Goal: Task Accomplishment & Management: Use online tool/utility

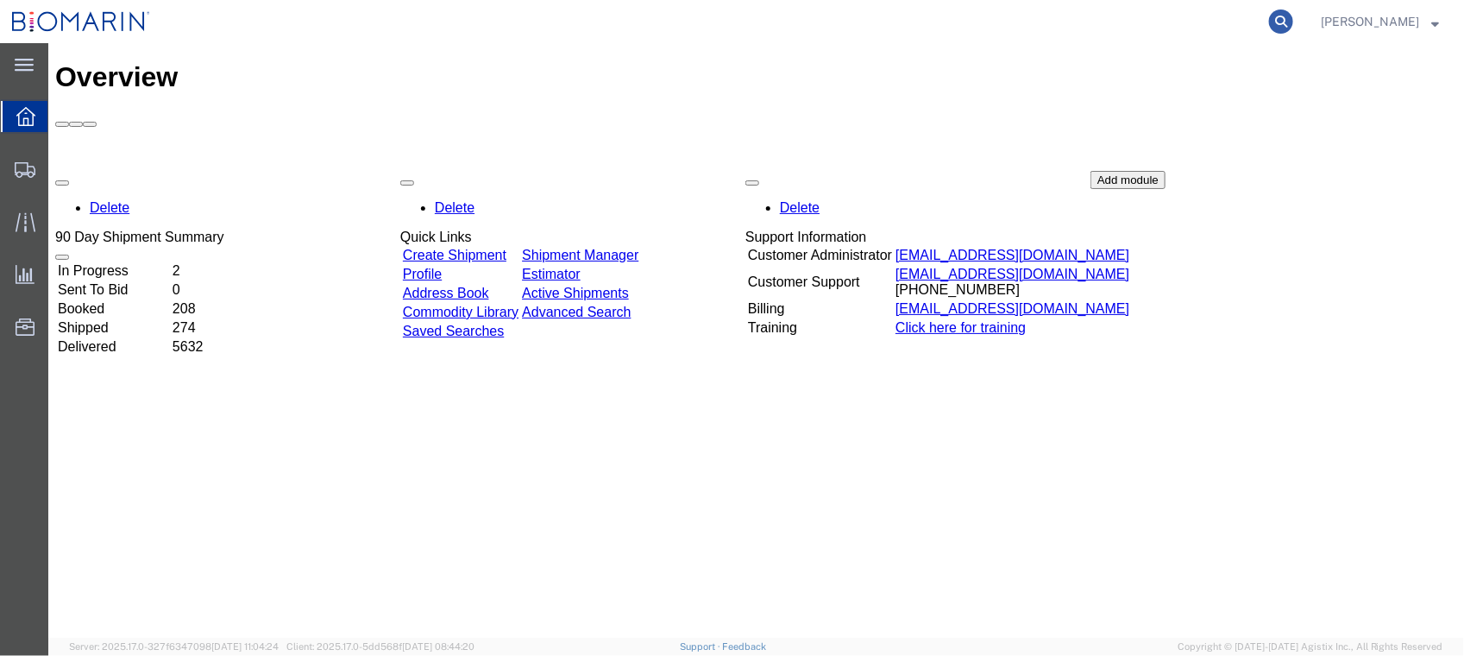
click at [1293, 23] on icon at bounding box center [1281, 21] width 24 height 24
paste input "SF102408507"
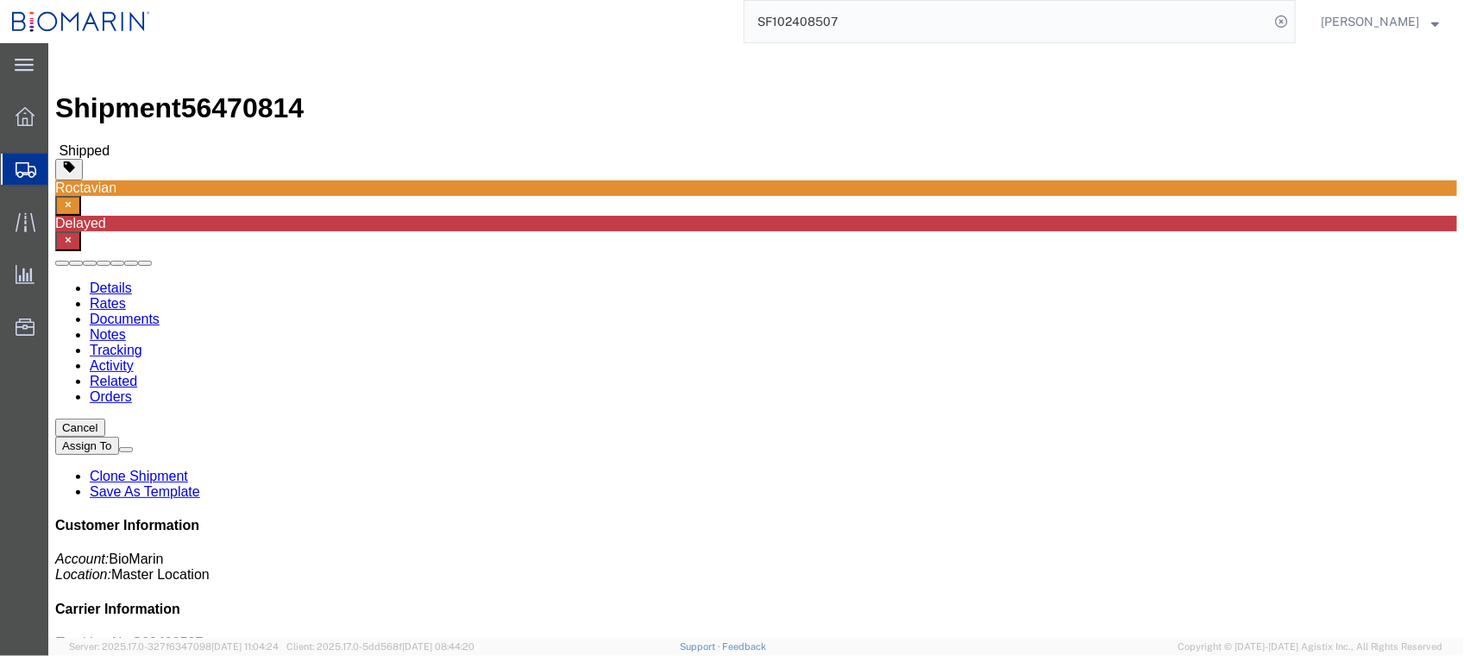
drag, startPoint x: 839, startPoint y: 27, endPoint x: 897, endPoint y: 27, distance: 58.7
click at [839, 27] on input "SF102408507" at bounding box center [1006, 21] width 525 height 41
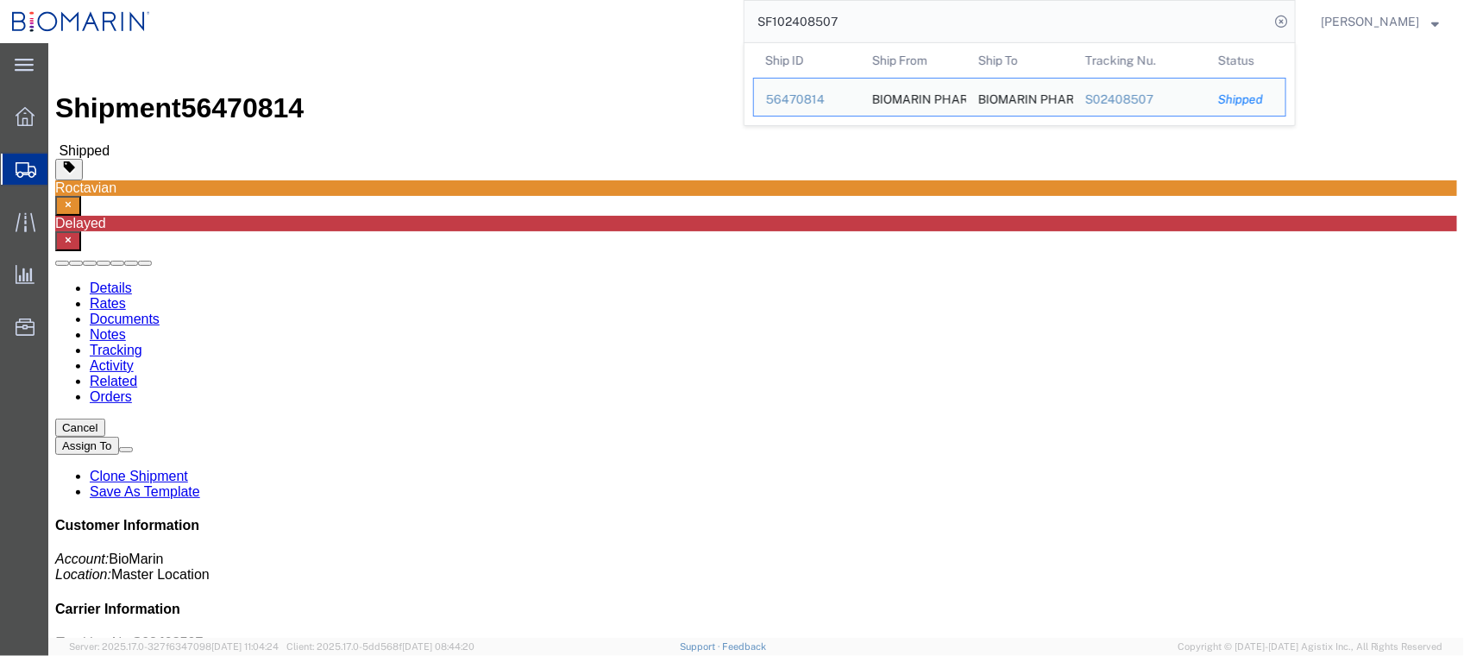
drag, startPoint x: 913, startPoint y: 27, endPoint x: 549, endPoint y: 22, distance: 364.1
click at [550, 22] on div "SF102408507 Ship ID Ship From Ship To Tracking Nu. Status Ship ID 56470814 Ship…" at bounding box center [729, 21] width 1134 height 43
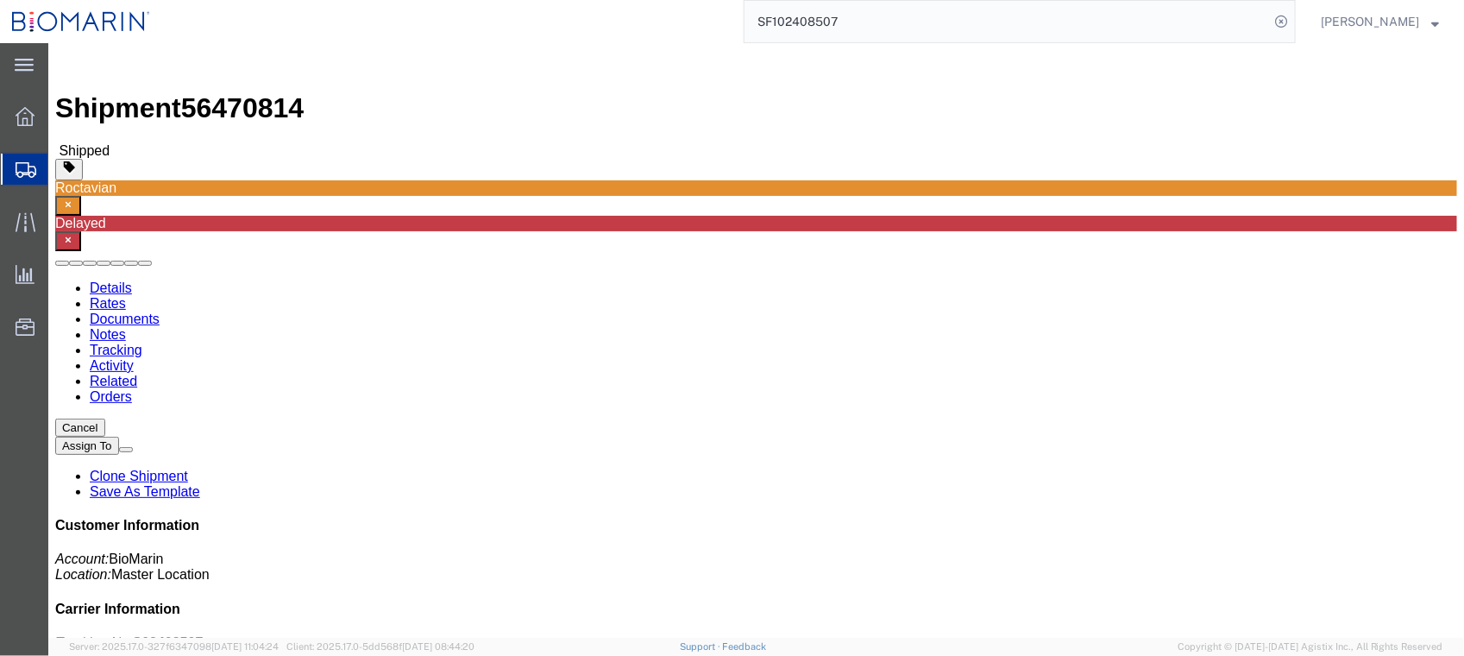
click ul "Details Rates Documents Notes Tracking Activity Related Orders"
click div "Customer Information Account: BioMarin Location: Master Location Carrier Inform…"
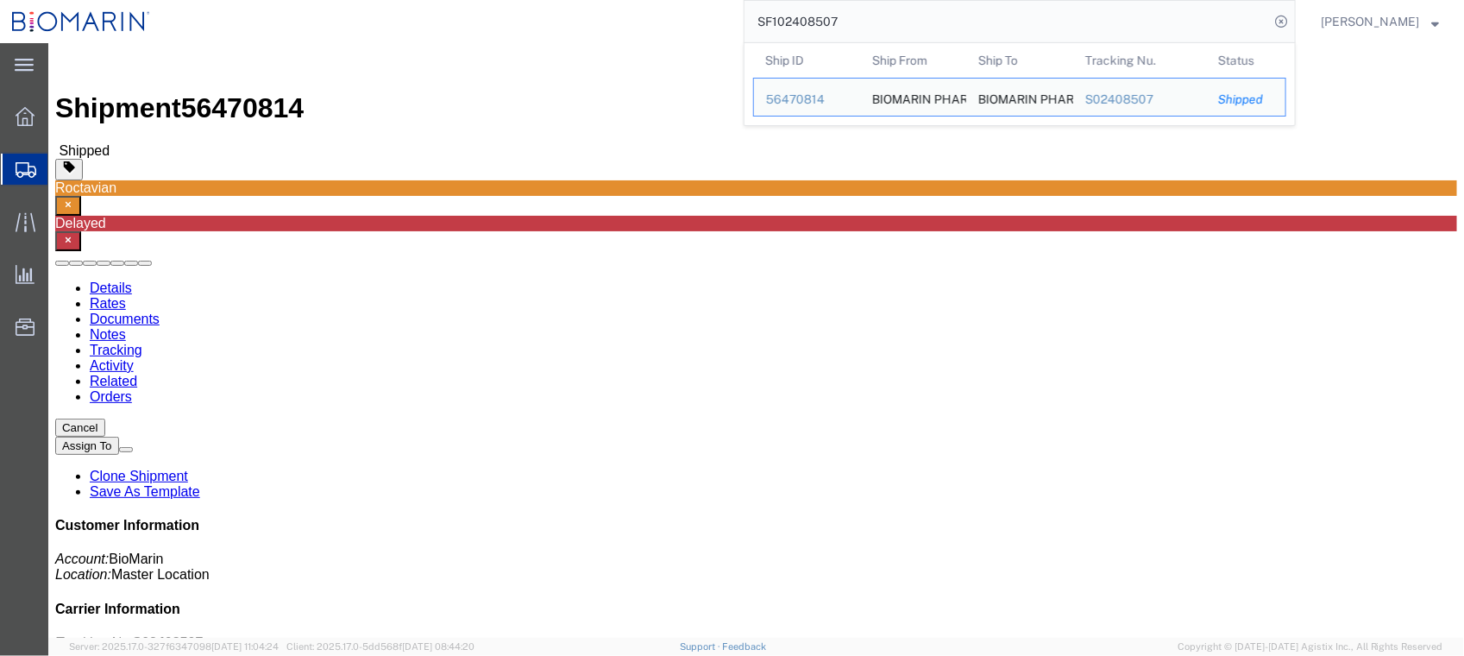
click at [902, 22] on input "SF102408507" at bounding box center [1006, 21] width 525 height 41
click at [903, 19] on input "SF102408507" at bounding box center [1006, 21] width 525 height 41
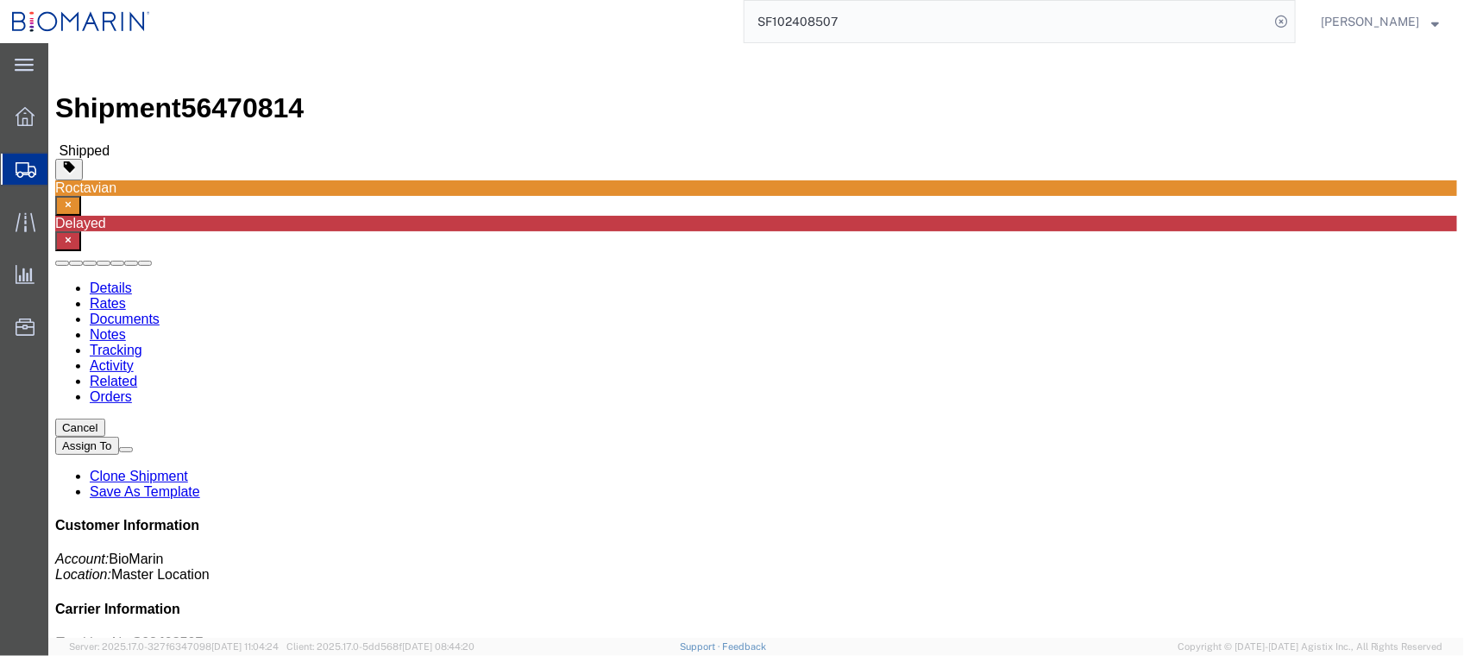
click at [885, 22] on input "SF102408507" at bounding box center [1006, 21] width 525 height 41
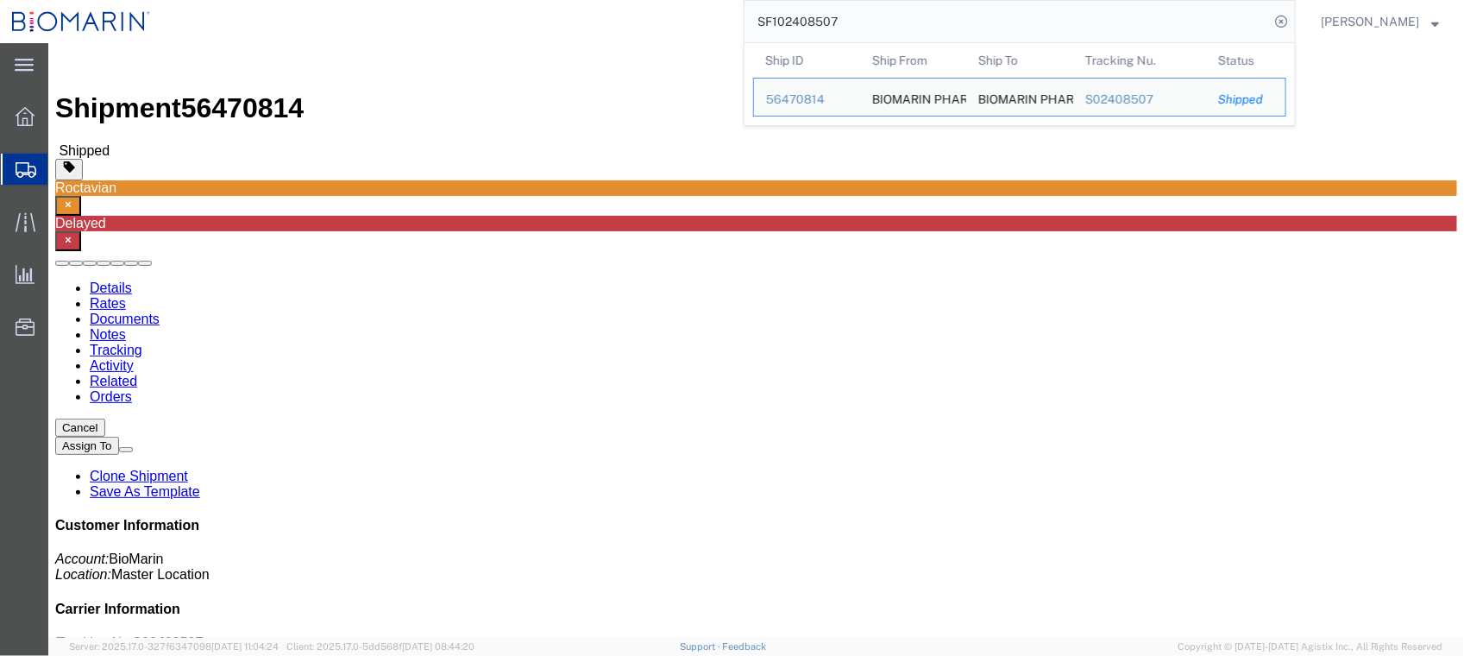
drag, startPoint x: 890, startPoint y: 18, endPoint x: 453, endPoint y: 17, distance: 437.4
click at [453, 17] on div "SF102408507 Ship ID Ship From Ship To Tracking Nu. Status Ship ID 56470814 Ship…" at bounding box center [729, 21] width 1134 height 43
paste input "BEX25146"
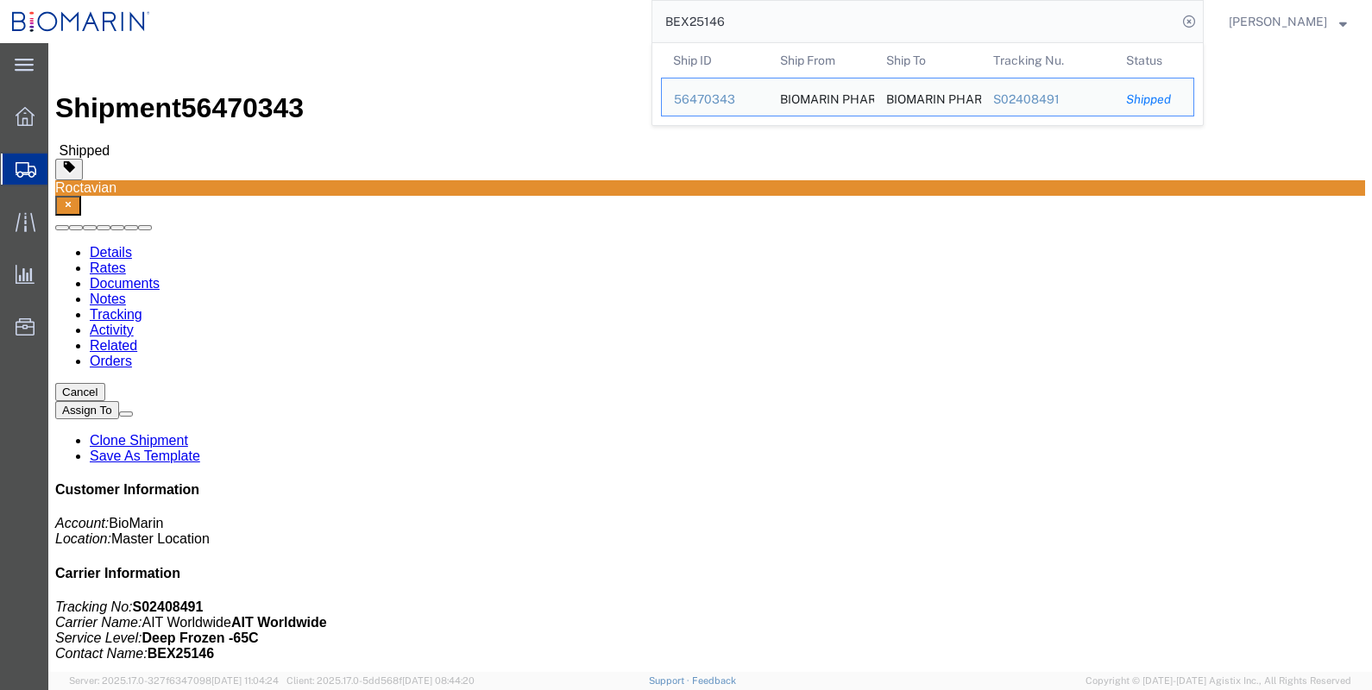
click at [820, 22] on input "BEX25146" at bounding box center [914, 21] width 525 height 41
drag, startPoint x: 819, startPoint y: 23, endPoint x: 391, endPoint y: 27, distance: 427.9
click at [391, 27] on div "BEX25146 Ship ID Ship From Ship To Tracking Nu. Status Ship ID 56470343 Ship Fr…" at bounding box center [682, 21] width 1041 height 43
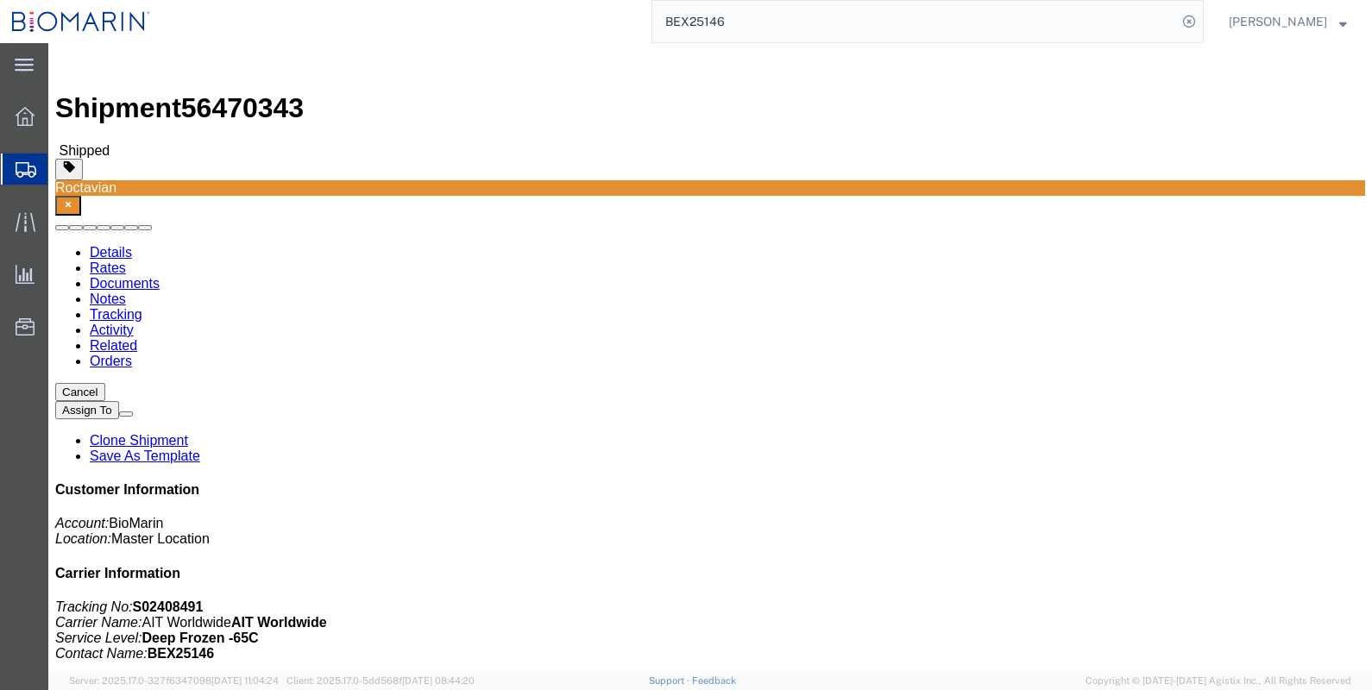
paste input "4-448"
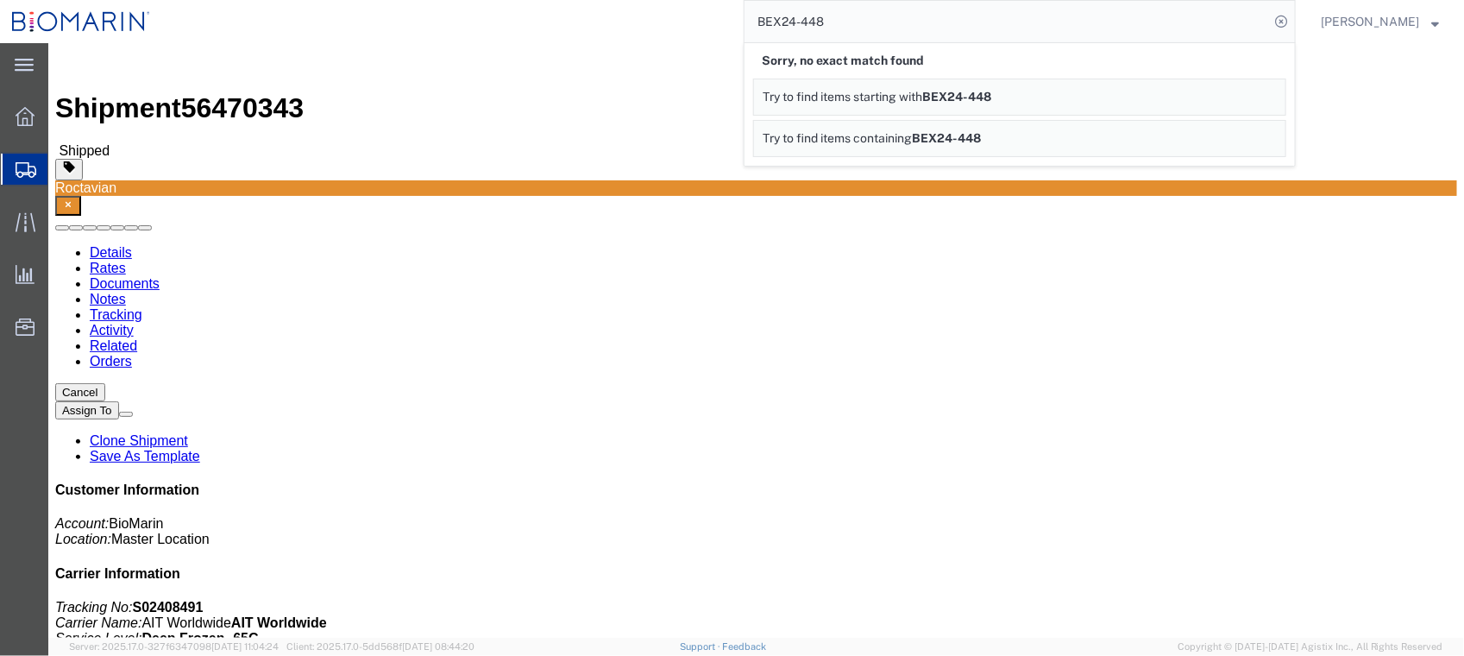
click at [832, 22] on input "BEX24-448" at bounding box center [1006, 21] width 525 height 41
type input "BEX24448"
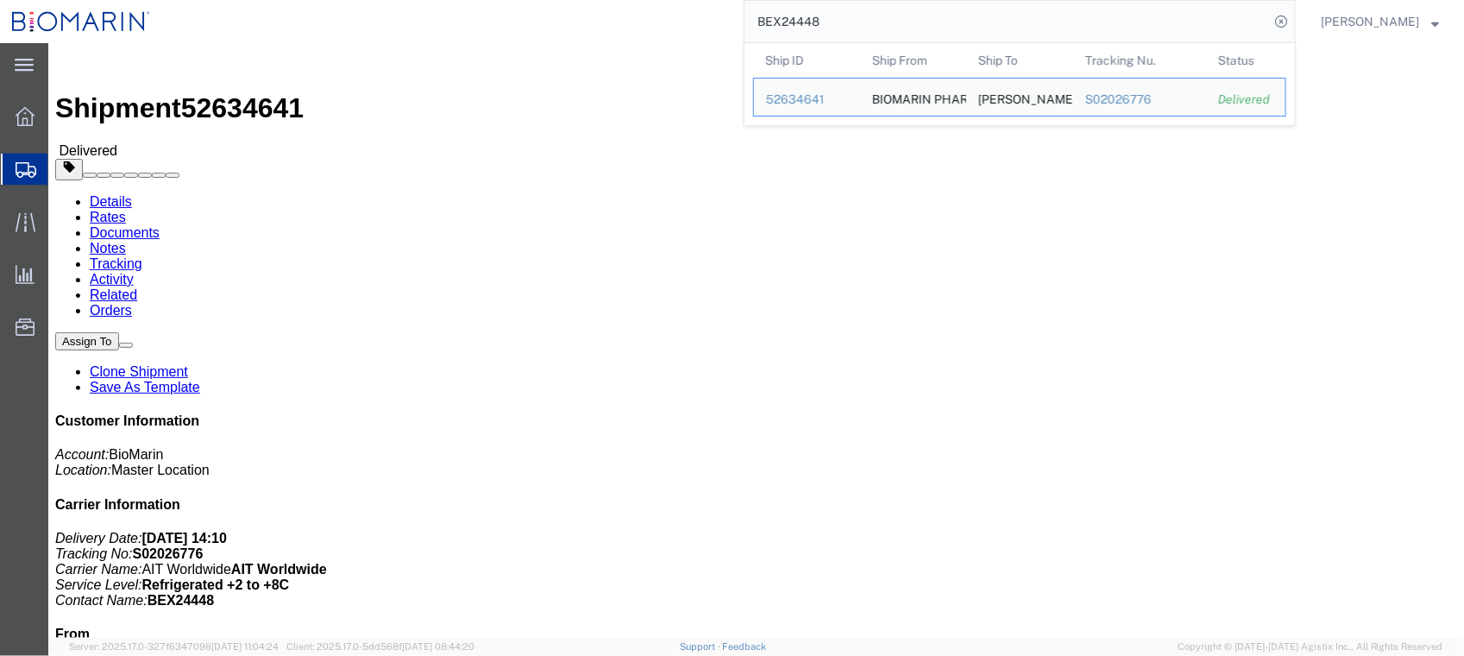
click div "Ship From BIOMARIN PHARMACEUTICAL INC. BIOPHASFO [STREET_ADDRESS][PERSON_NAME] …"
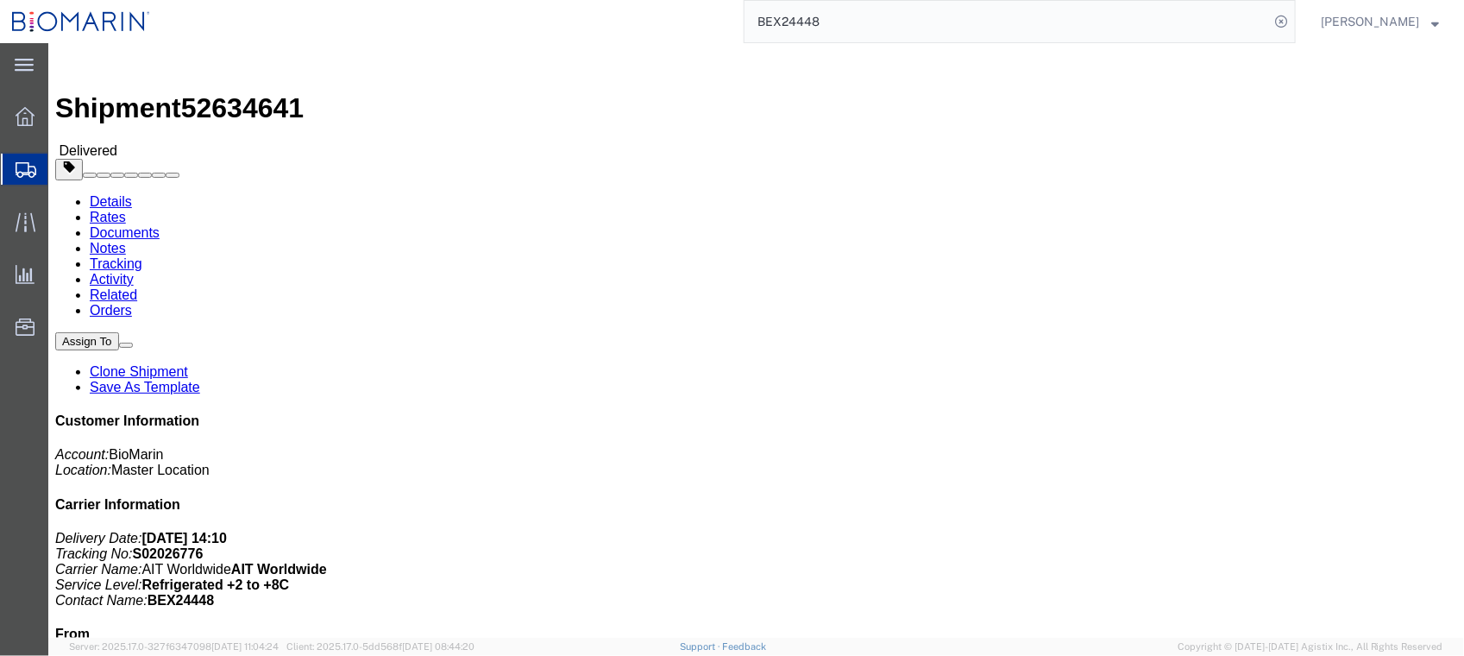
click link "Documents"
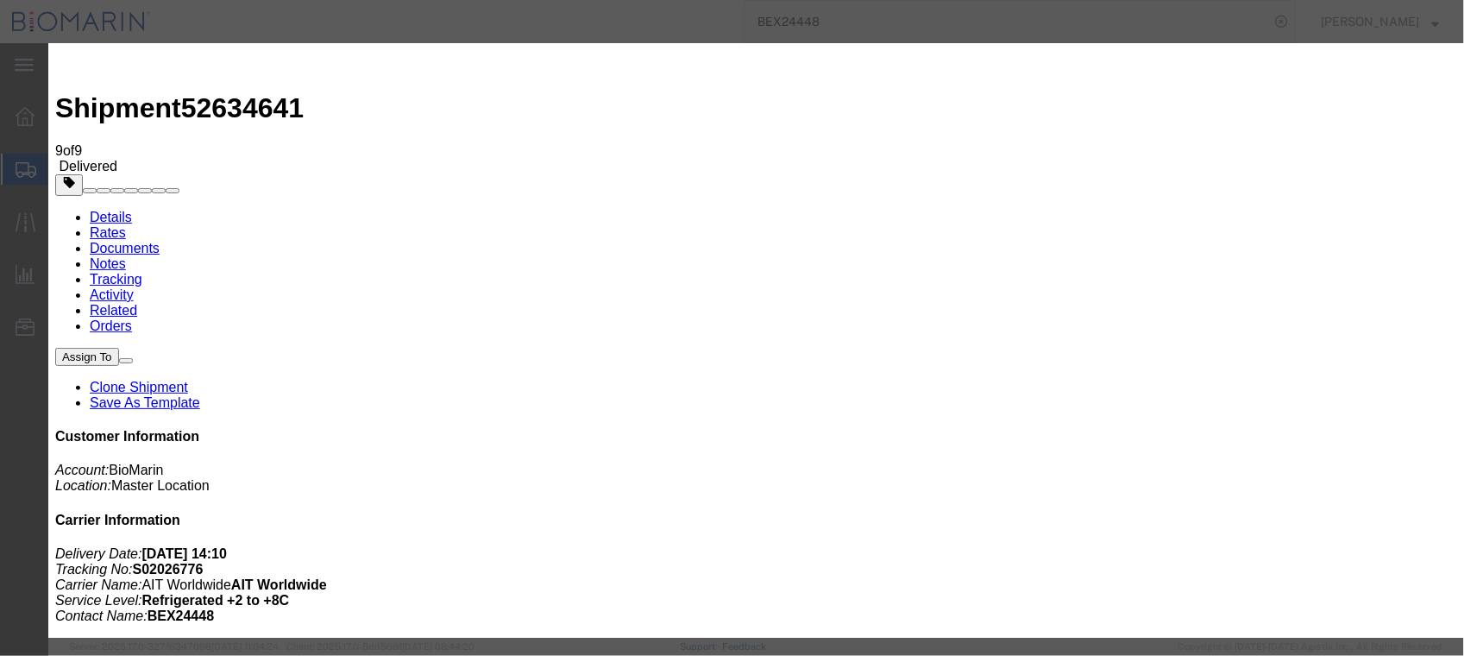
type input "C:\fakepath\S02026776 - X20240801994344.pdf"
select select
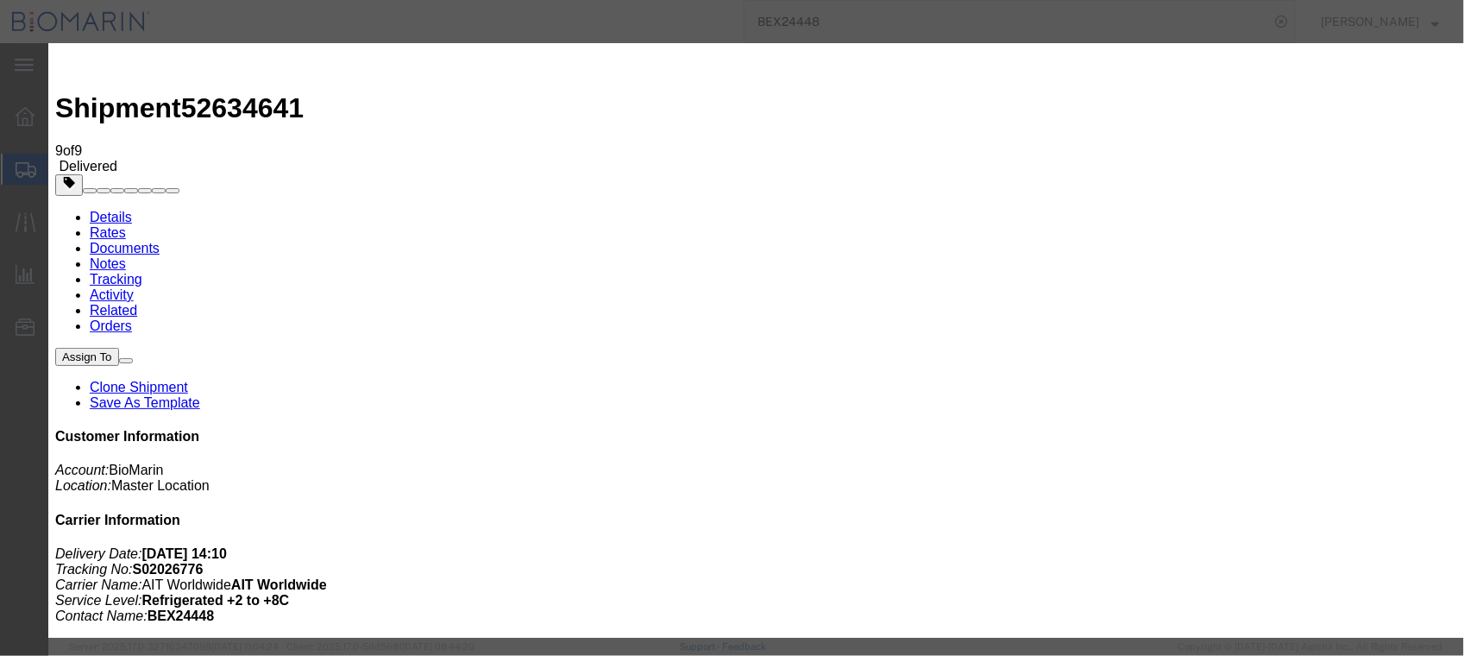
select select
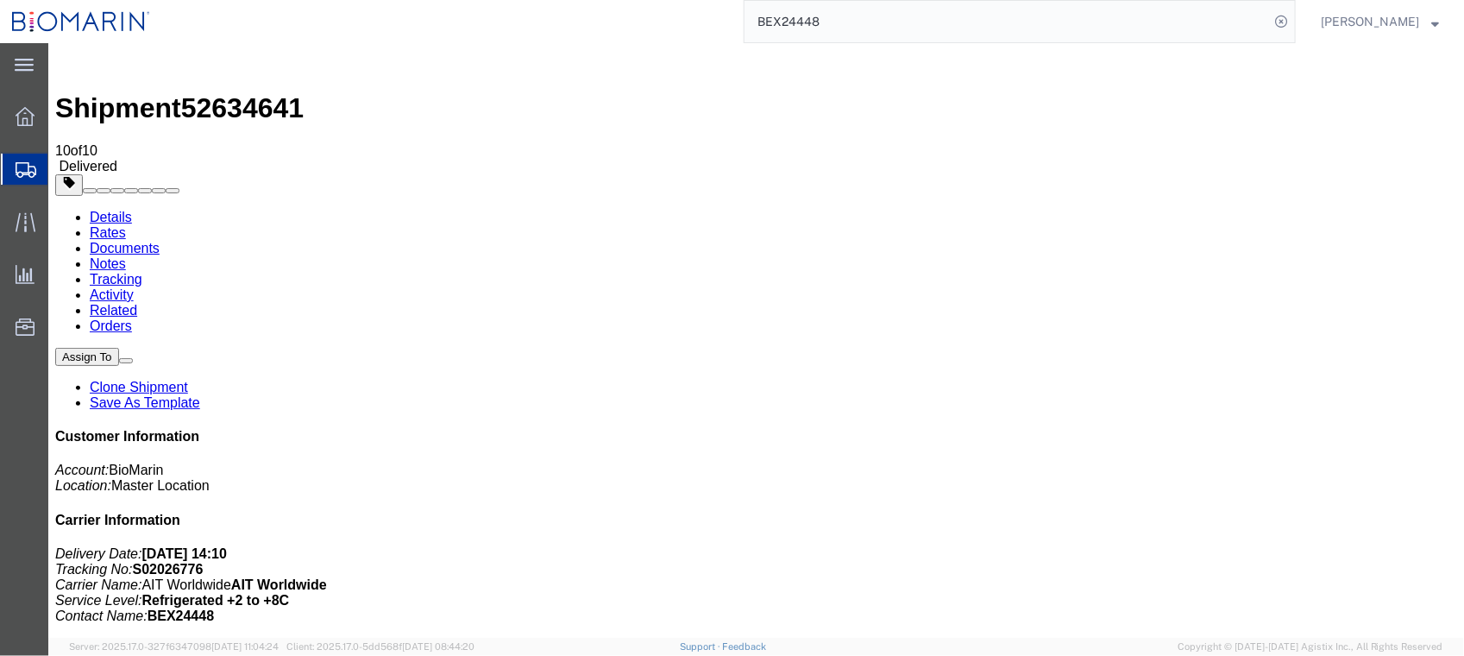
click at [925, 16] on input "BEX24448" at bounding box center [1006, 21] width 525 height 41
type input "BEX24449"
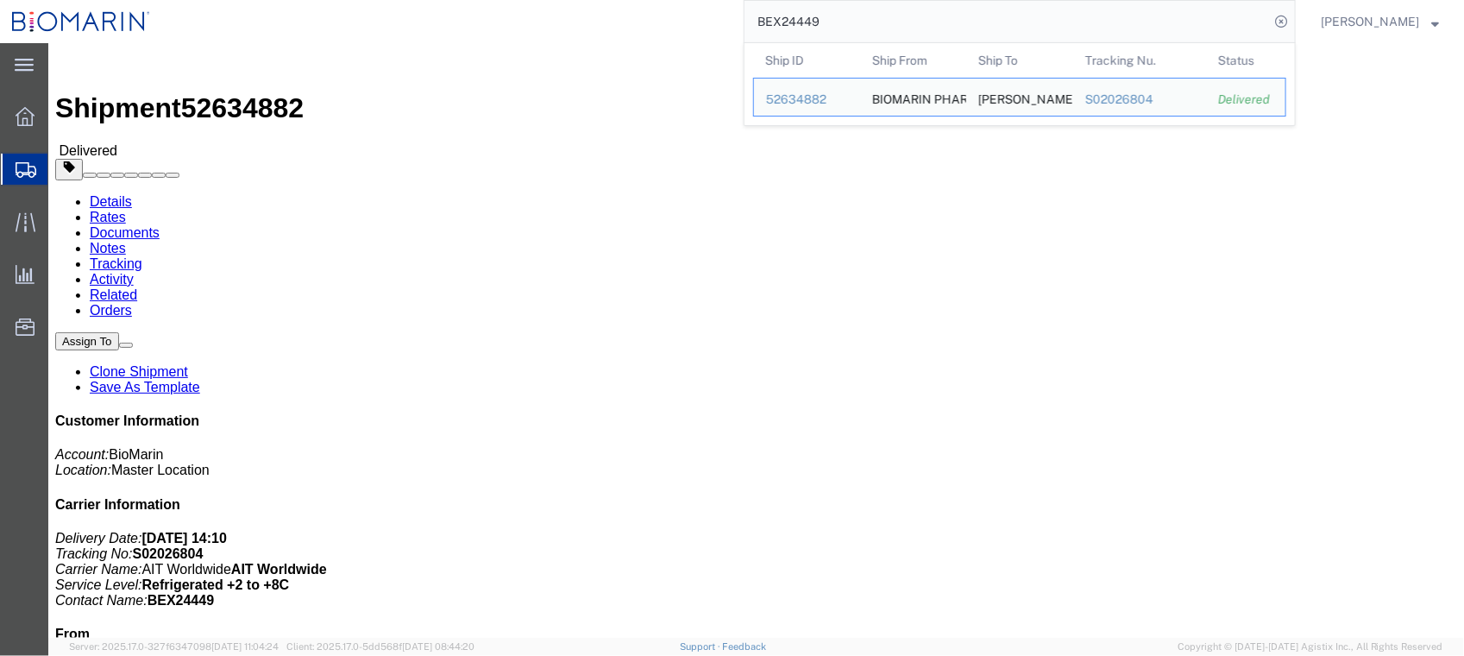
drag, startPoint x: 418, startPoint y: 363, endPoint x: 384, endPoint y: 296, distance: 75.2
click div "Ship From BIOMARIN PHARMACEUTICAL INC. BIOPHASFO [STREET_ADDRESS][PERSON_NAME] …"
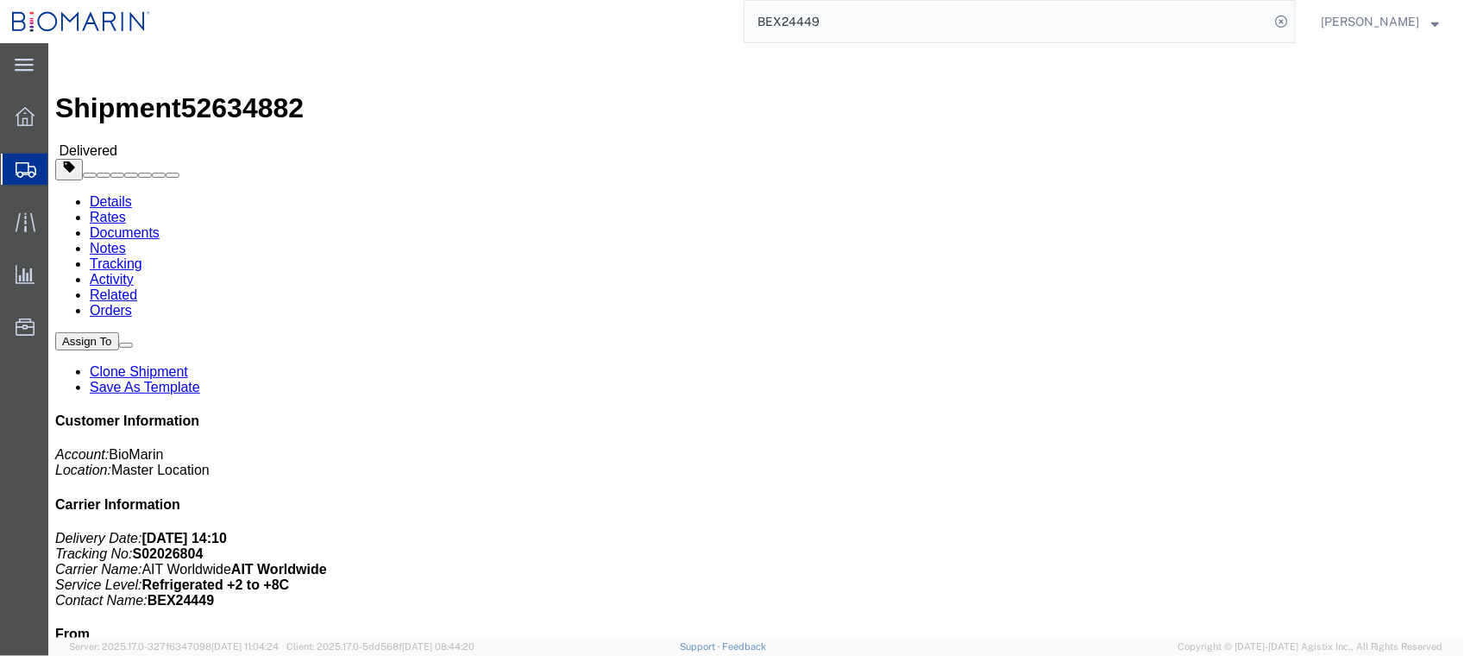
click link "Documents"
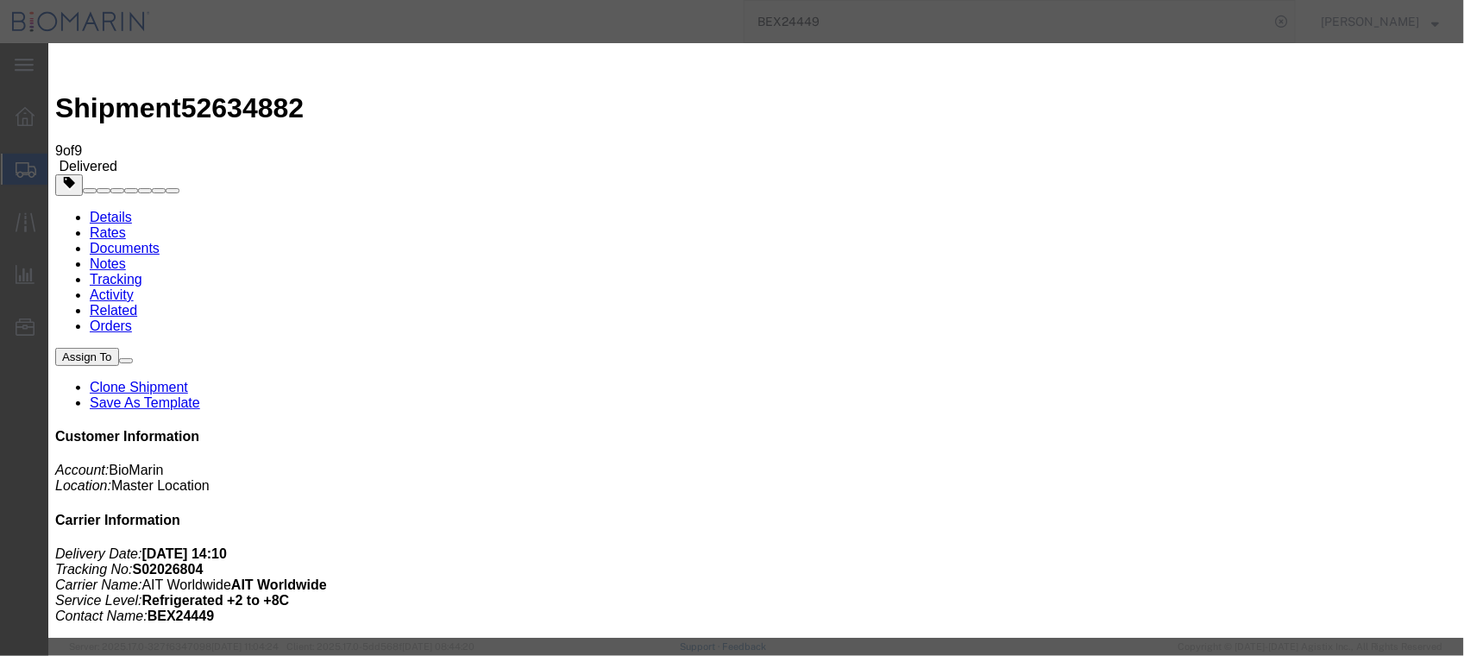
type input "C:\fakepath\S02026804 - X20240801999223.pdf"
select select
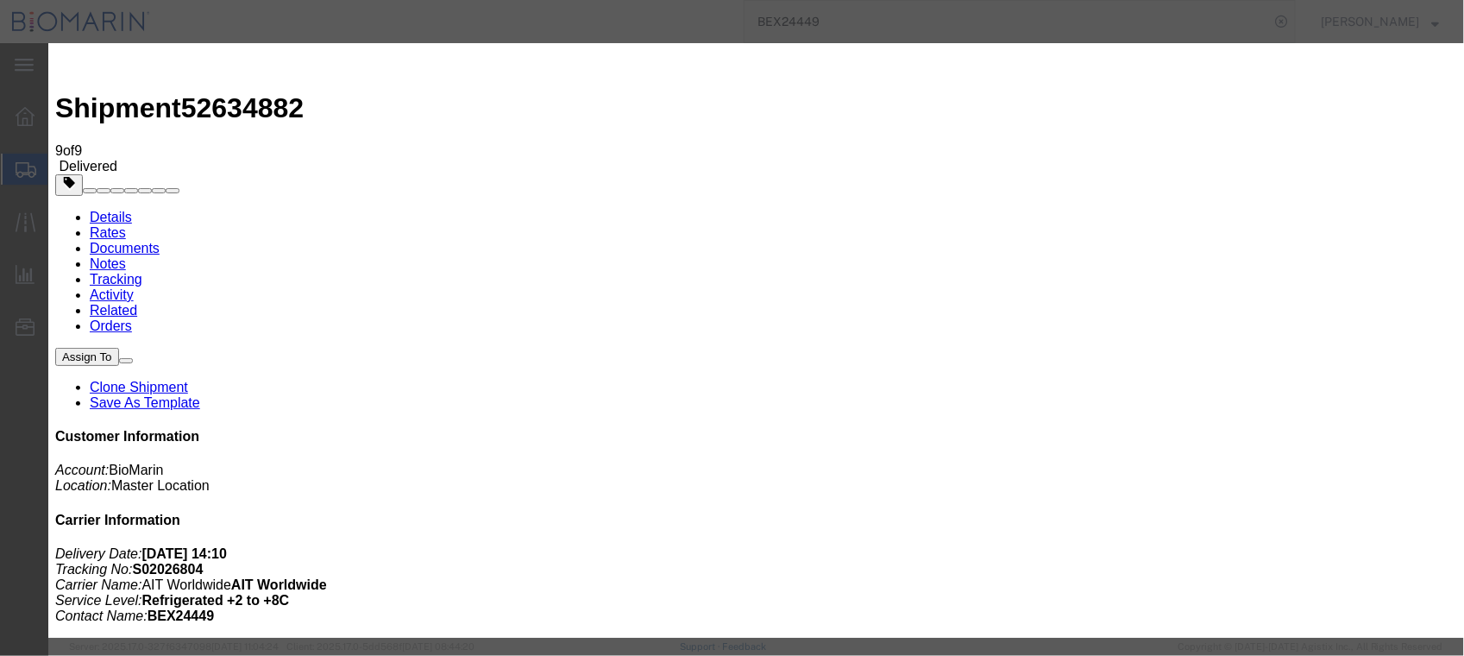
select select
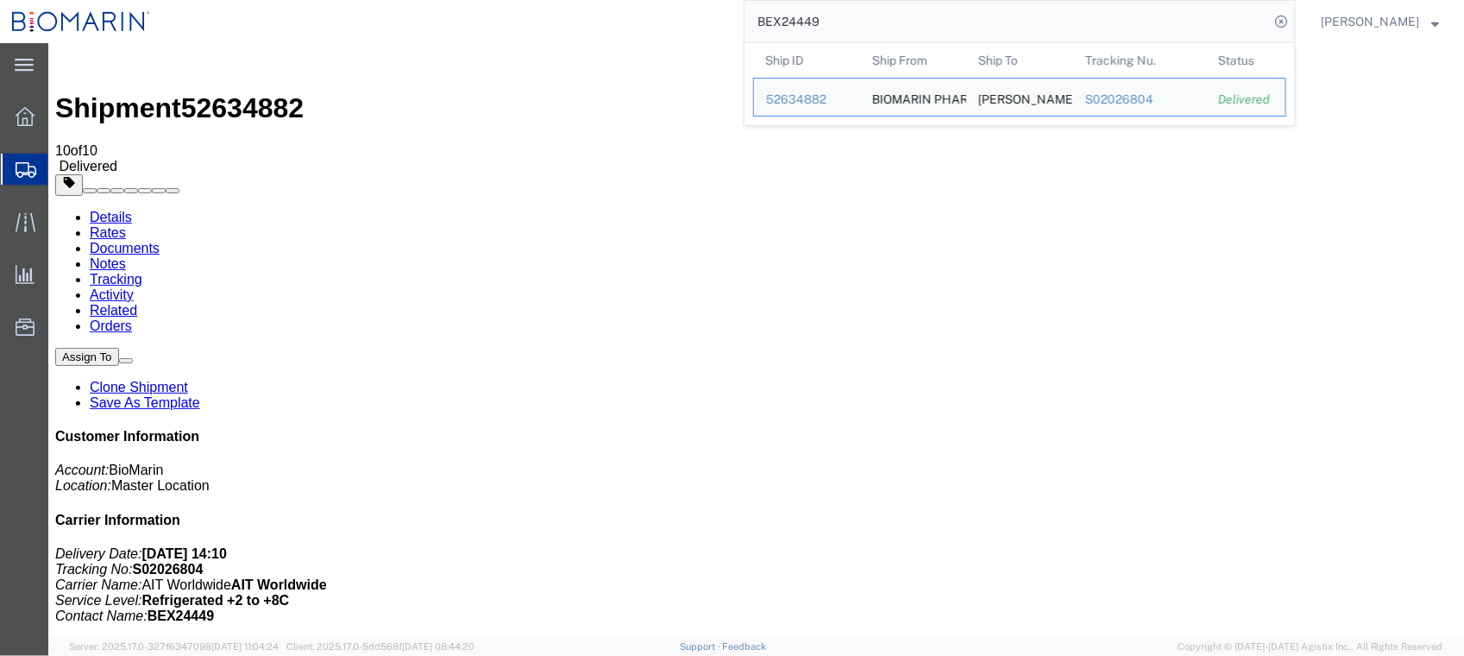
drag, startPoint x: 946, startPoint y: 56, endPoint x: 440, endPoint y: 60, distance: 506.4
paste input "S02047771"
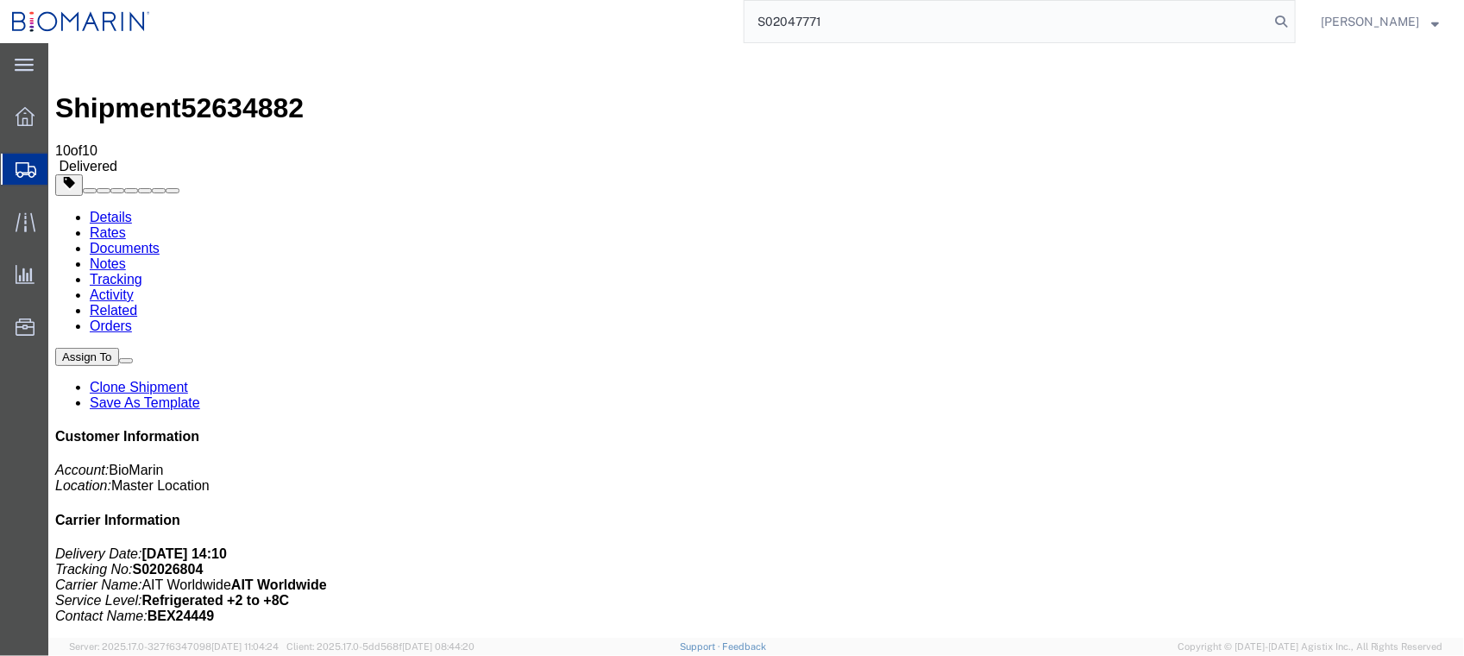
type input "S02047771"
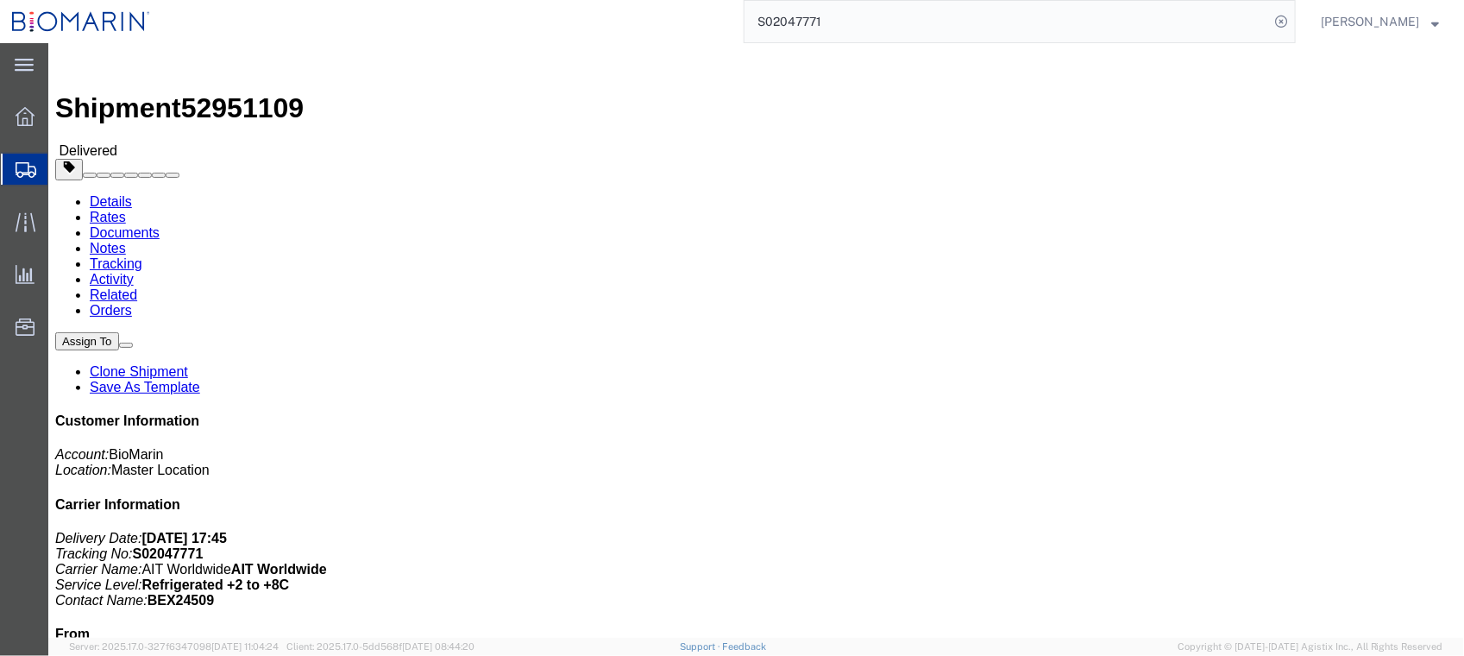
click link "Documents"
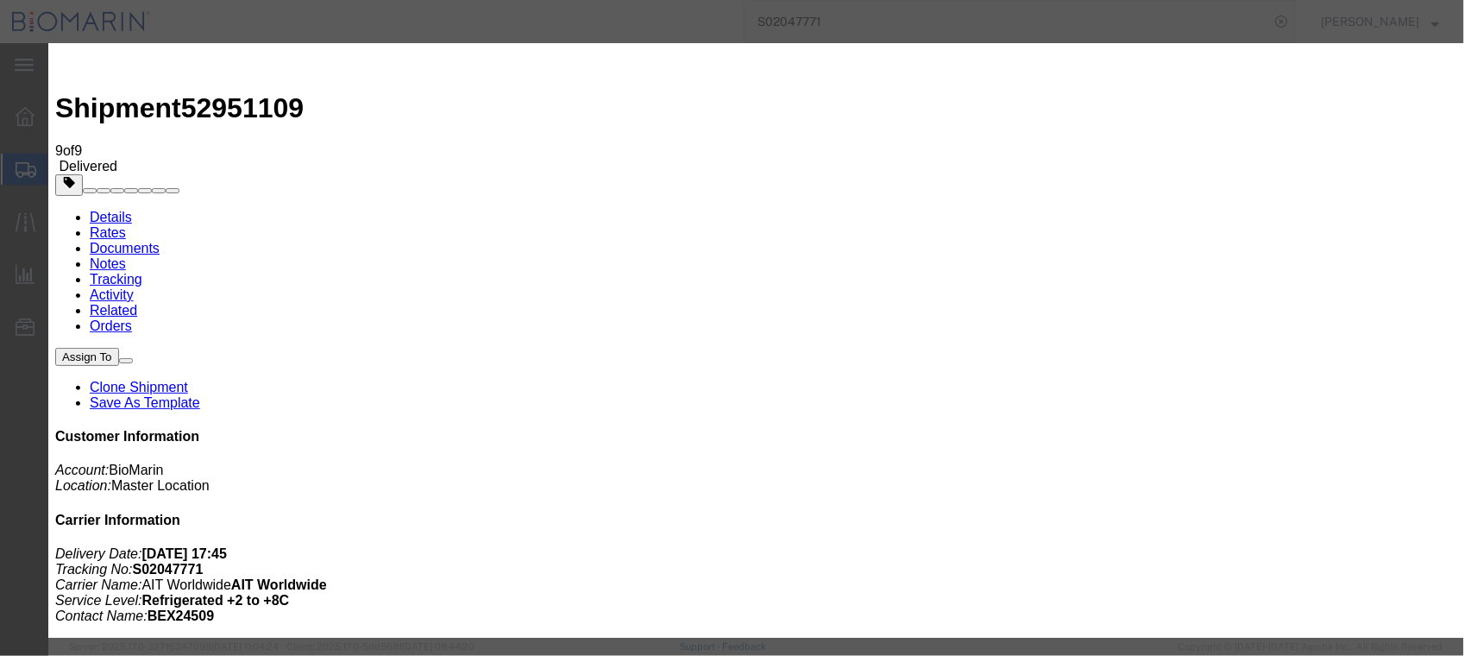
type input "C:\fakepath\S02047771 - X20240903750299.pdf"
select select
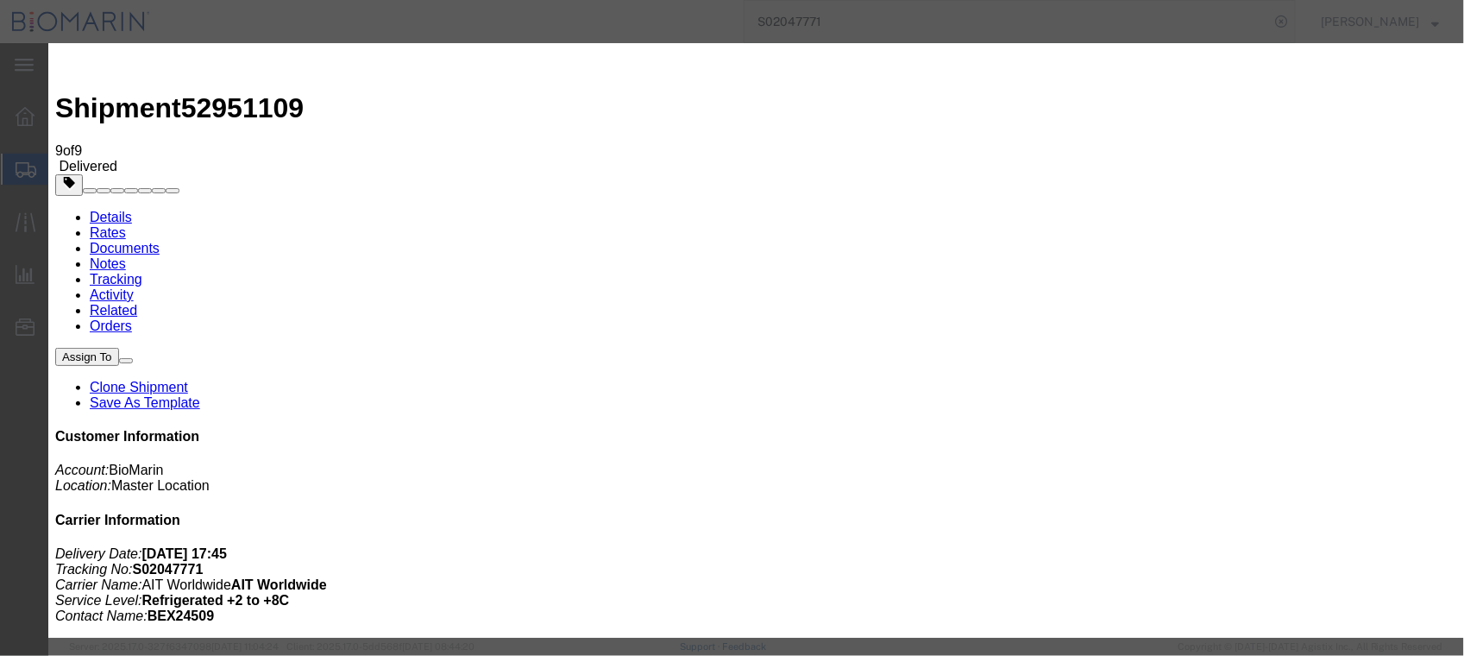
select select
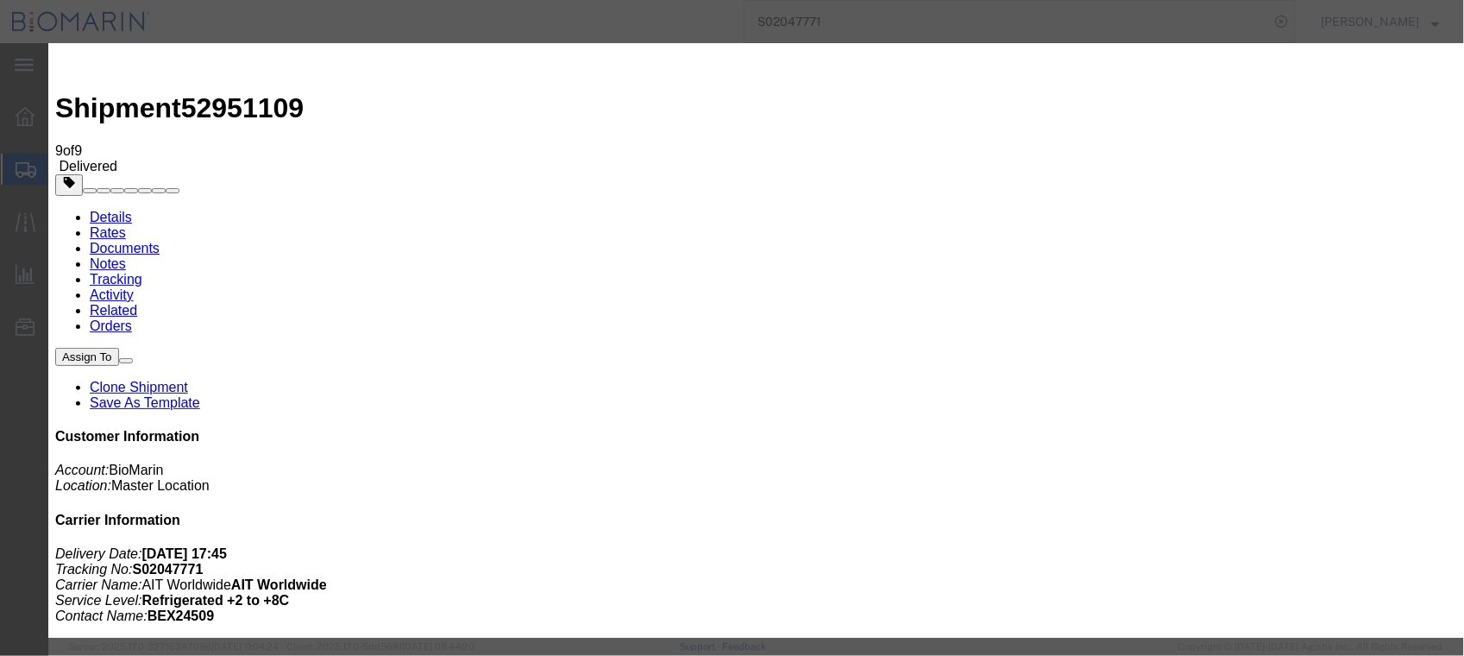
type input "C:\fakepath\S02047771 - X20240903750299.pdf"
select select
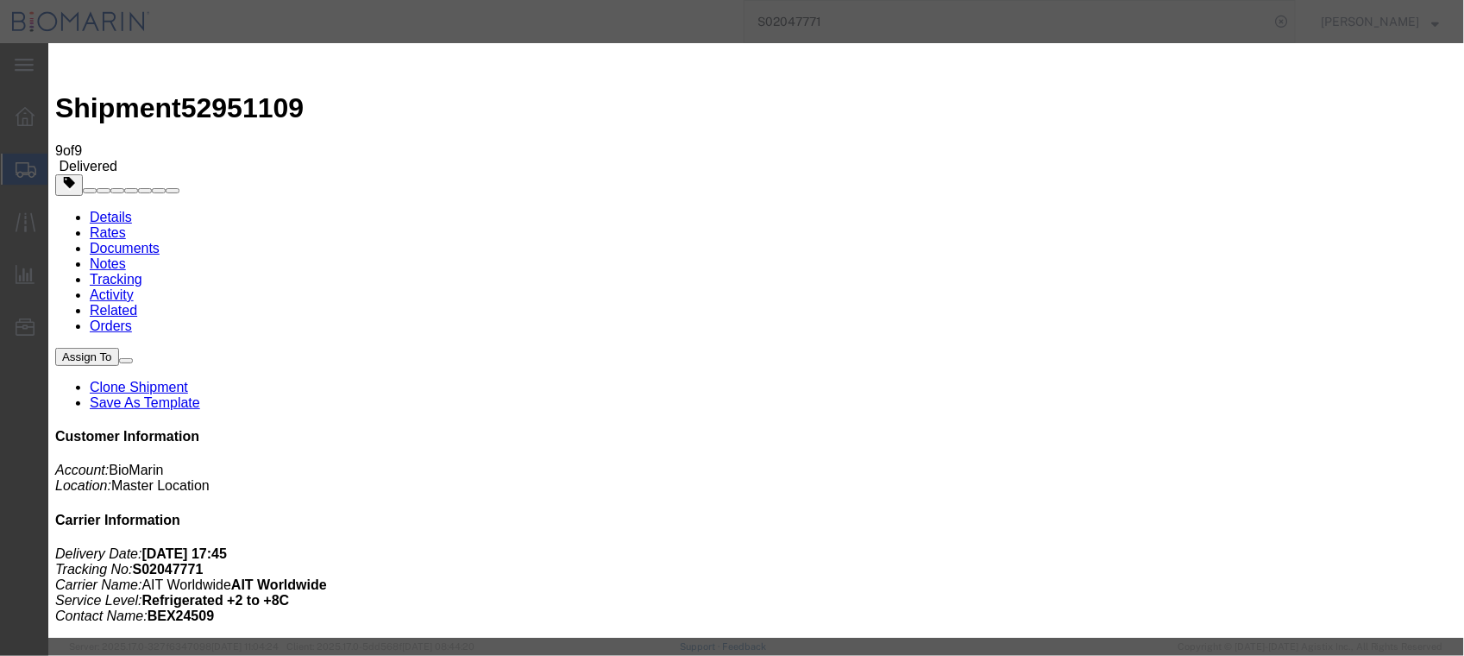
select select
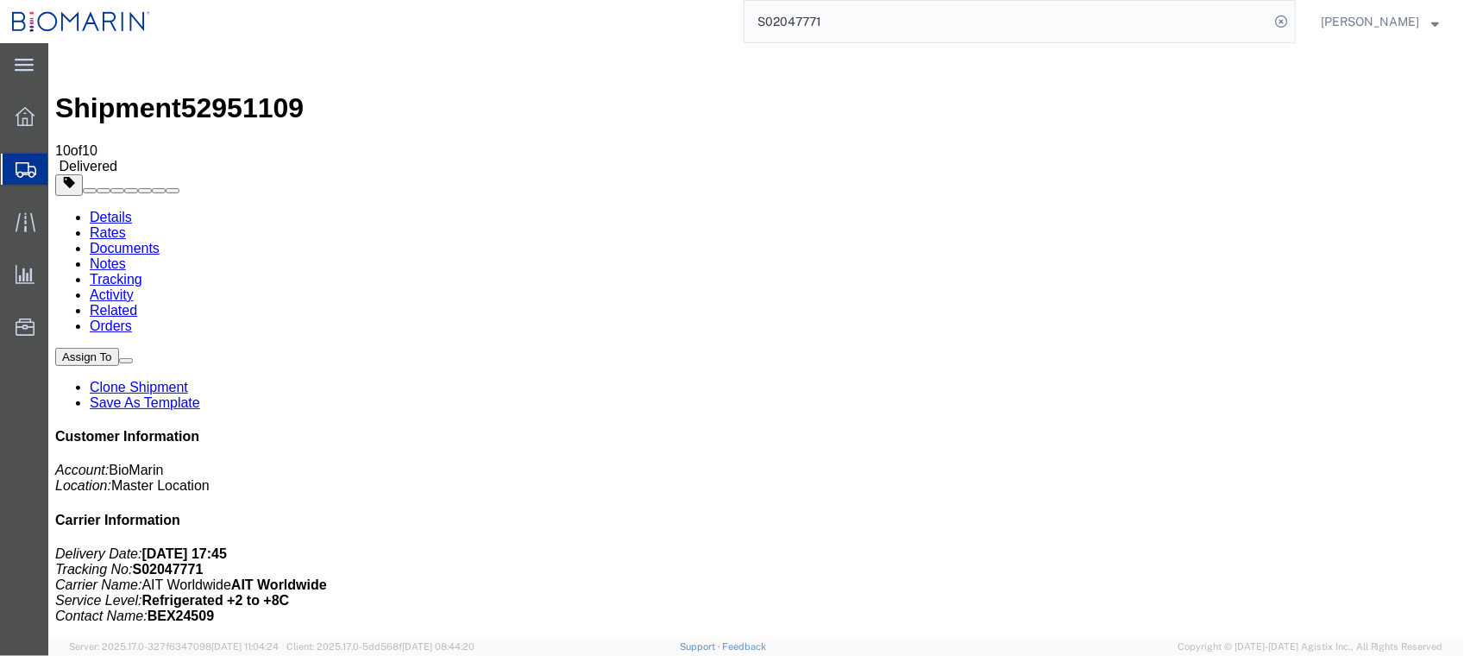
click at [947, 32] on input "S02047771" at bounding box center [1006, 21] width 525 height 41
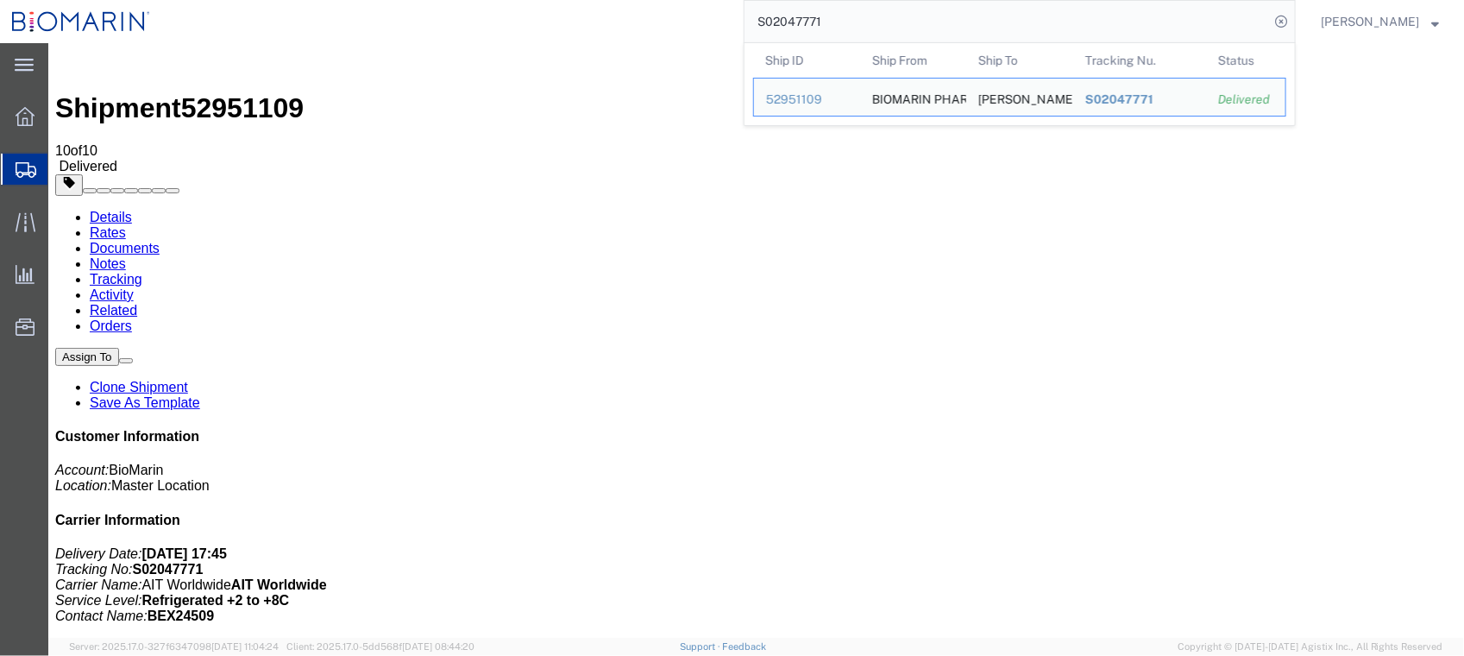
drag, startPoint x: 951, startPoint y: 30, endPoint x: 342, endPoint y: 28, distance: 609.0
click at [342, 28] on div "S02047771 Ship ID Ship From Ship To Tracking Nu. Status Ship ID 52951109 Ship F…" at bounding box center [729, 21] width 1134 height 43
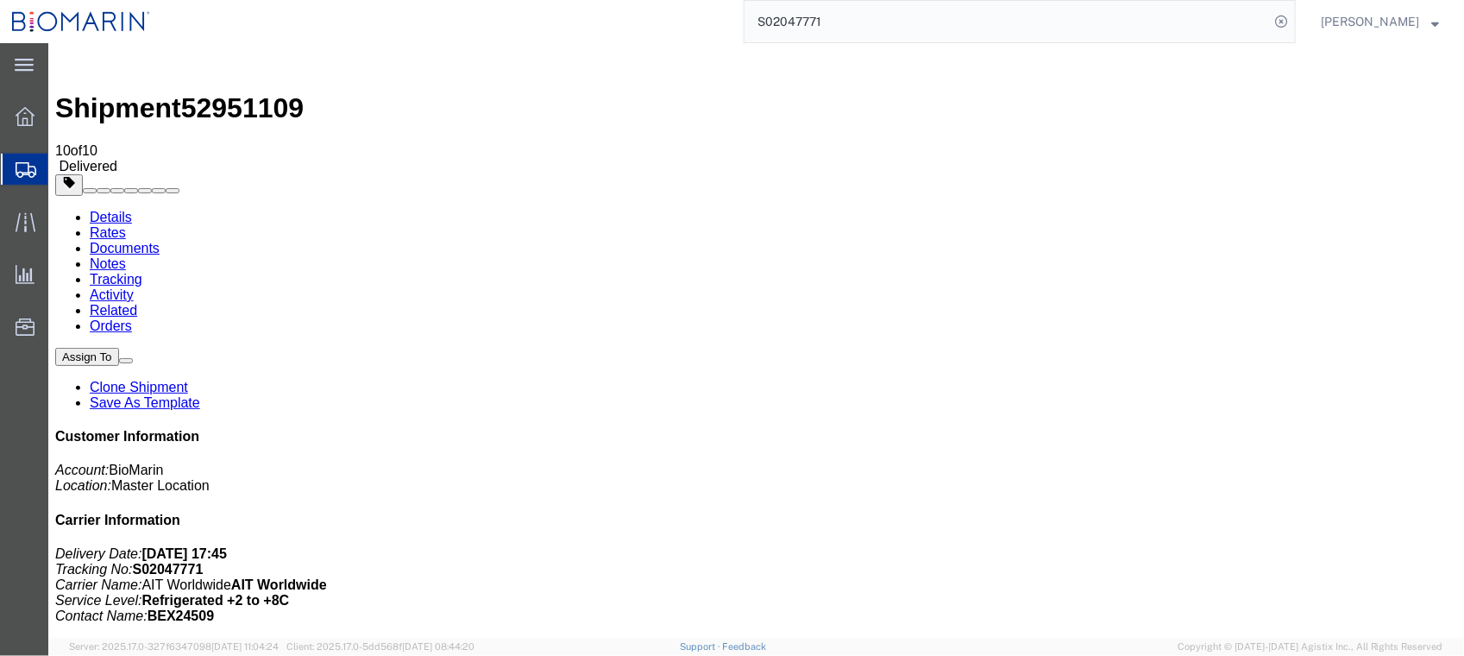
paste input "BEX24510"
type input "BEX24510"
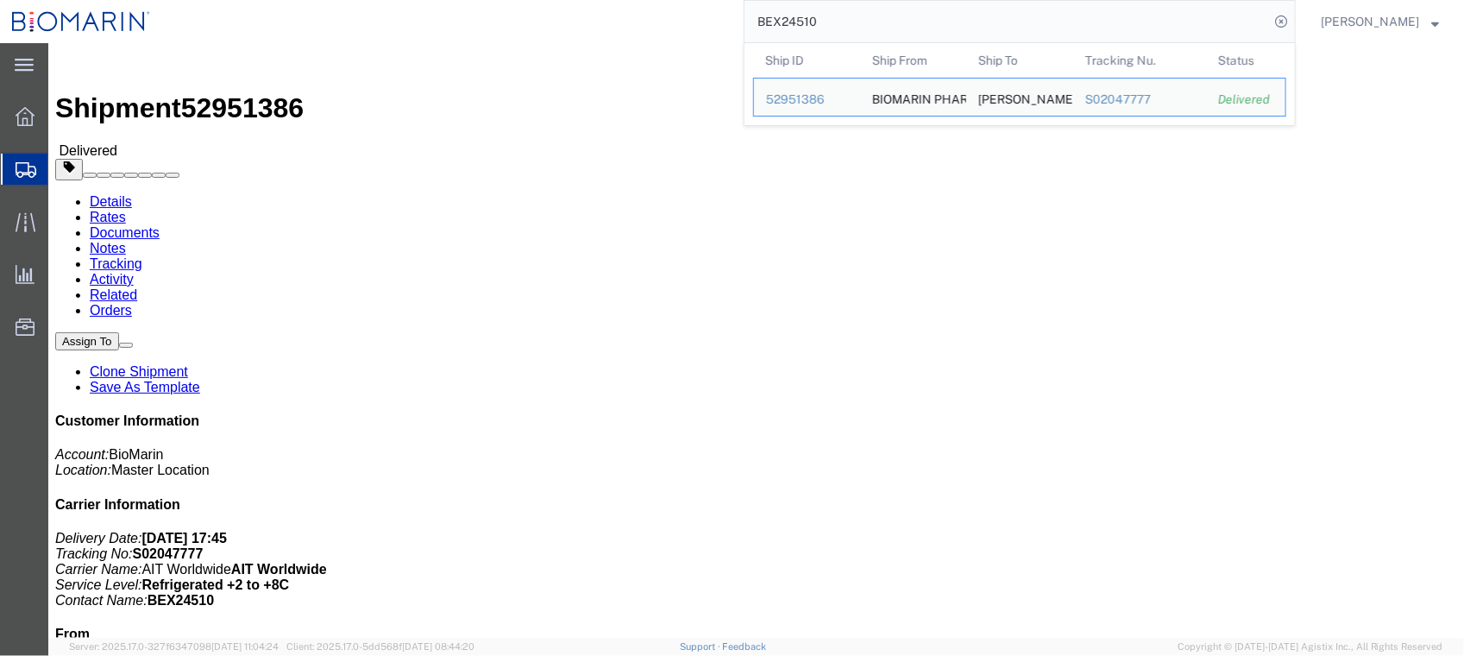
click link "Documents"
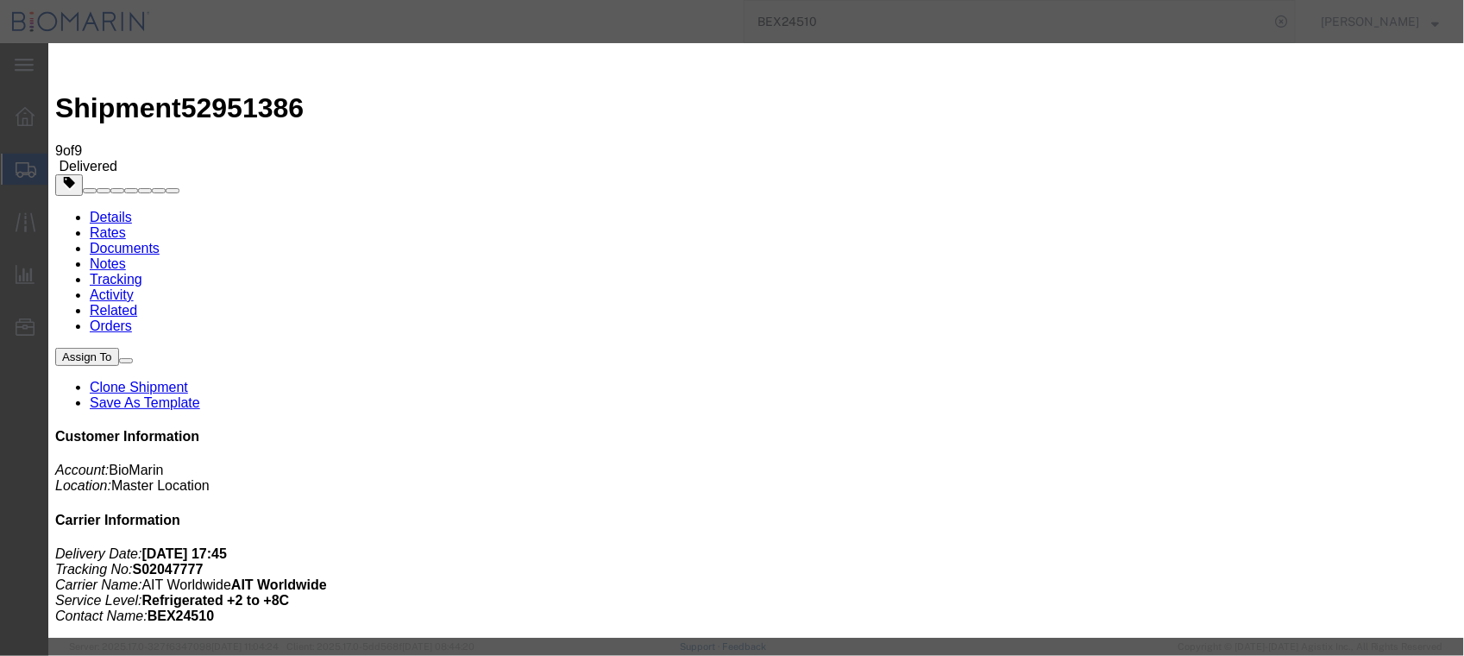
type input "C:\fakepath\S02047777 - X20240903752016.pdf"
select select
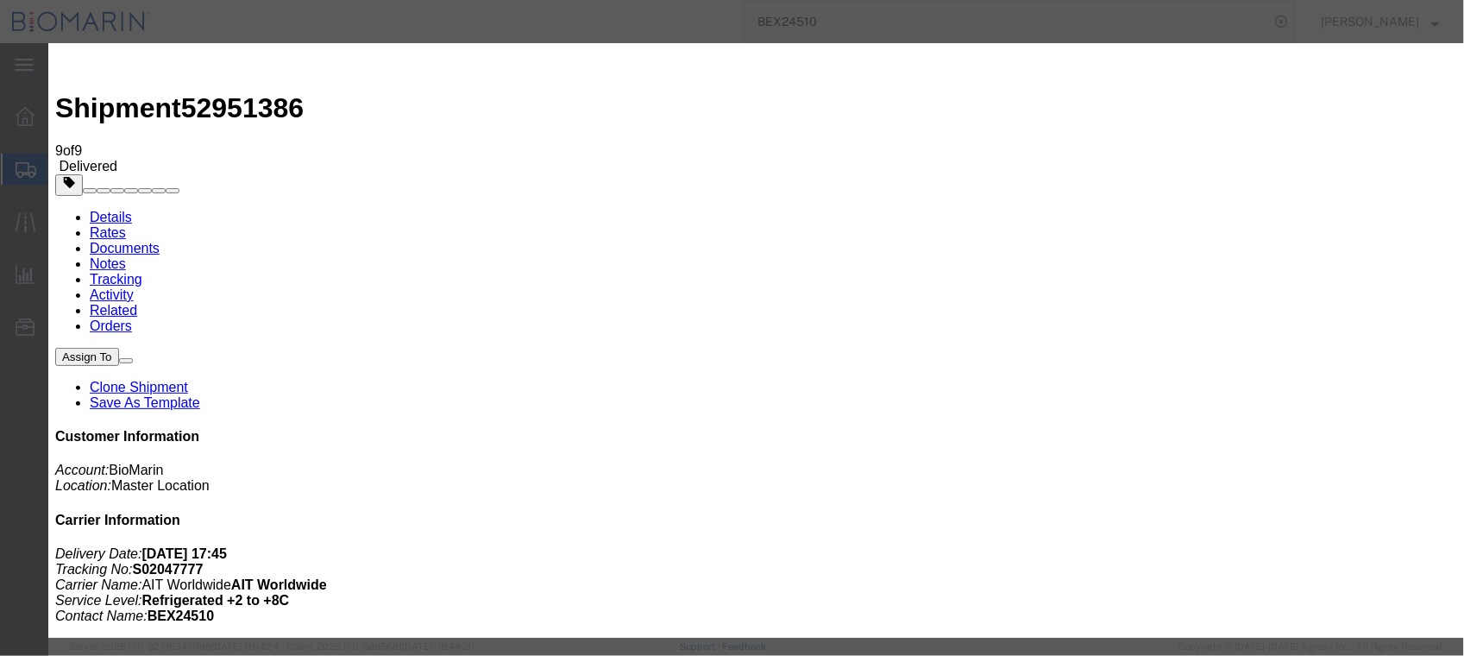
select select
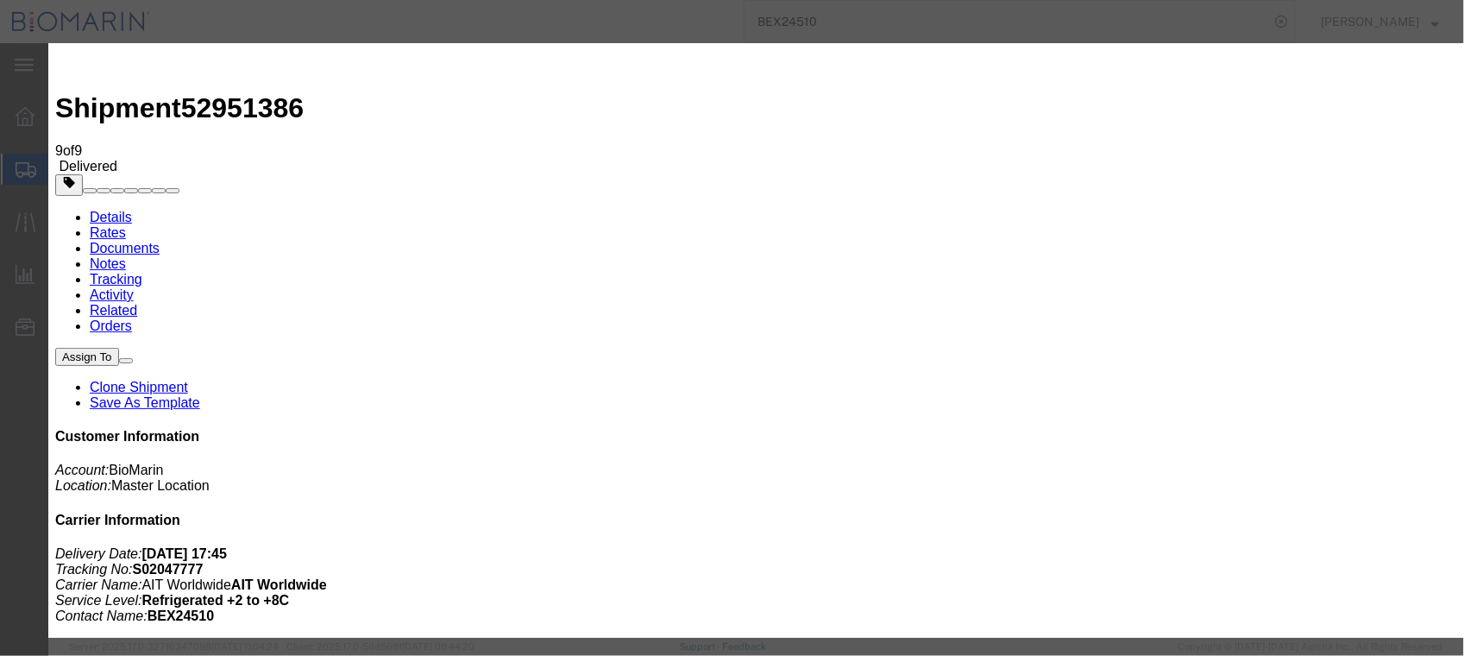
type input "C:\fakepath\S02047777 - X20240903752016.pdf"
select select
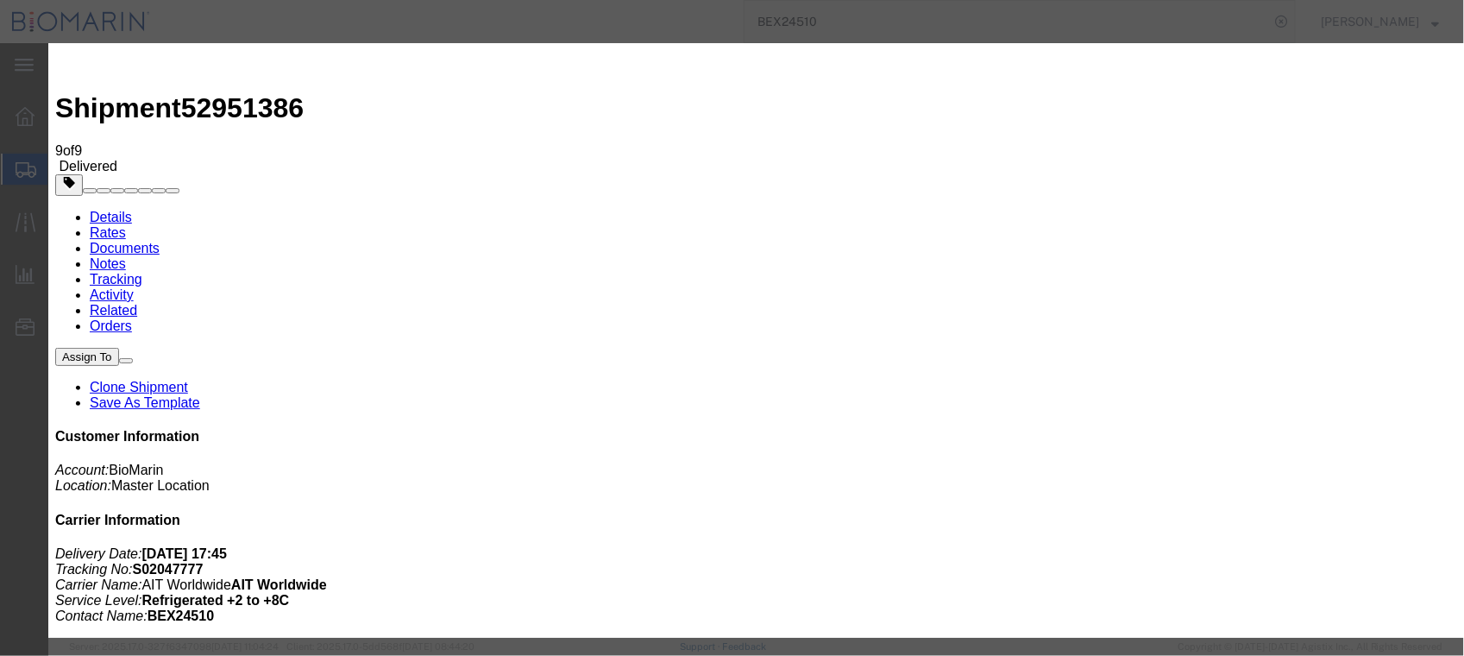
select select
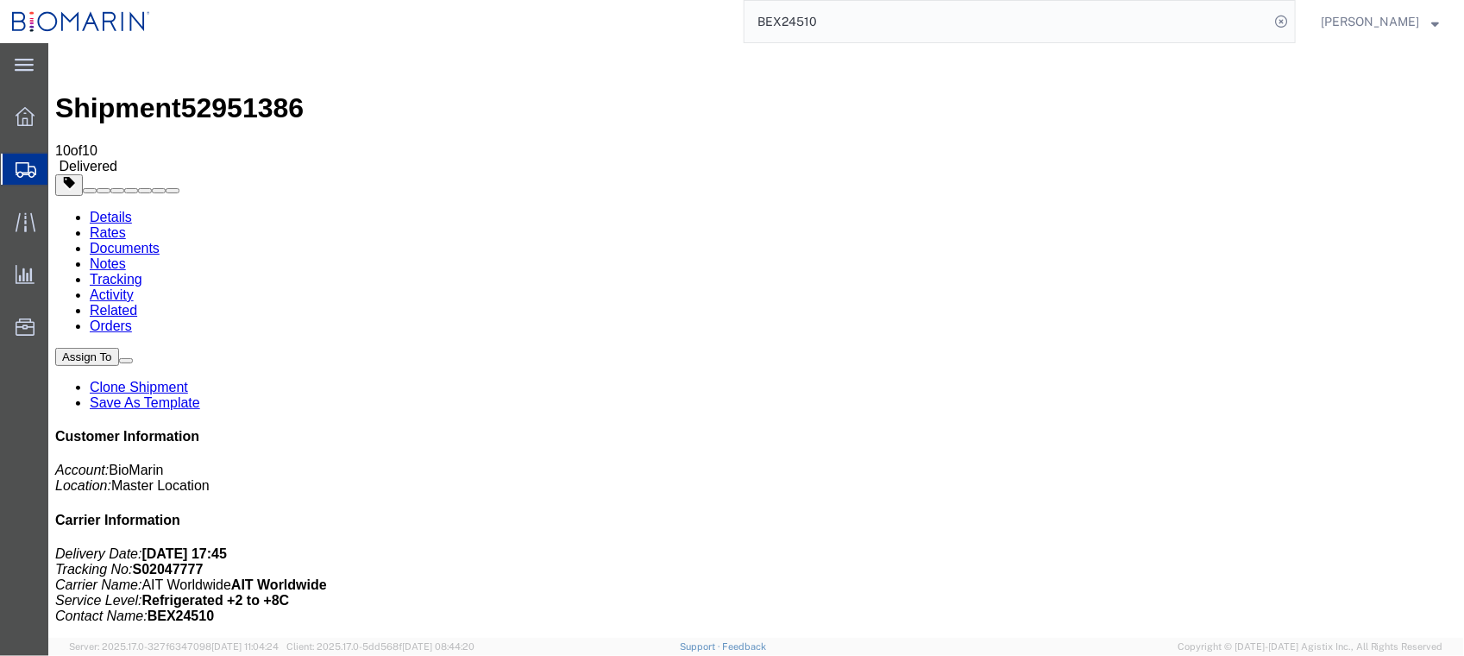
click at [932, 24] on input "BEX24510" at bounding box center [1006, 21] width 525 height 41
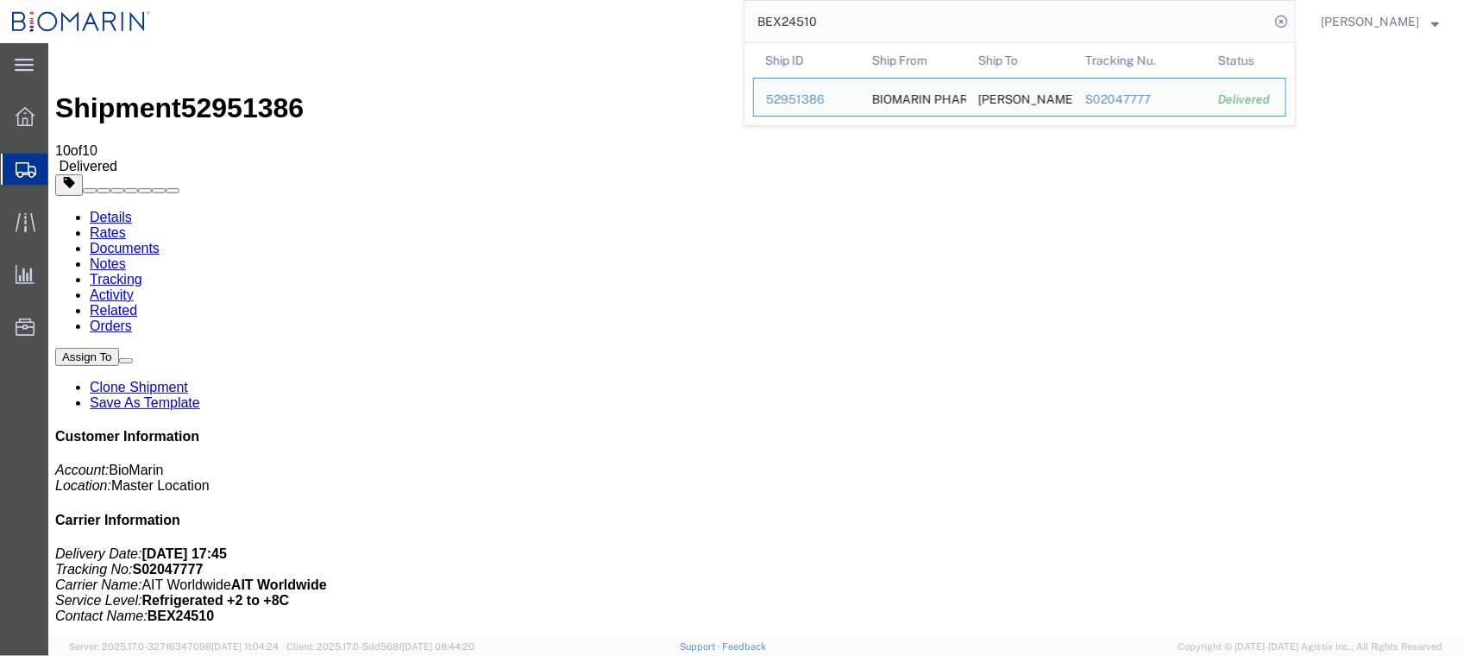
drag, startPoint x: 979, startPoint y: 66, endPoint x: 407, endPoint y: 58, distance: 572.0
paste input "74"
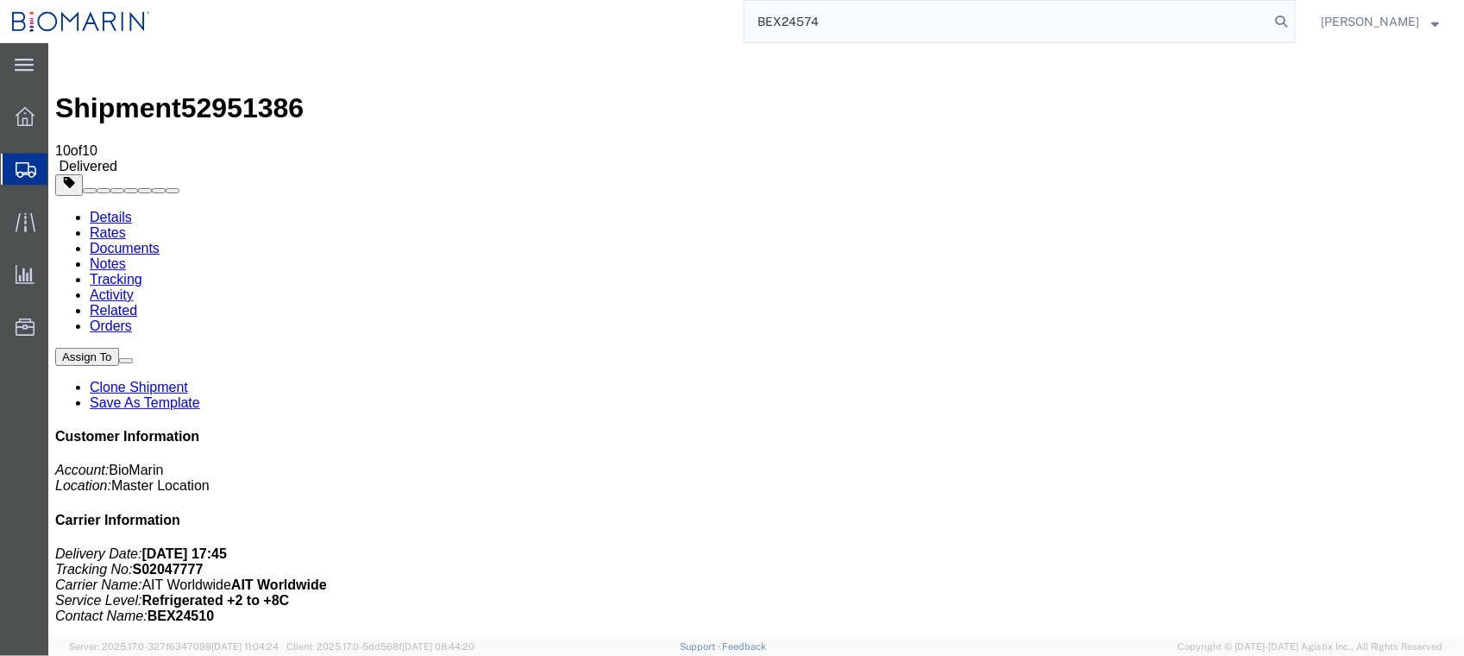
type input "BEX24574"
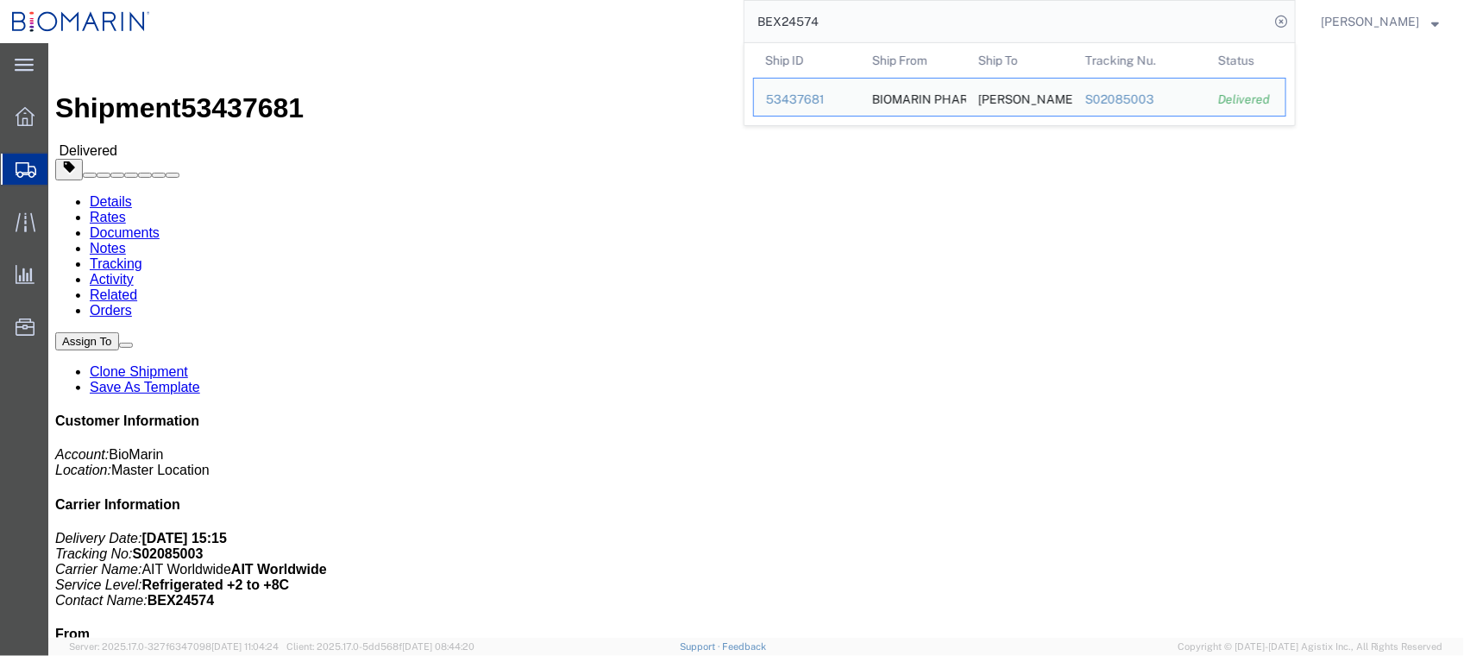
click p "Bill Of Lading: SF102085003 Order Number: 709676 Pickup Request: BEX24574 Fligh…"
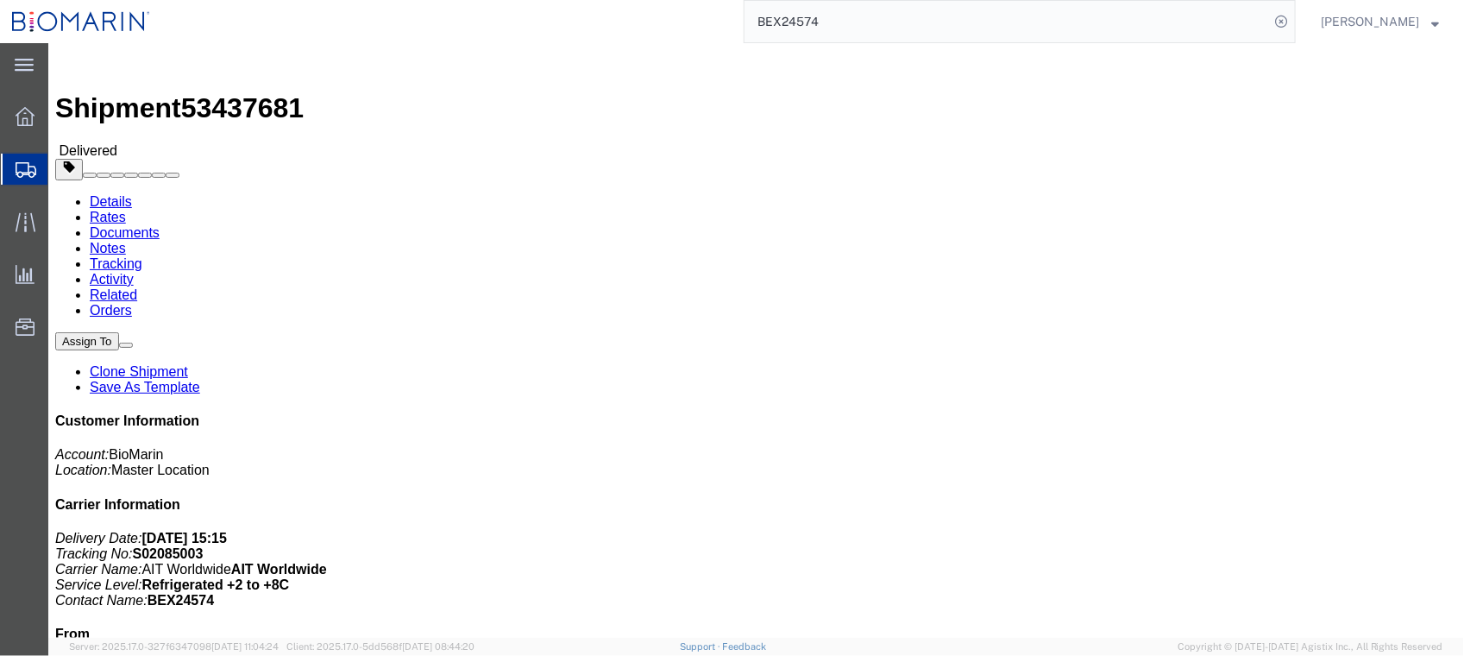
click link "Documents"
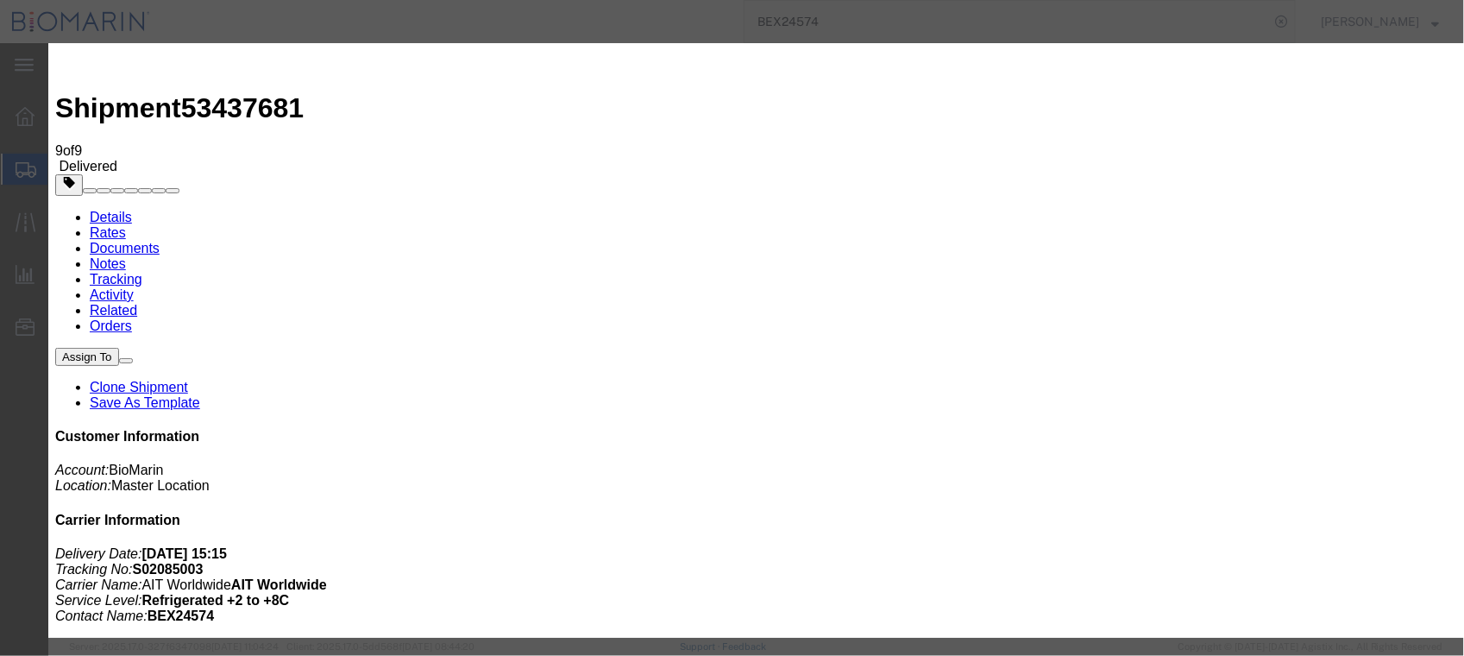
type input "C:\fakepath\S02085003 - X20241016151474.pdf"
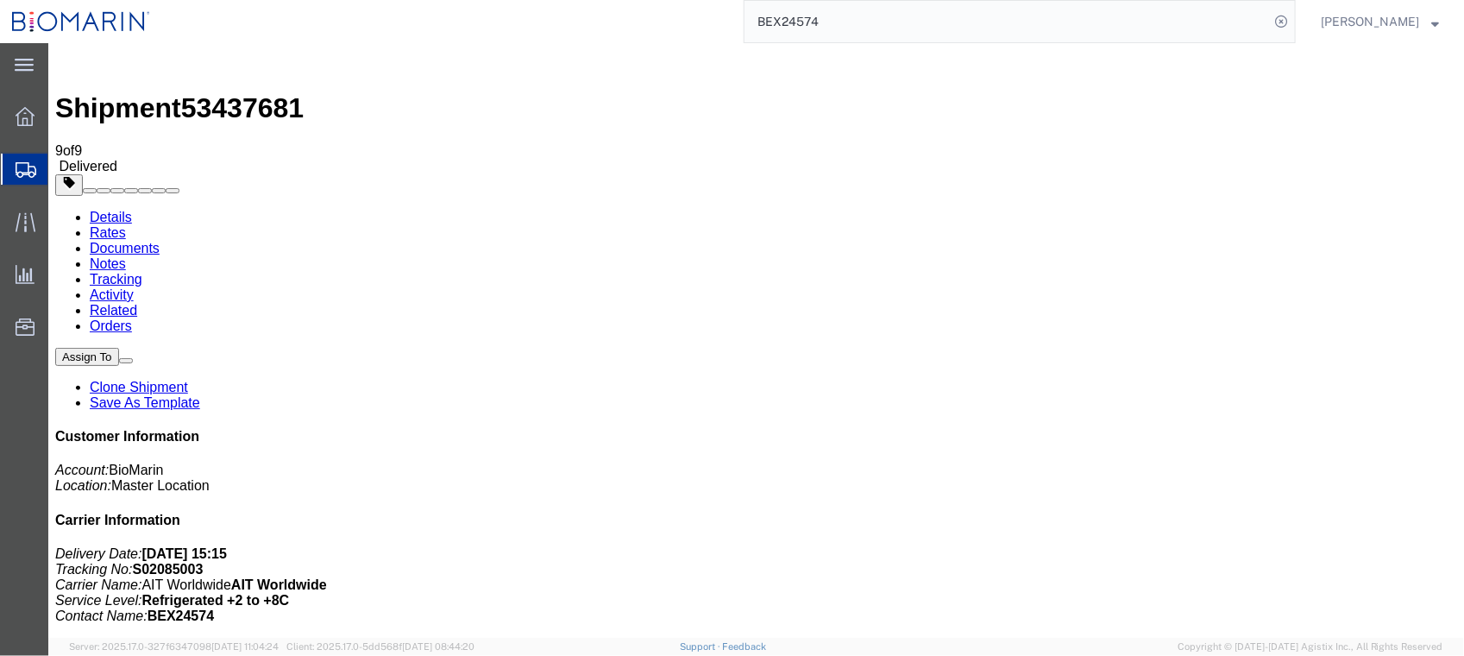
select select
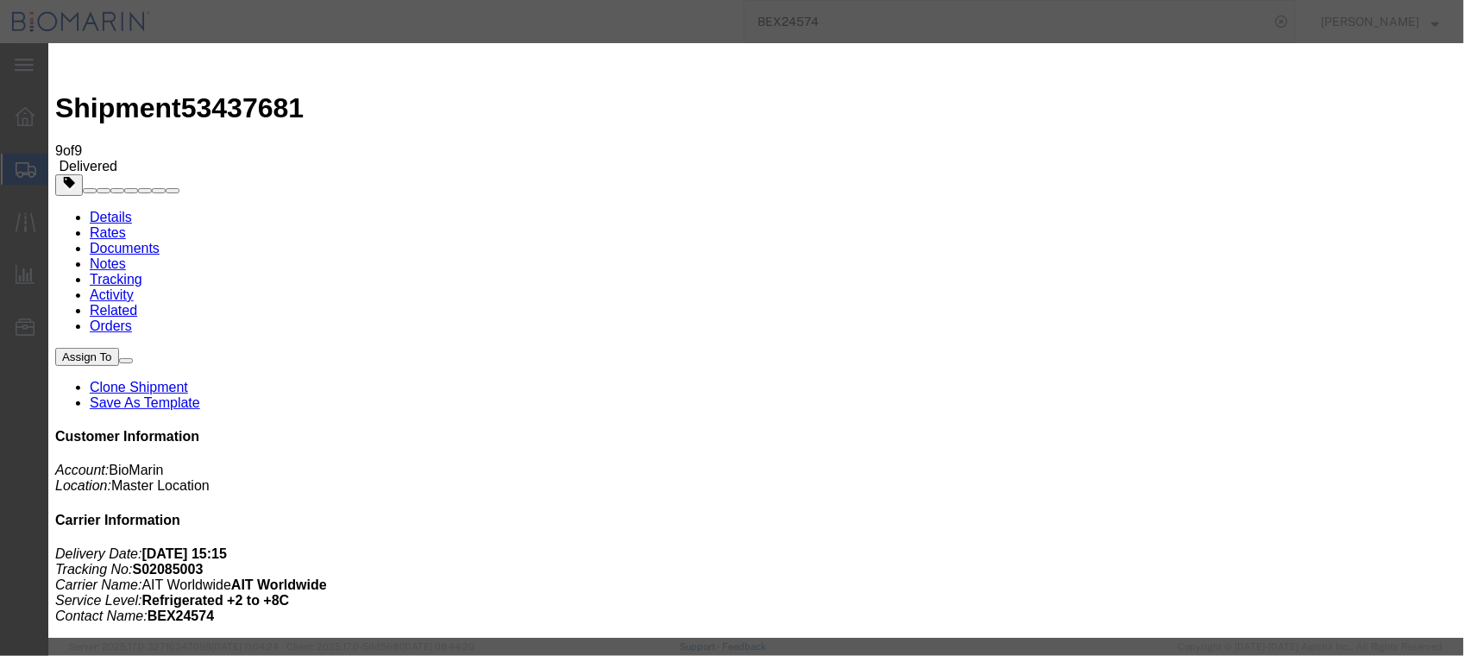
type input "C:\fakepath\S02085003 - X20241016151474.pdf"
select select
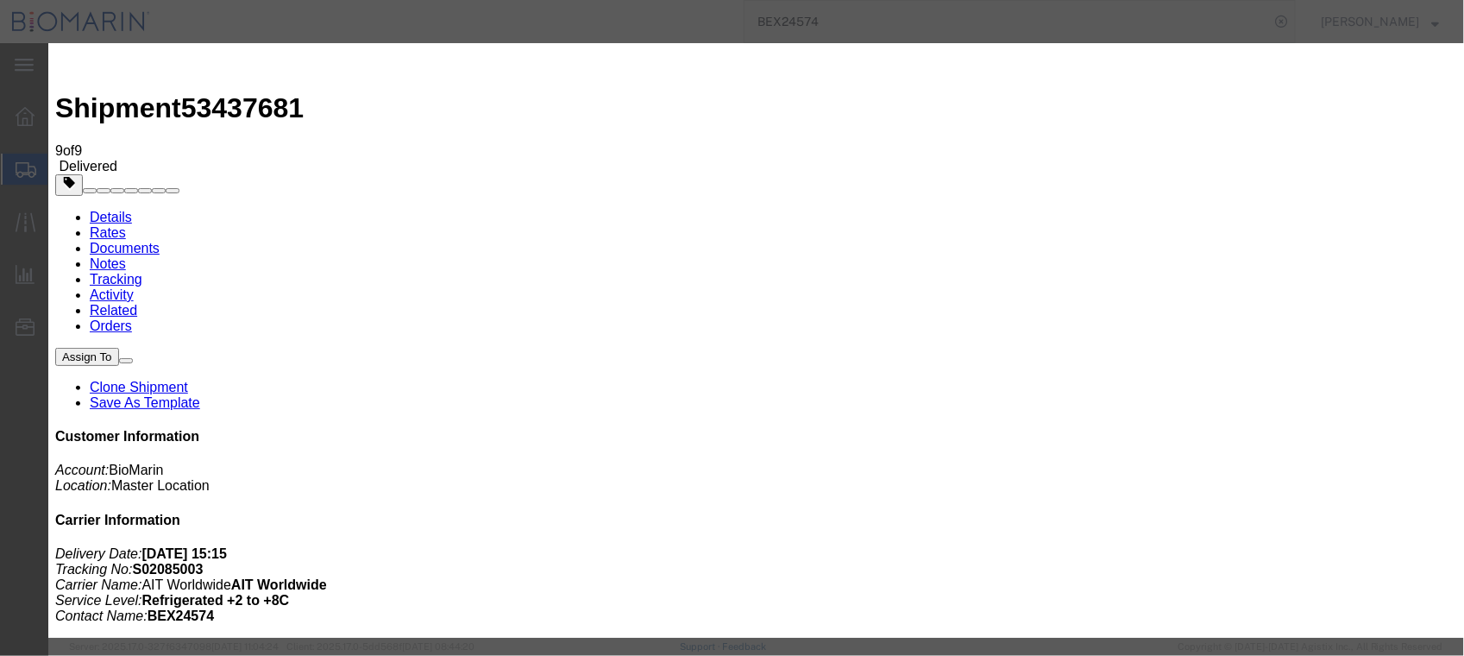
select select
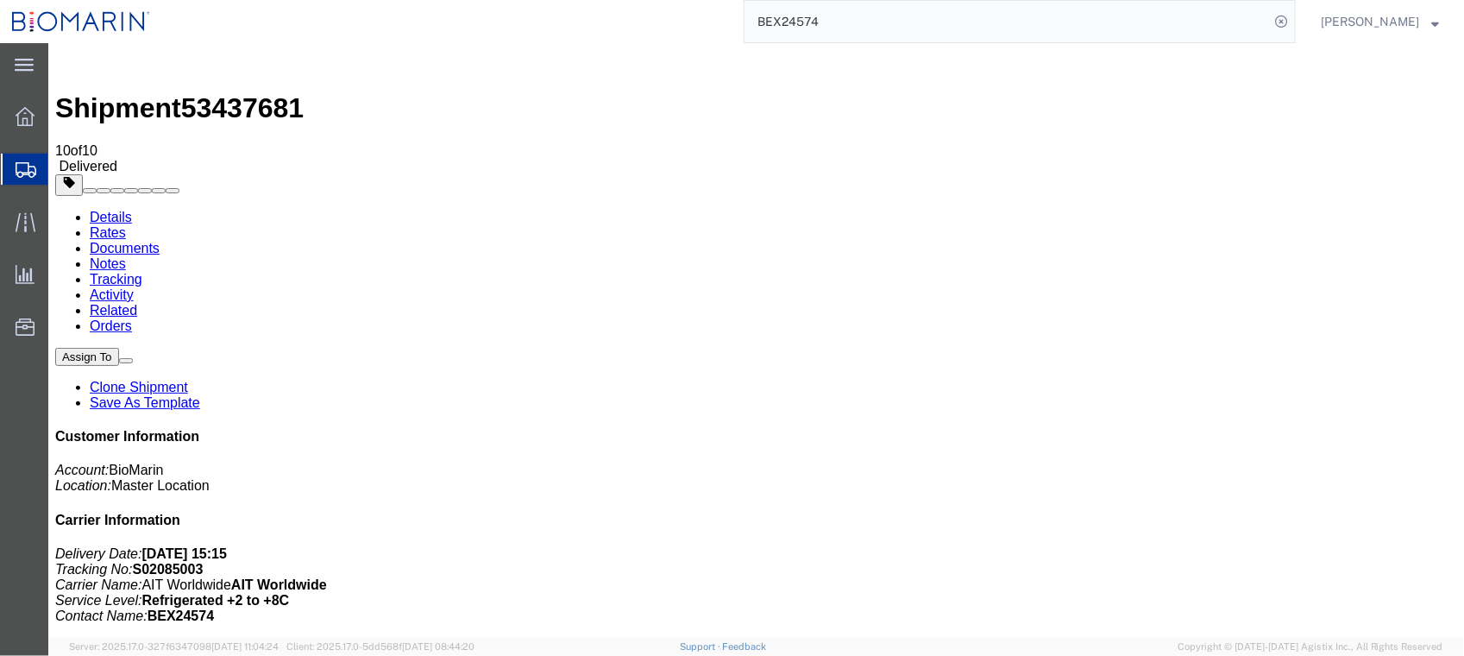
click at [868, 23] on input "BEX24574" at bounding box center [1006, 21] width 525 height 41
type input "BEX24575"
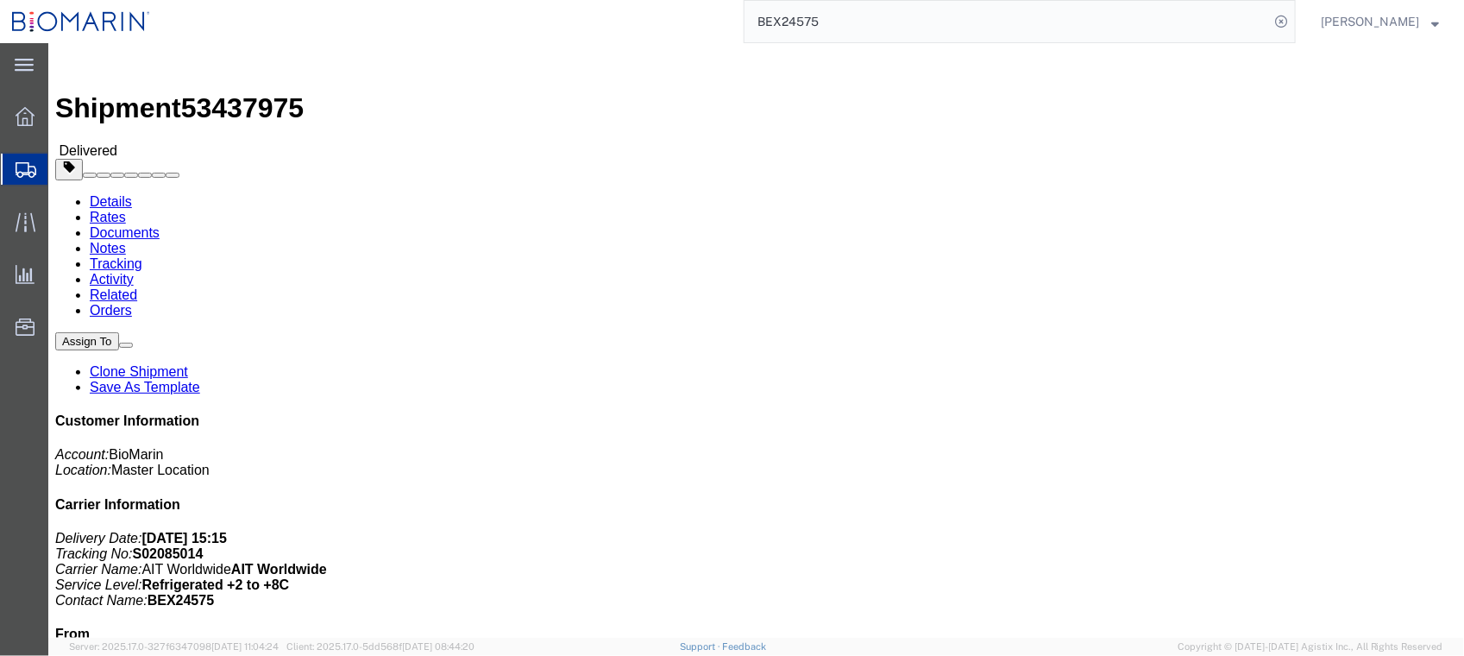
click link "Documents"
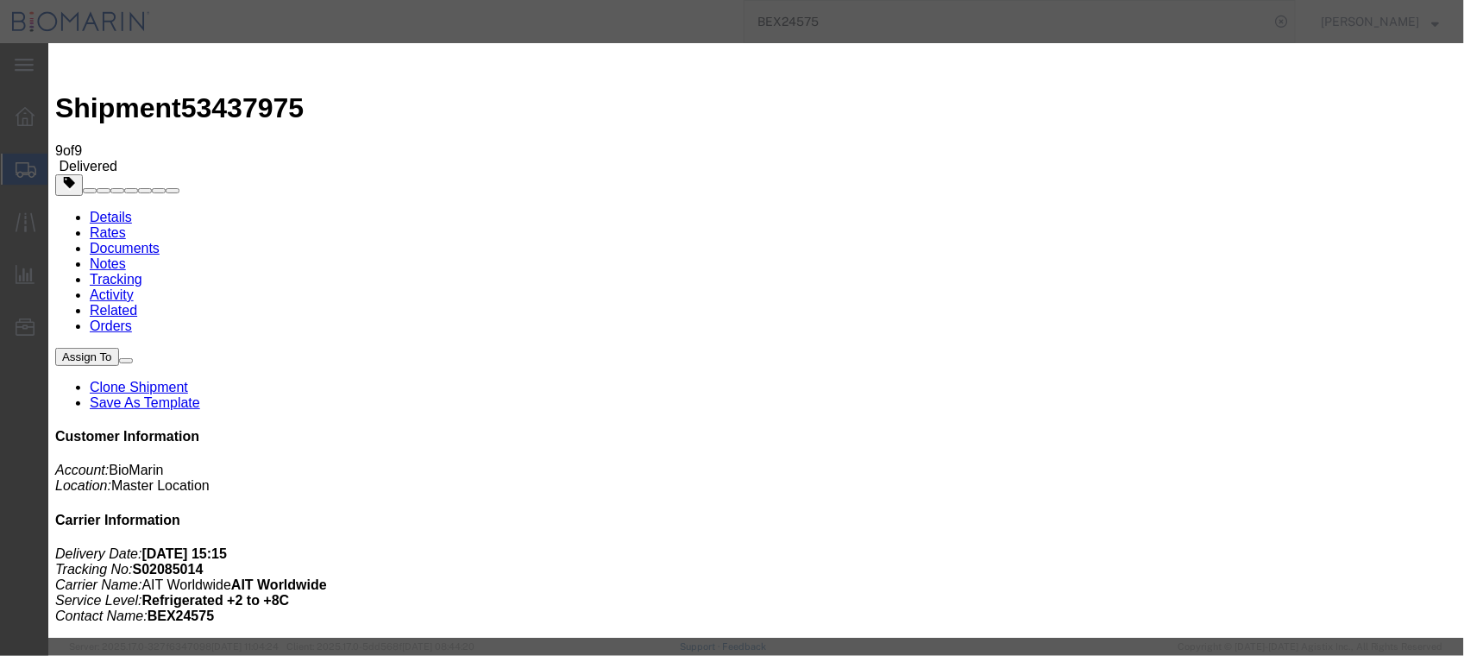
type input "C:\fakepath\S02065104 - X20241016151904.pdf"
select select
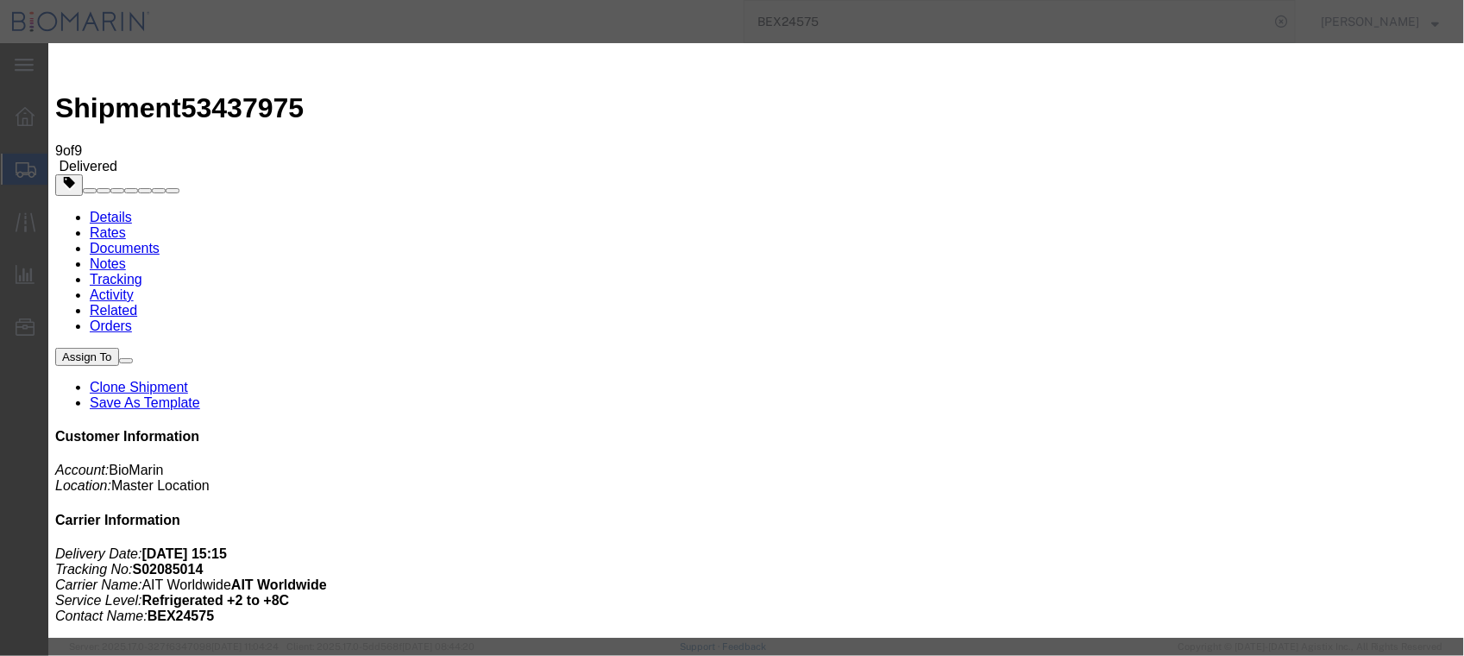
select select
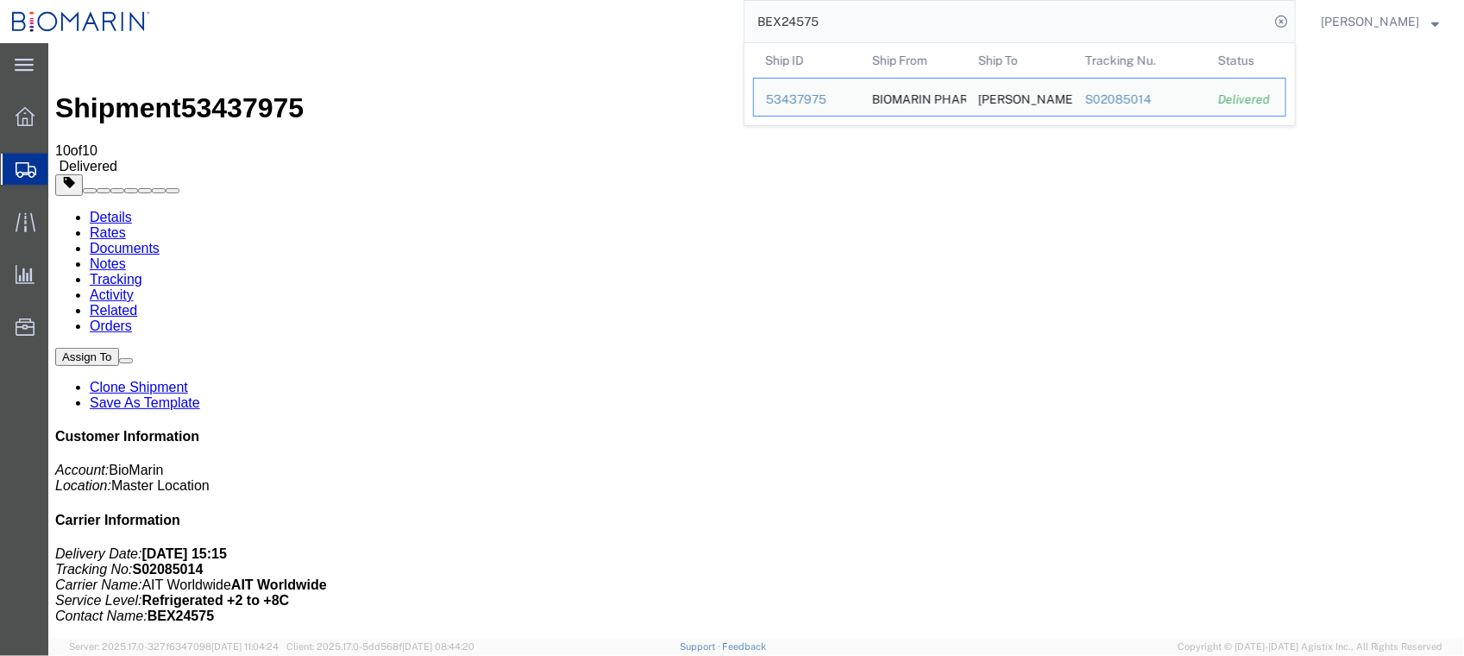
drag, startPoint x: 897, startPoint y: 40, endPoint x: 895, endPoint y: 31, distance: 9.0
click at [897, 39] on input "BEX24575" at bounding box center [1006, 21] width 525 height 41
drag, startPoint x: 893, startPoint y: 28, endPoint x: 680, endPoint y: 3, distance: 214.6
click at [770, 22] on div "BEX24575 Ship ID Ship From Ship To Tracking Nu. Status Ship ID 53437975 Ship Fr…" at bounding box center [729, 21] width 1134 height 43
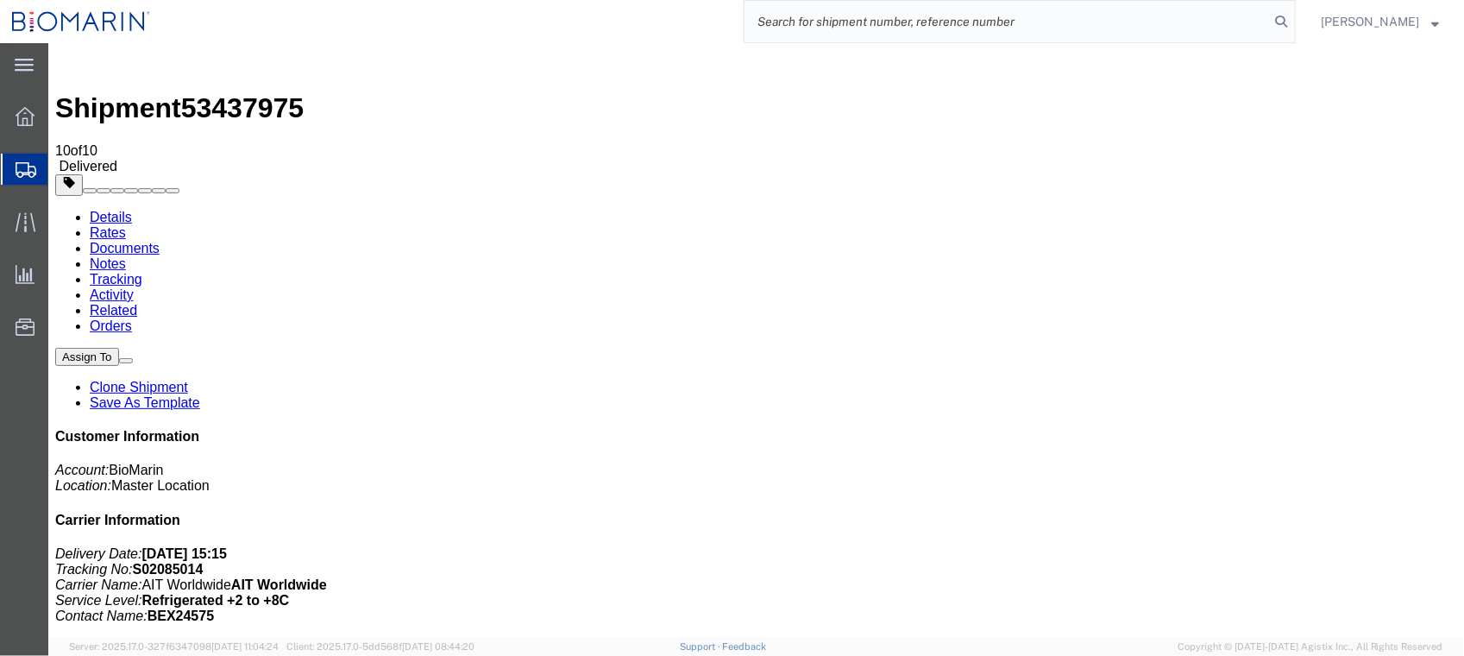
paste input "BEX24-594"
type input "BEX24594"
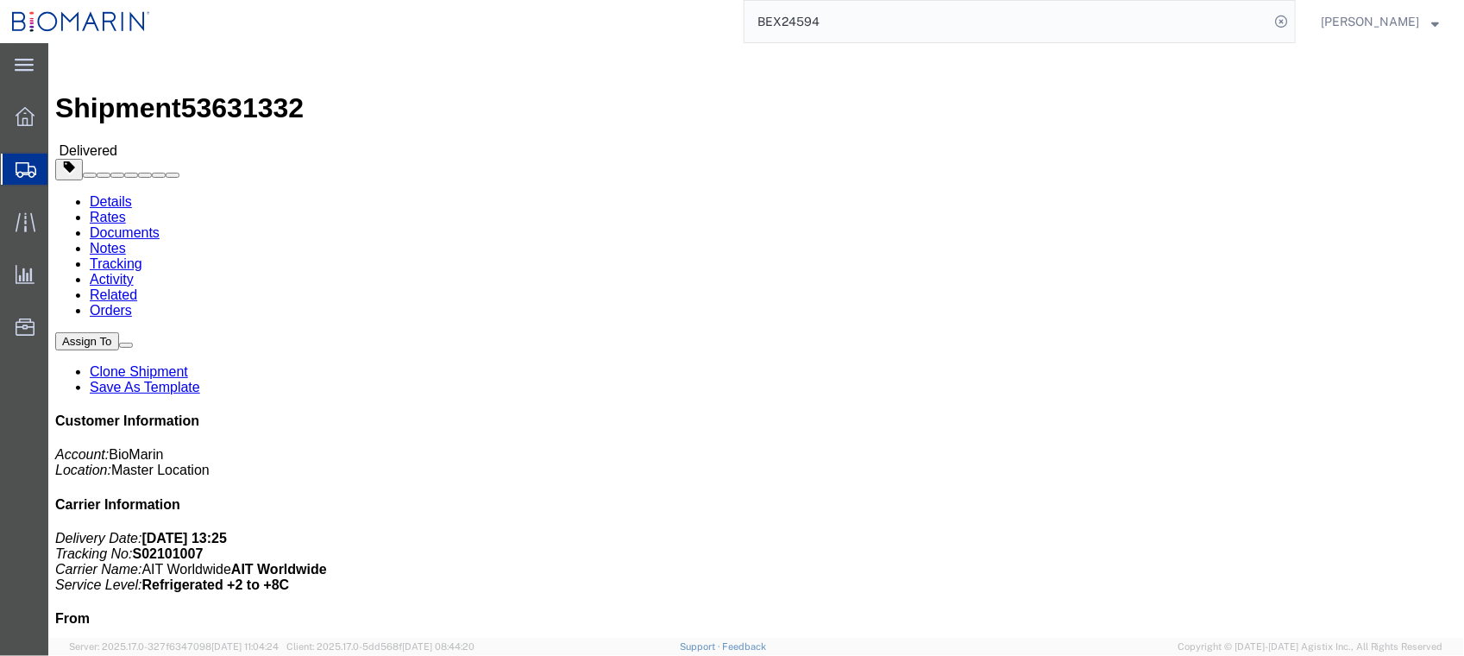
click link "Documents"
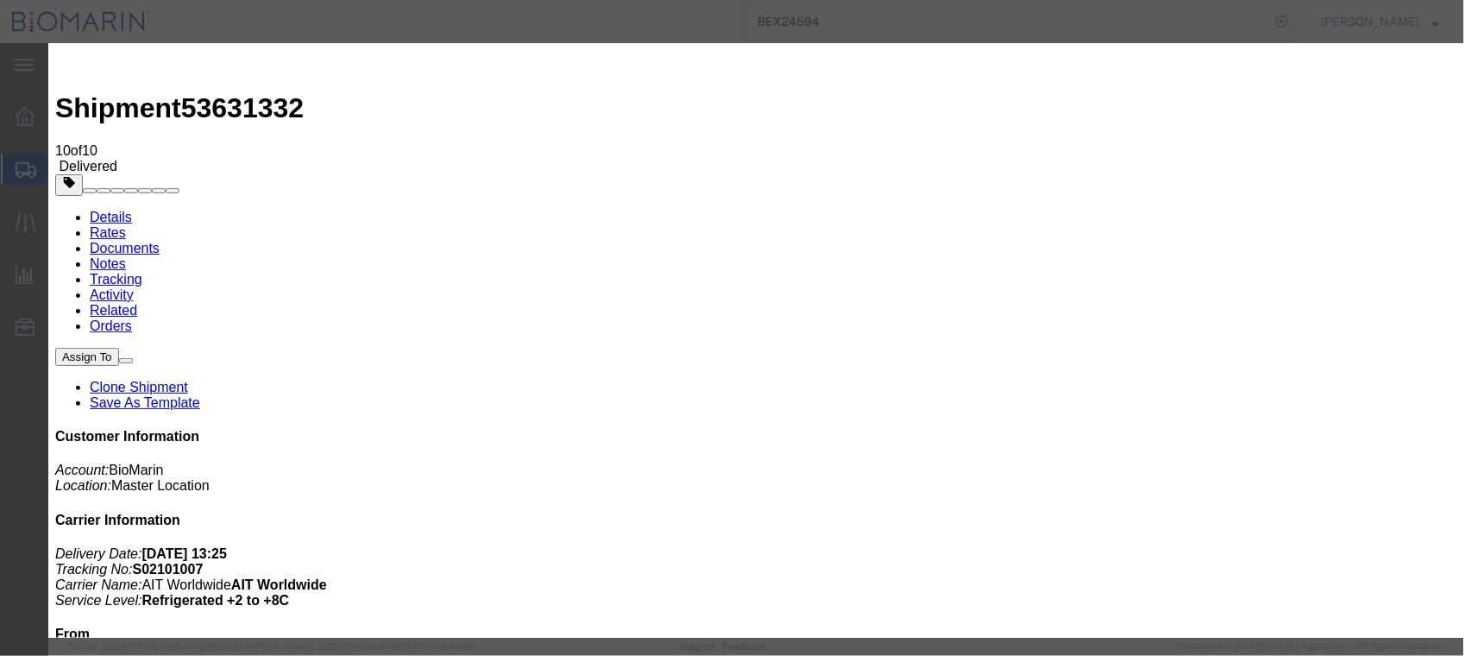
type input "C:\fakepath\S02101007 - X20241030964540.pdf"
select select
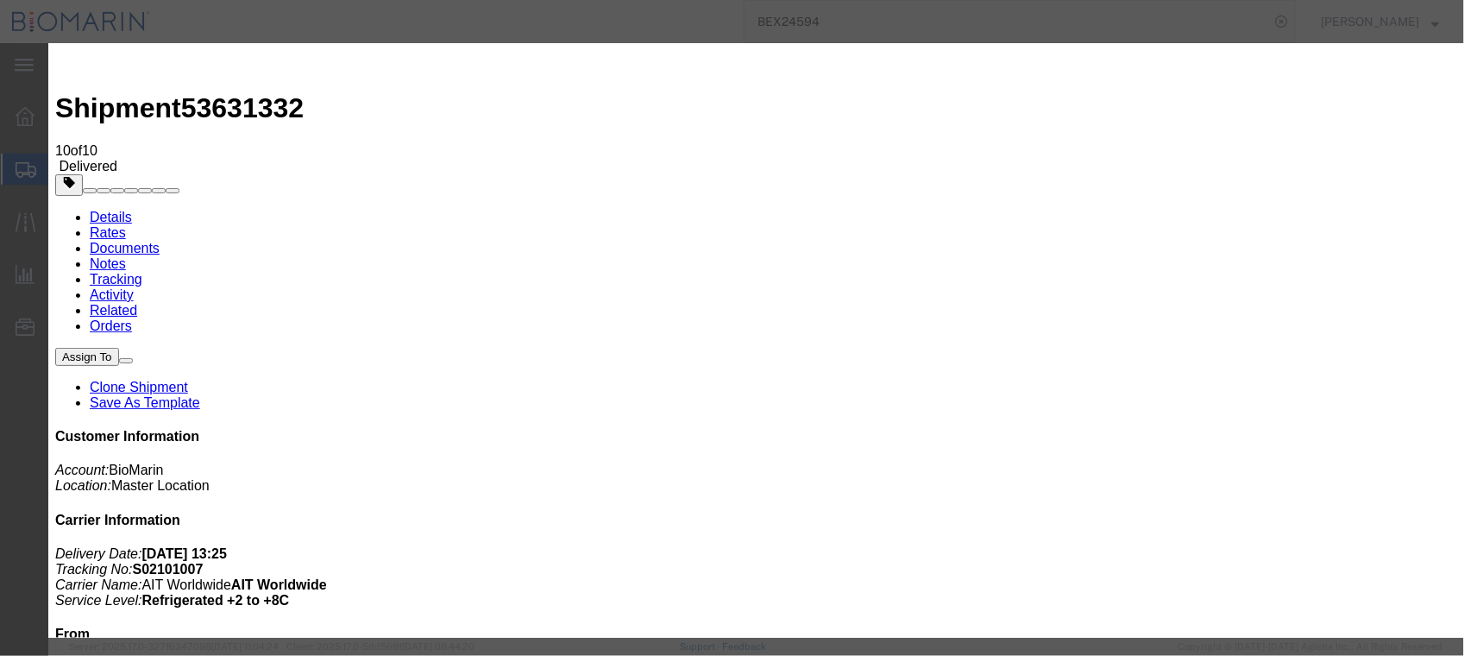
select select
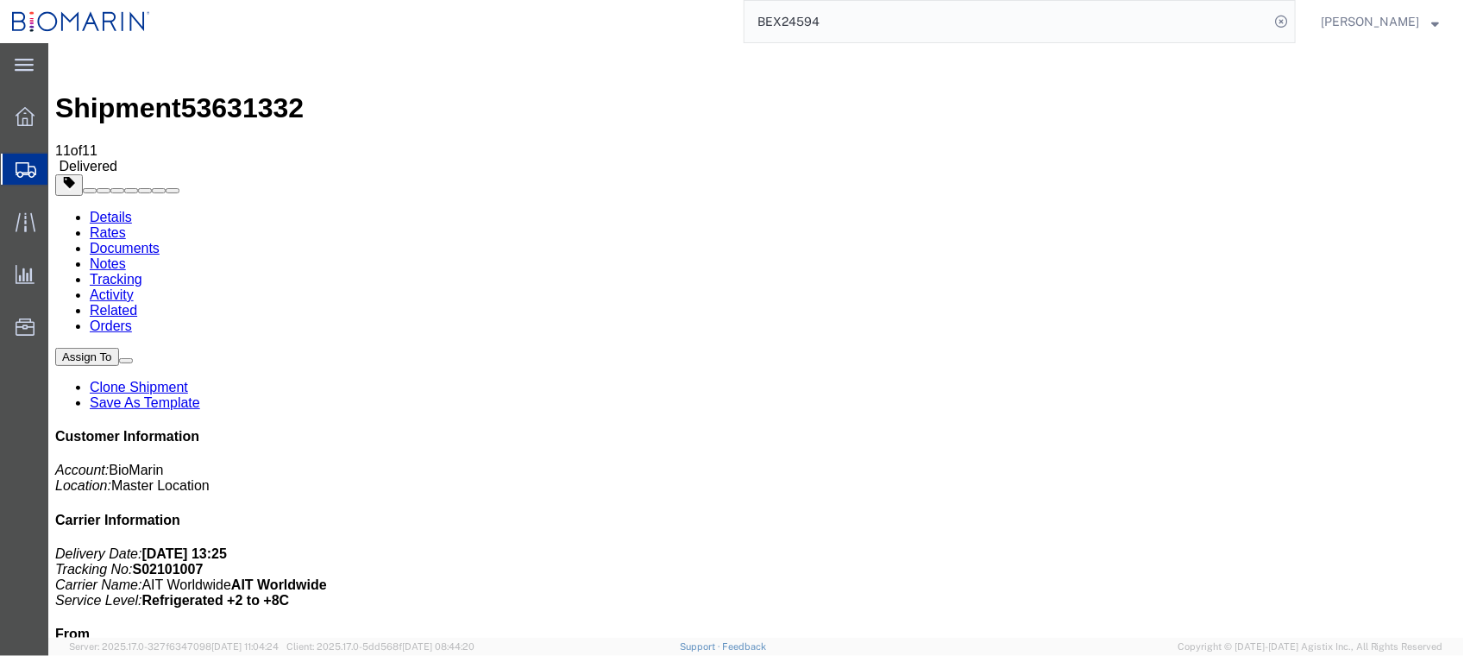
click at [883, 16] on input "BEX24594" at bounding box center [1006, 21] width 525 height 41
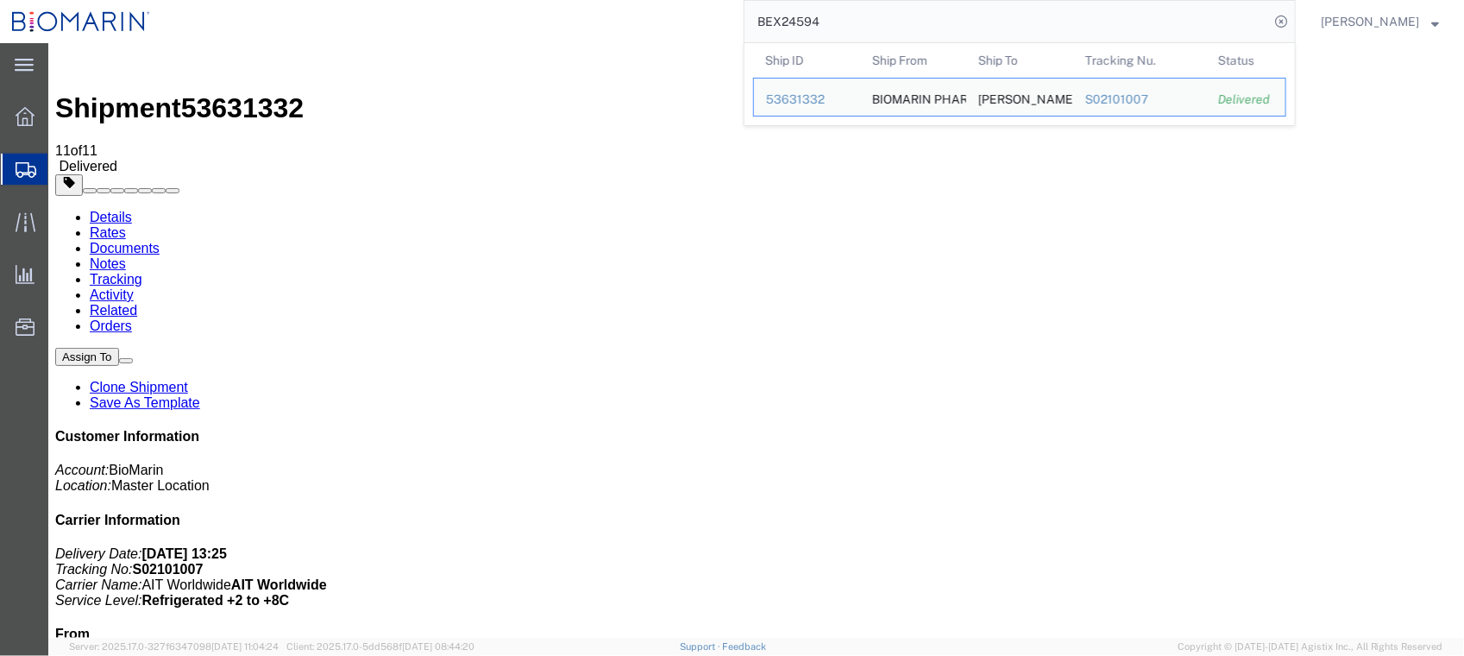
drag, startPoint x: 883, startPoint y: 18, endPoint x: 569, endPoint y: 28, distance: 313.3
click at [581, 24] on div "BEX24594 Ship ID Ship From Ship To Tracking Nu. Status Ship ID 53631332 Ship Fr…" at bounding box center [729, 21] width 1134 height 43
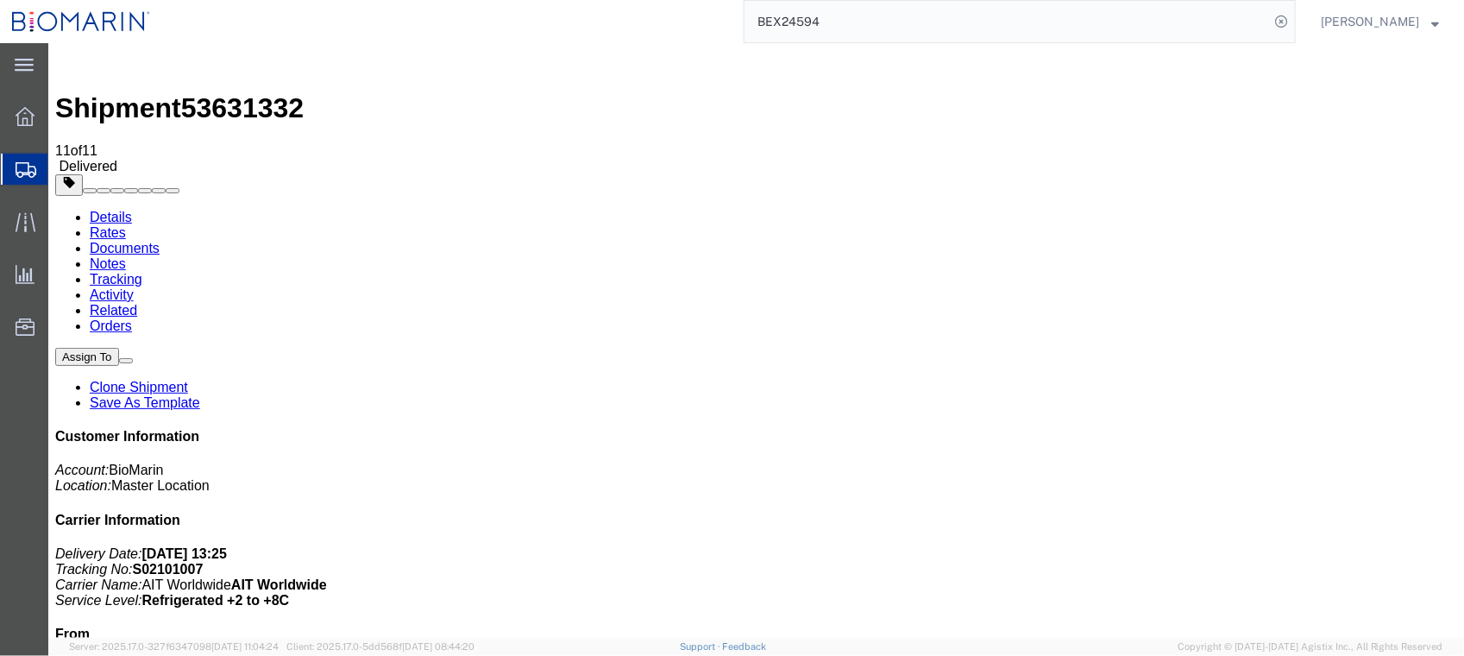
paste input "S02101019"
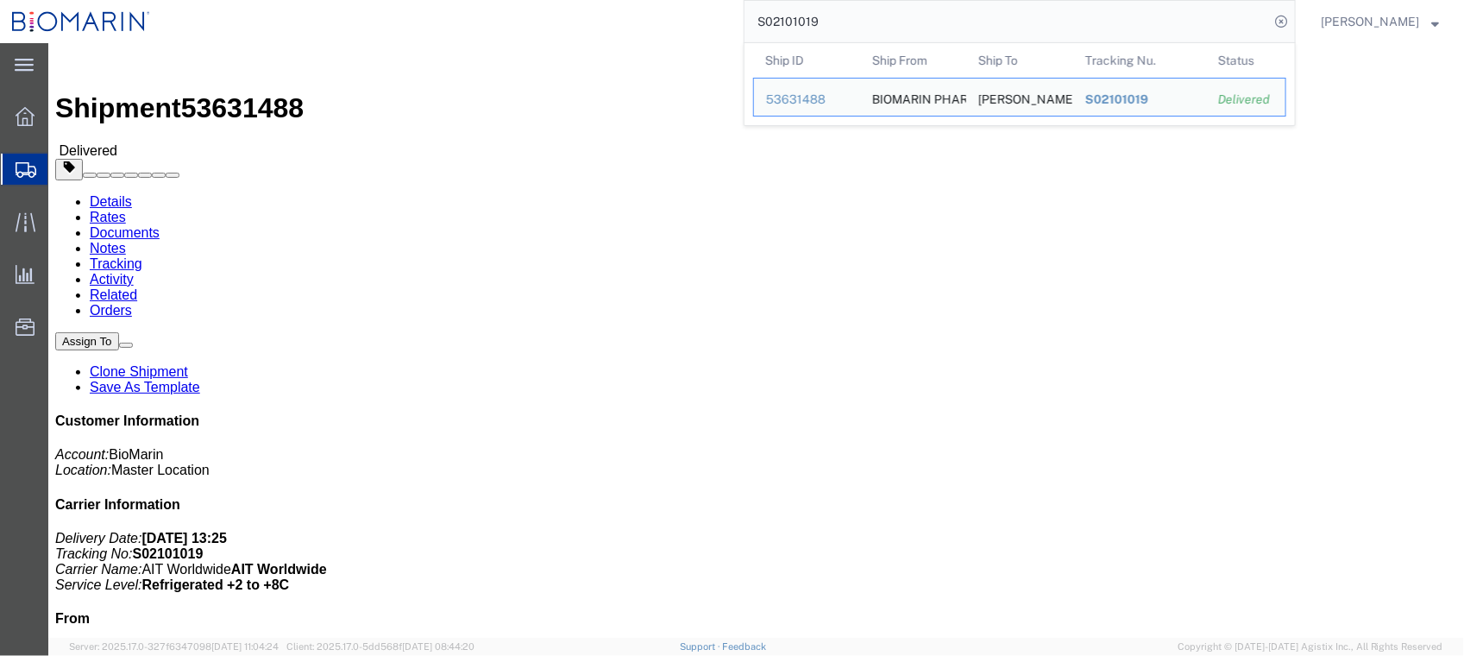
drag, startPoint x: 884, startPoint y: 35, endPoint x: 581, endPoint y: 41, distance: 303.7
click at [565, 35] on div "S02101019 Ship ID Ship From Ship To Tracking Nu. Status Ship ID 53631488 Ship F…" at bounding box center [729, 21] width 1134 height 43
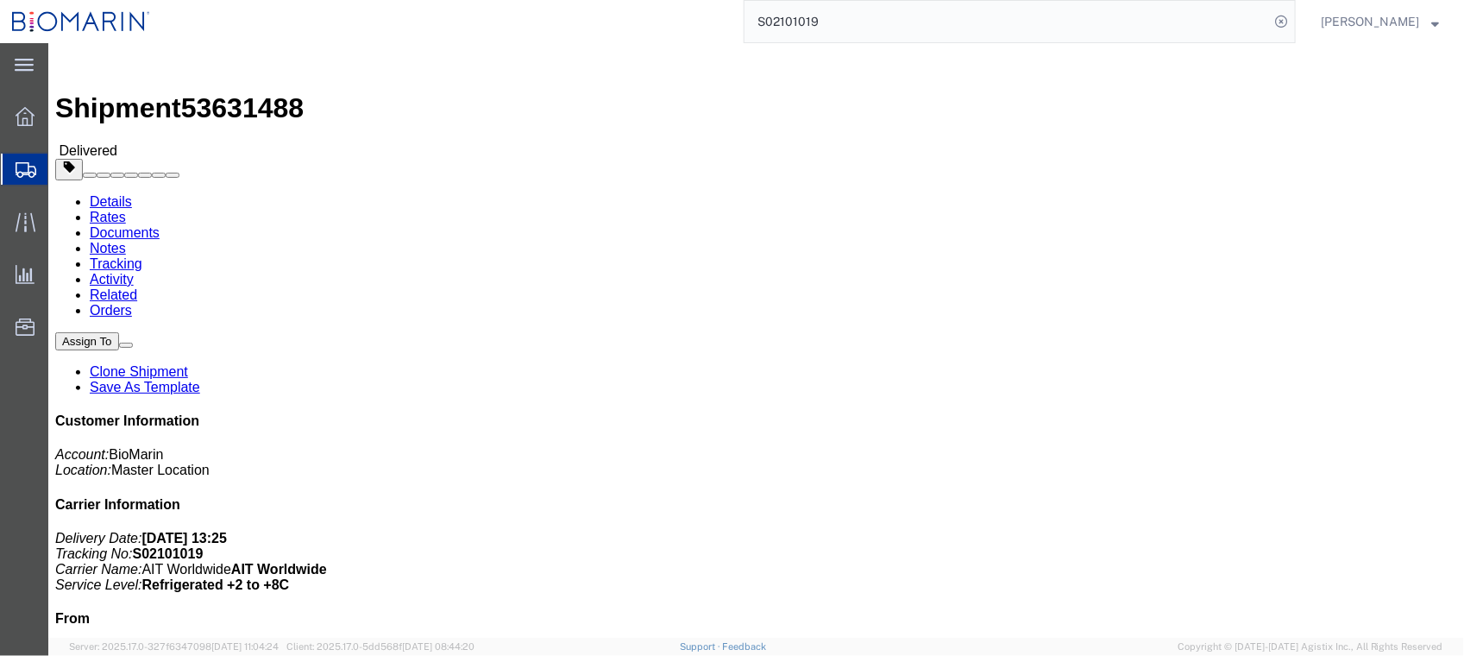
paste input "F102117556"
type input "SF102117556"
click link "Documents"
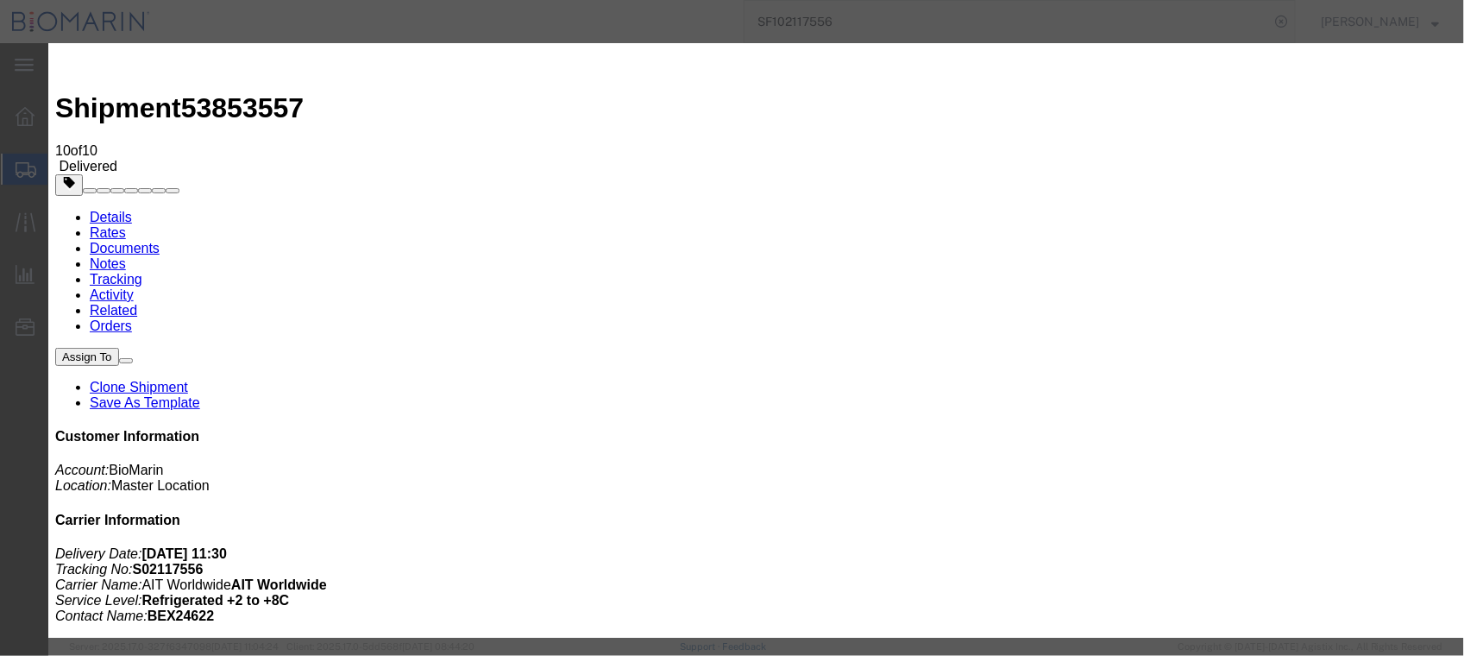
type input "C:\fakepath\S02117556 - X20241120178024.pdf"
select select
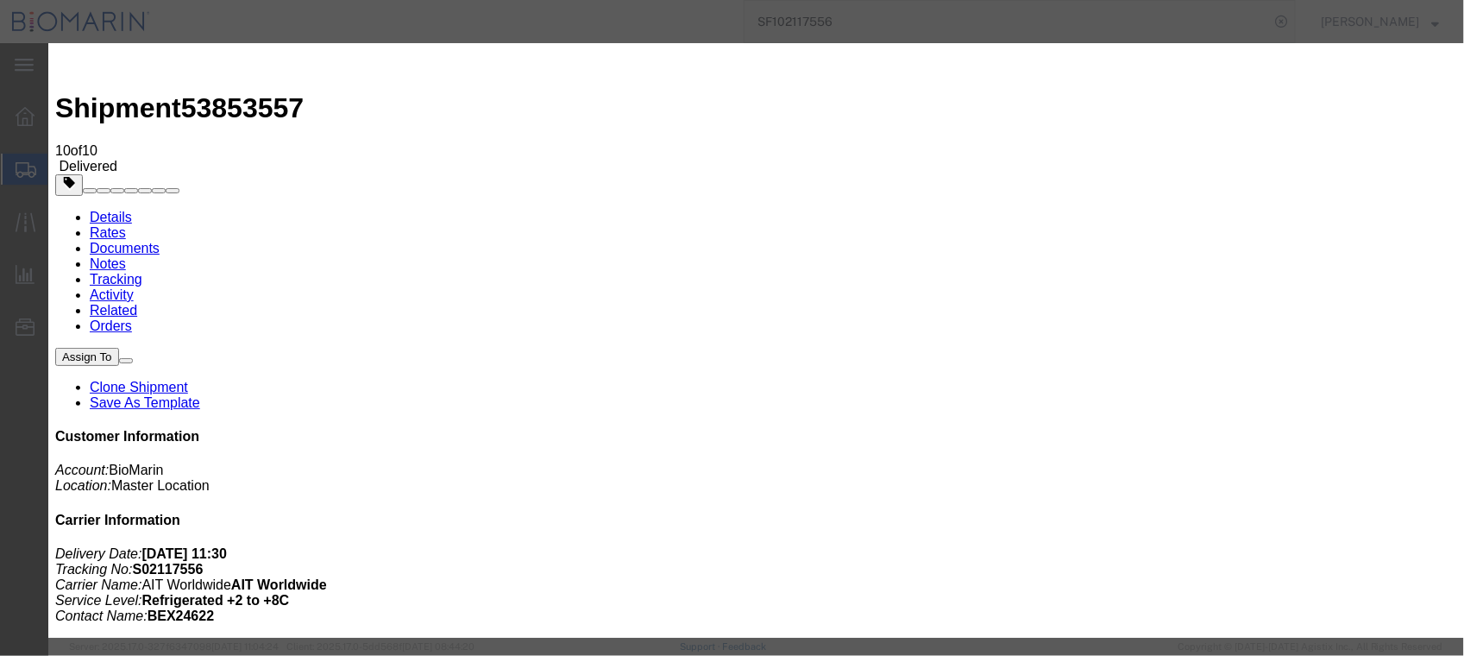
select select
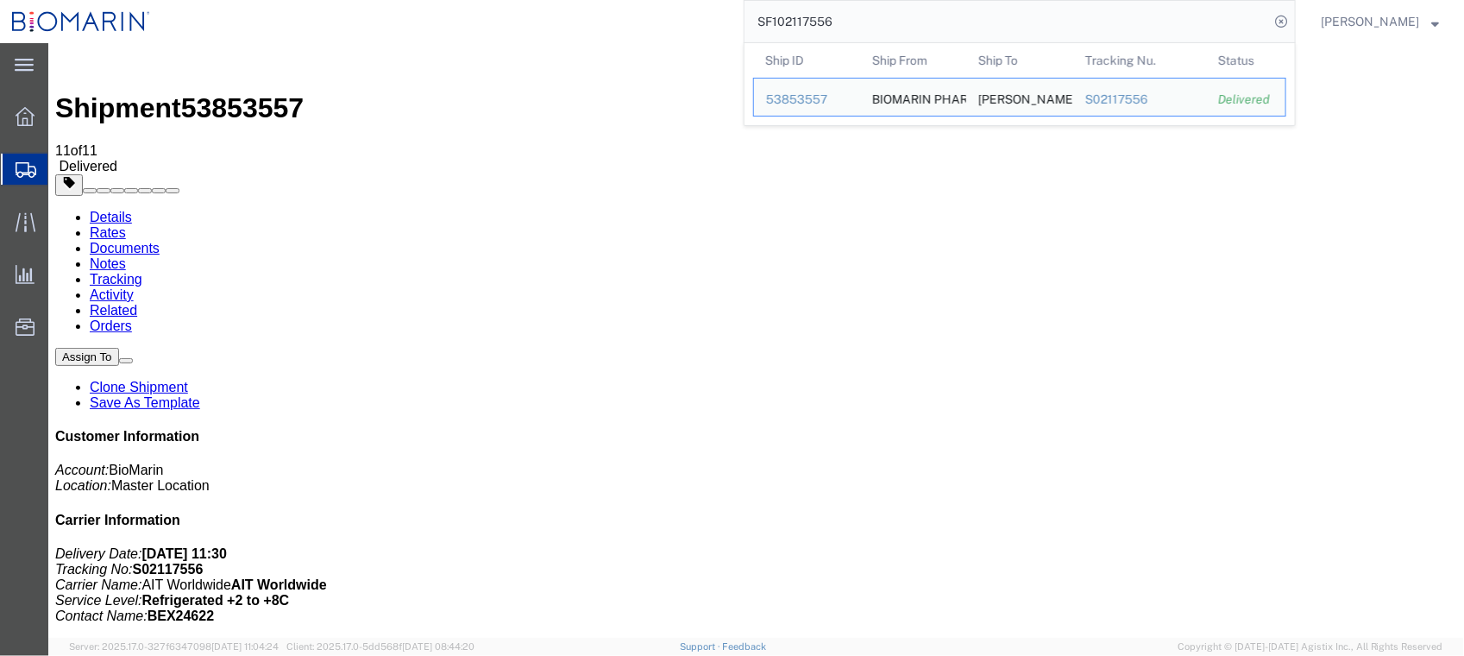
drag, startPoint x: 933, startPoint y: 22, endPoint x: 544, endPoint y: 13, distance: 388.3
click at [544, 13] on div "SF102117556 Ship ID Ship From Ship To Tracking Nu. Status Ship ID 53853557 Ship…" at bounding box center [729, 21] width 1134 height 43
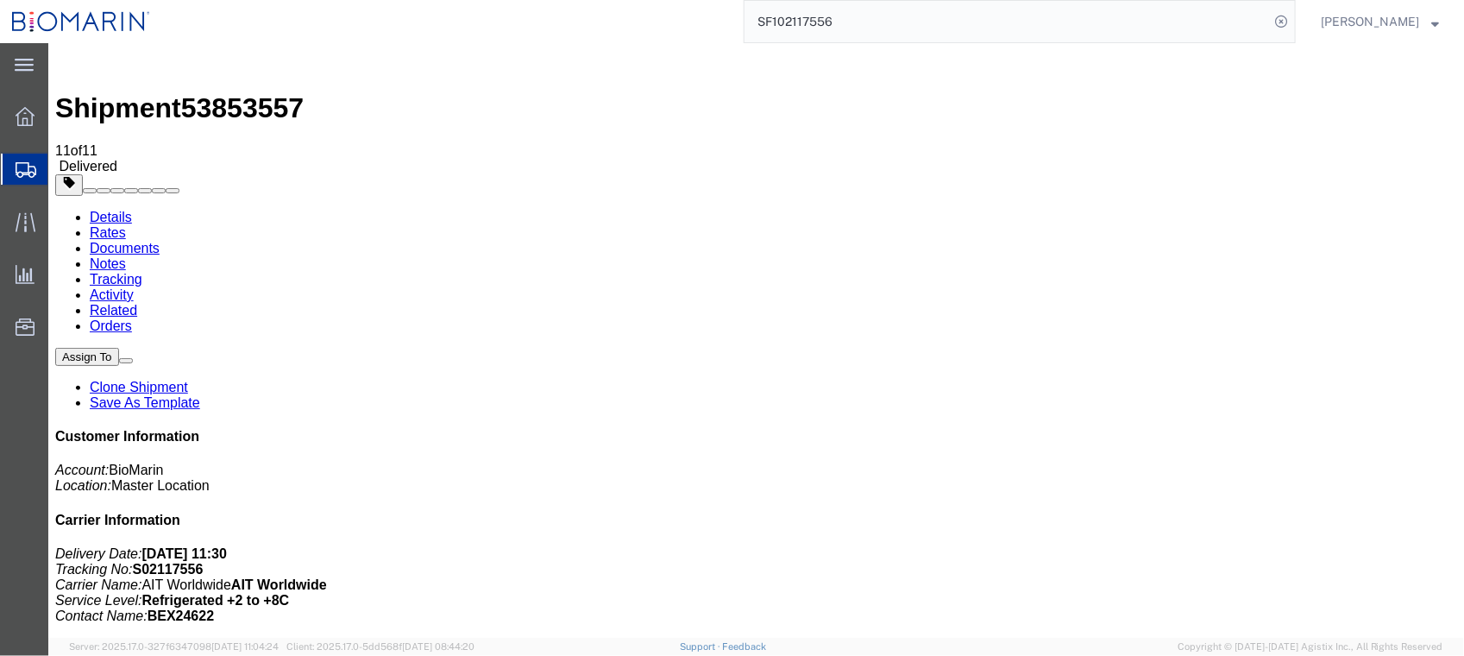
paste input "077513"
type input "SF102077513"
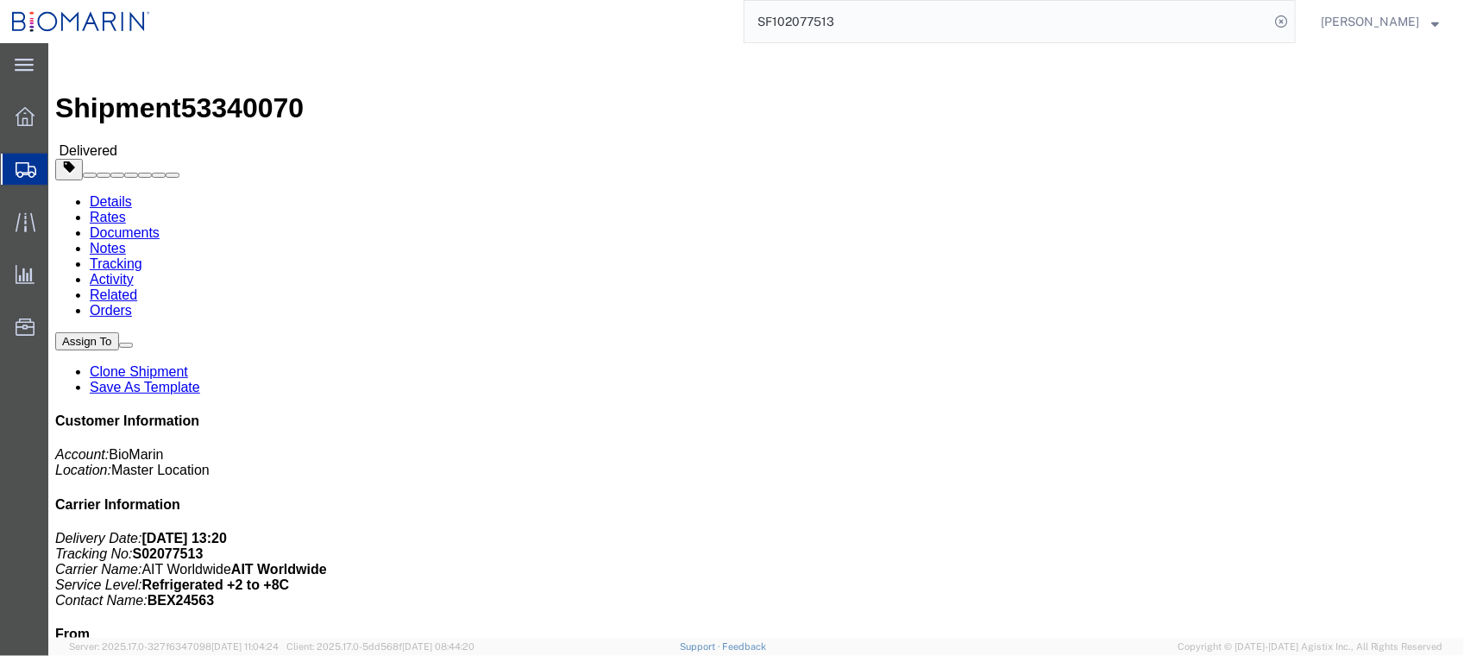
click link "Documents"
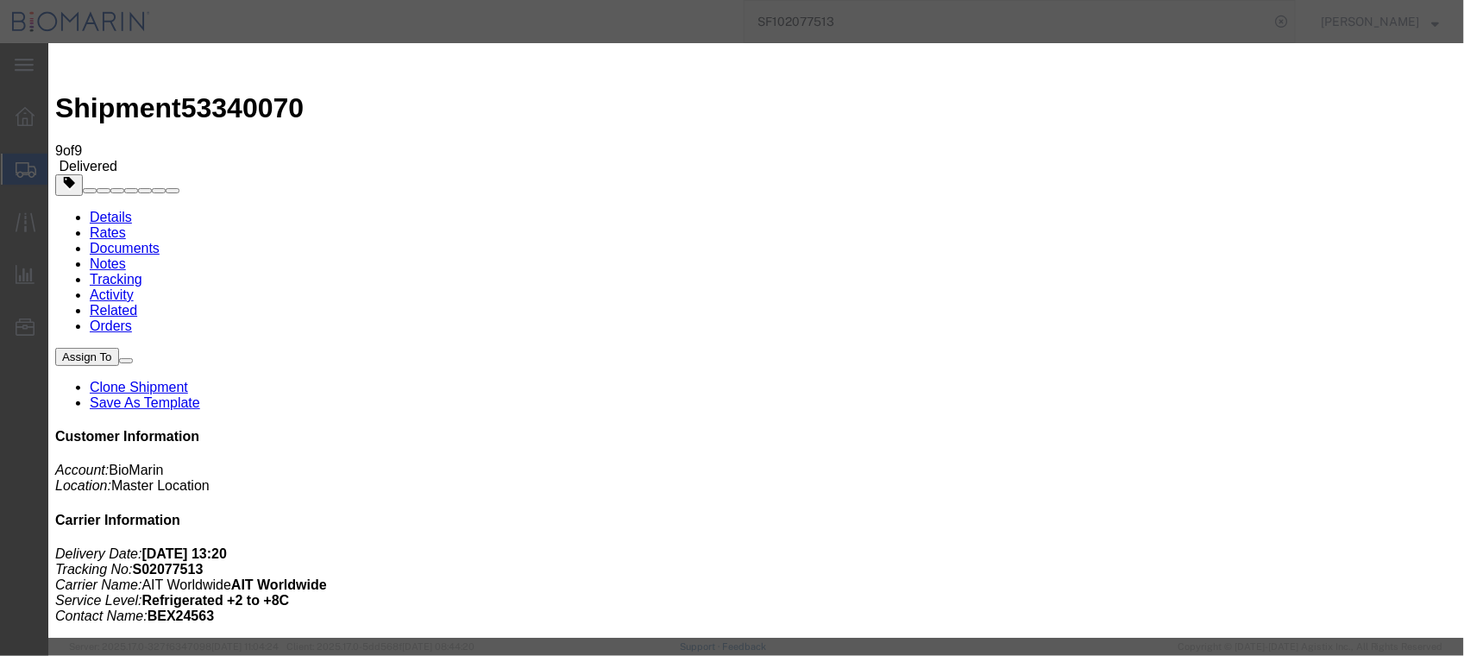
type input "C:\fakepath\S02077513 - X20241003455995.pdf"
select select
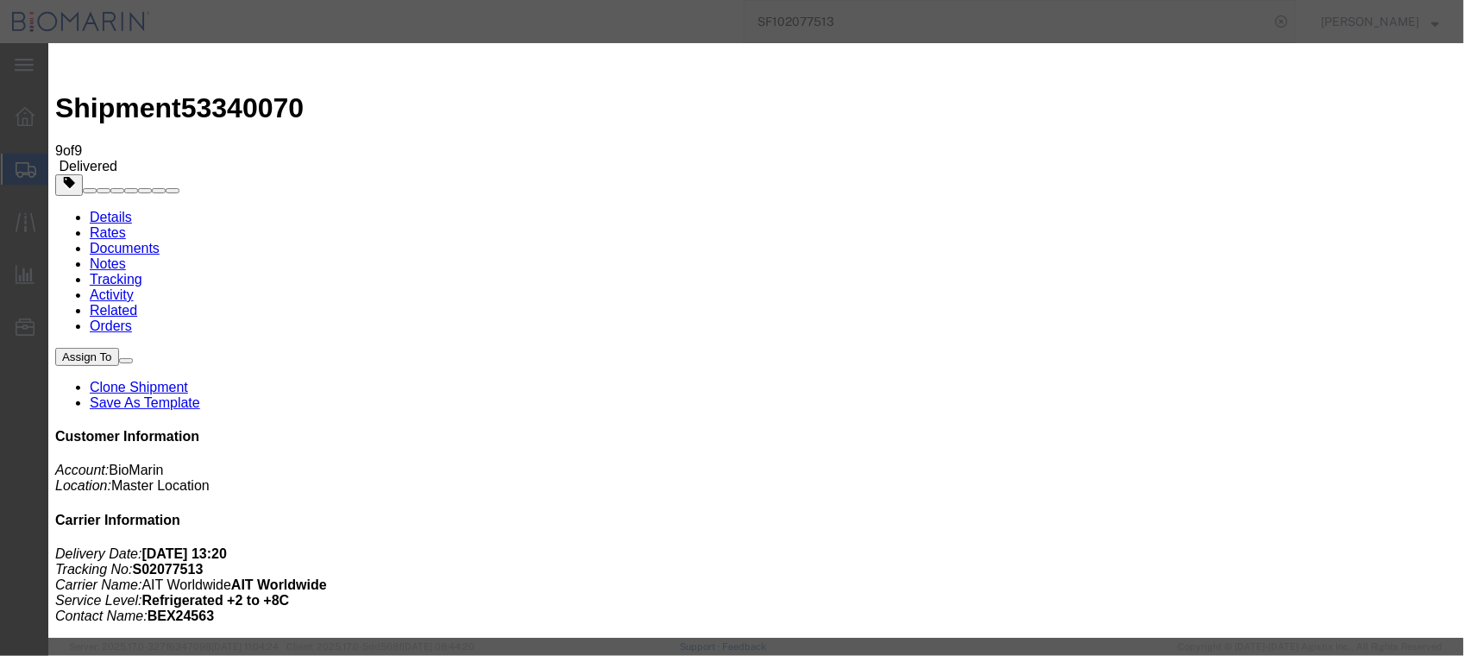
select select
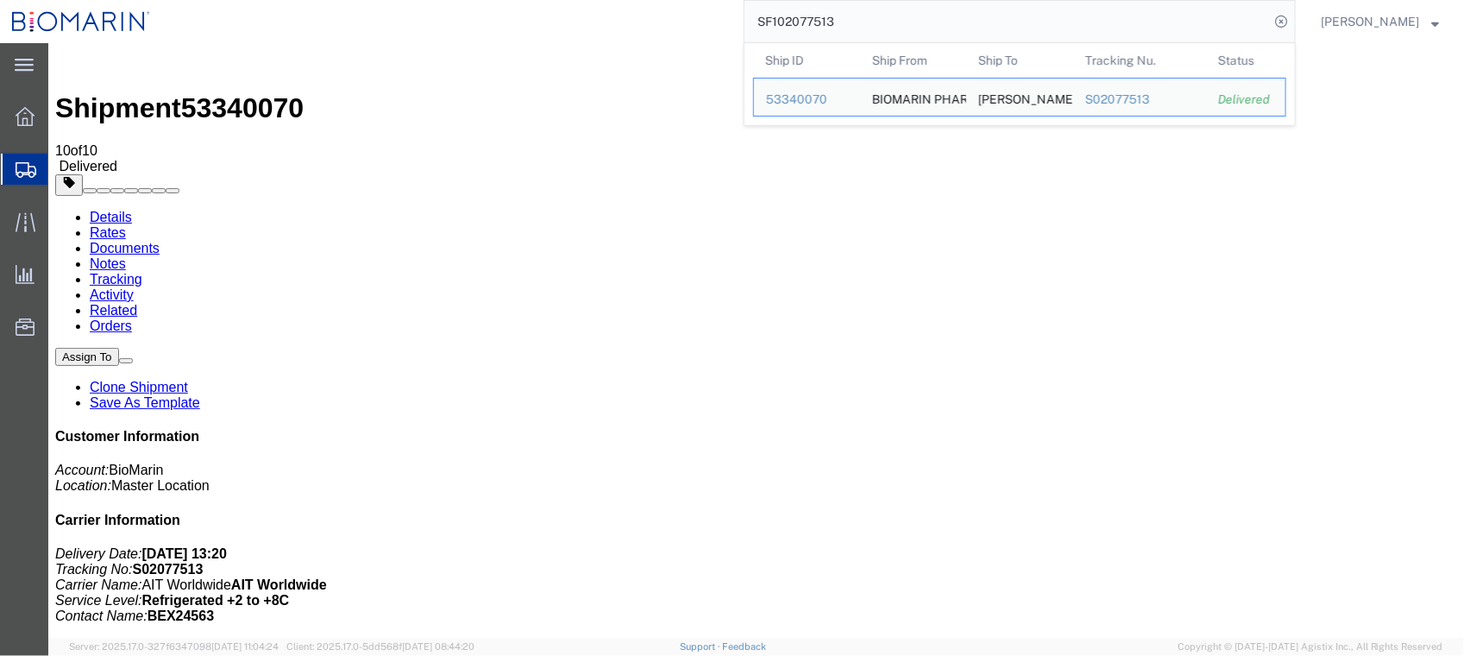
drag, startPoint x: 889, startPoint y: 24, endPoint x: 411, endPoint y: 37, distance: 478.1
click at [411, 37] on div "SF102077513 Ship ID Ship From Ship To Tracking Nu. Status Ship ID 53340070 Ship…" at bounding box center [729, 21] width 1134 height 43
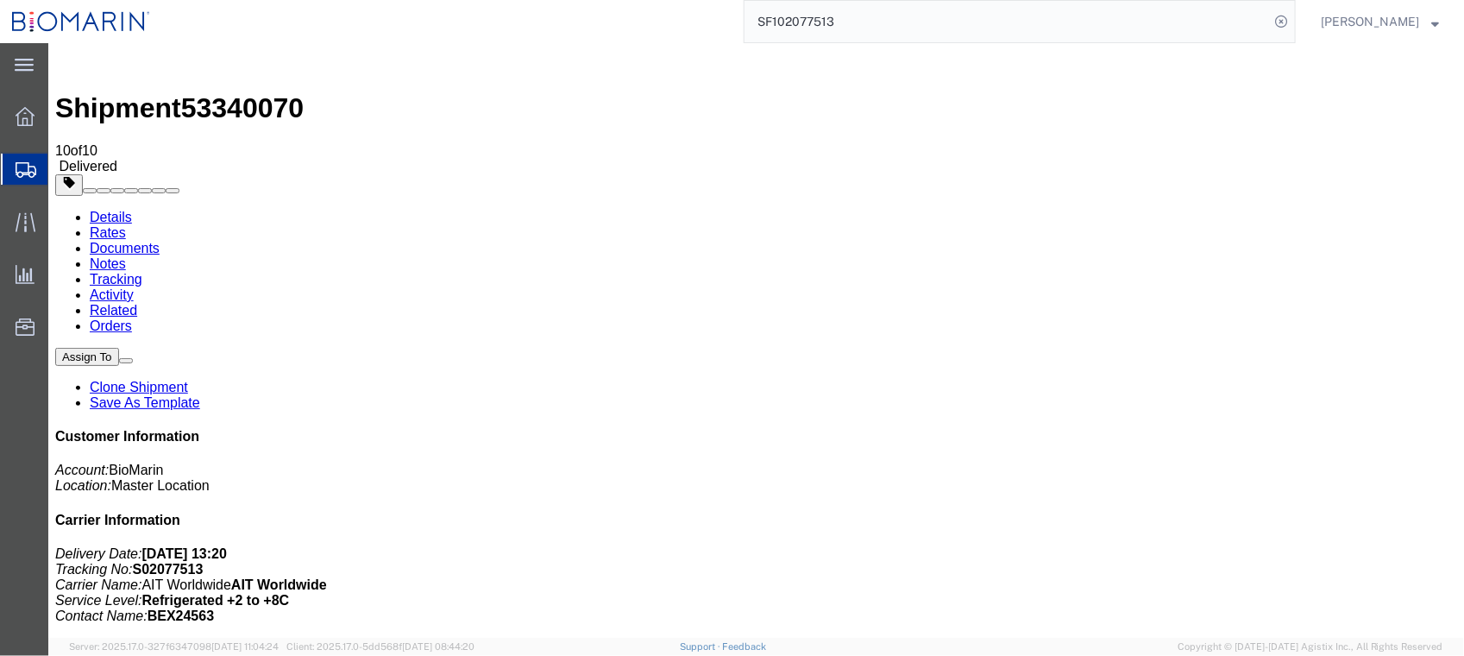
paste input "02077518"
type input "S02077518"
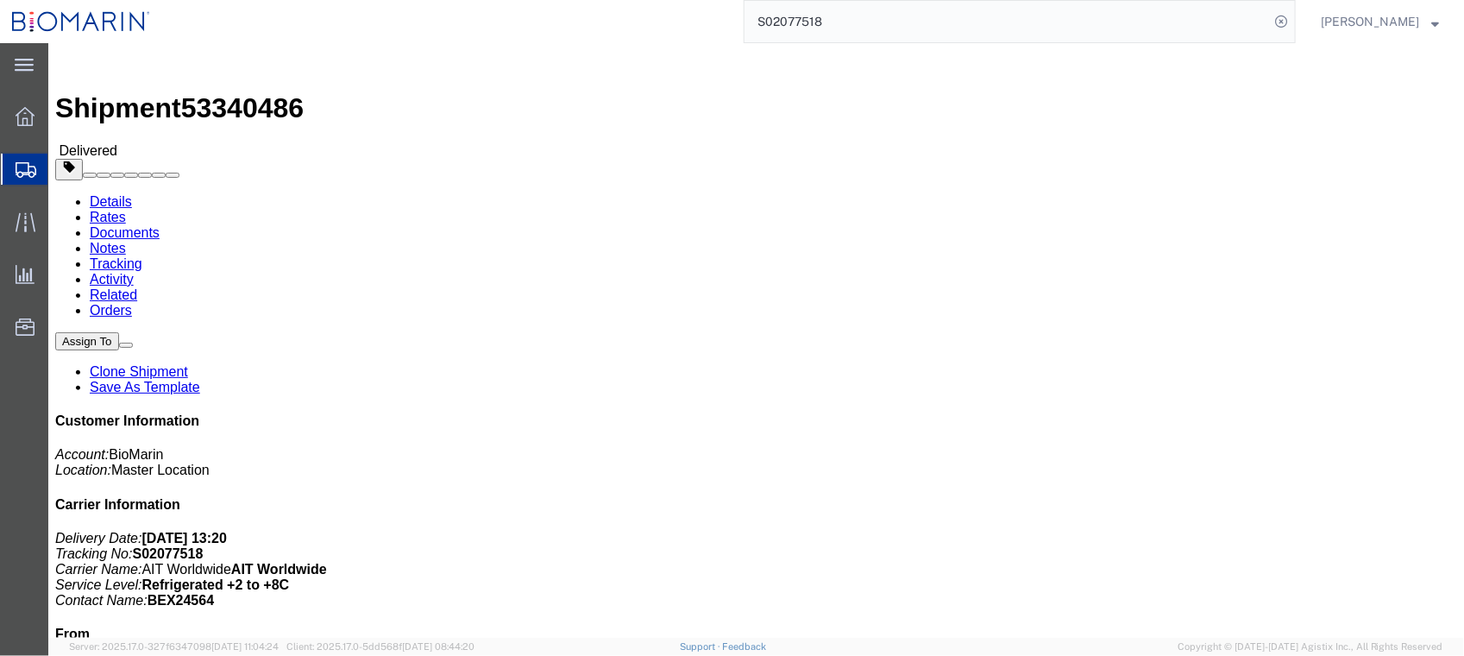
click link "Documents"
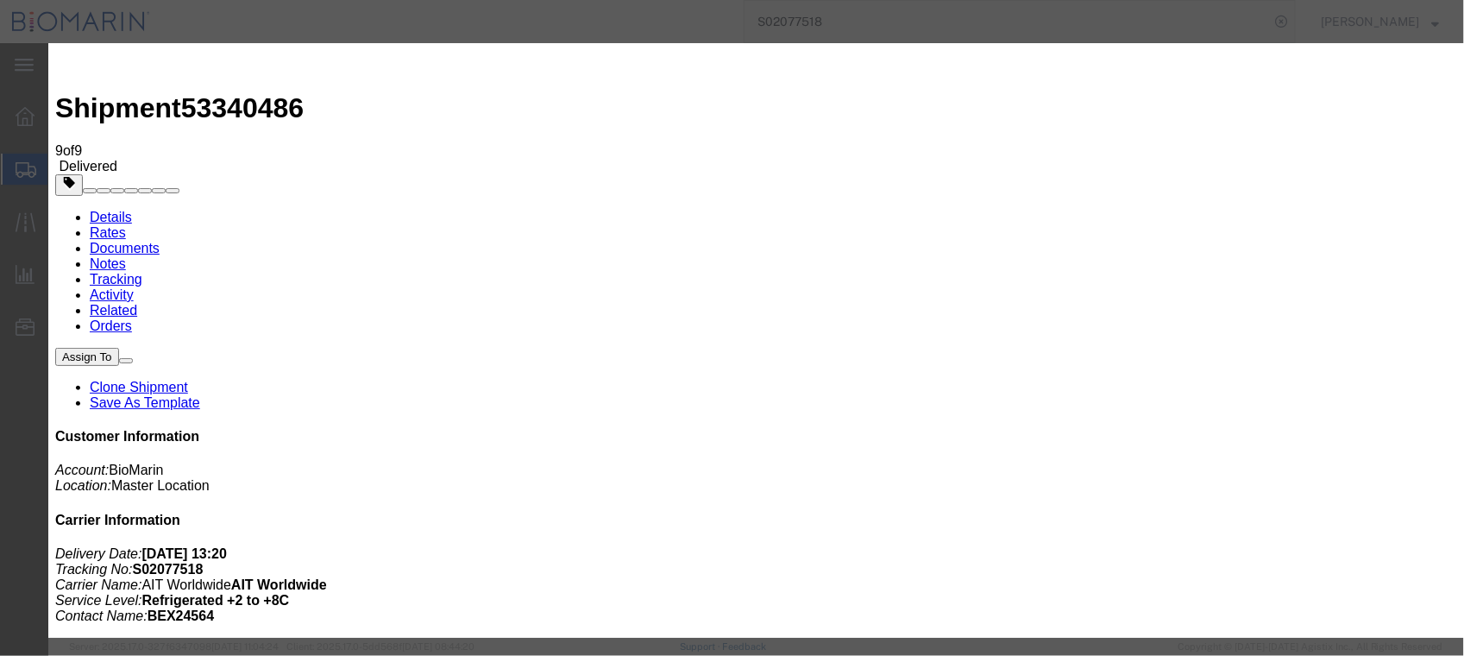
type input "C:\fakepath\S02077518 - X20241003457145.pdf"
select select
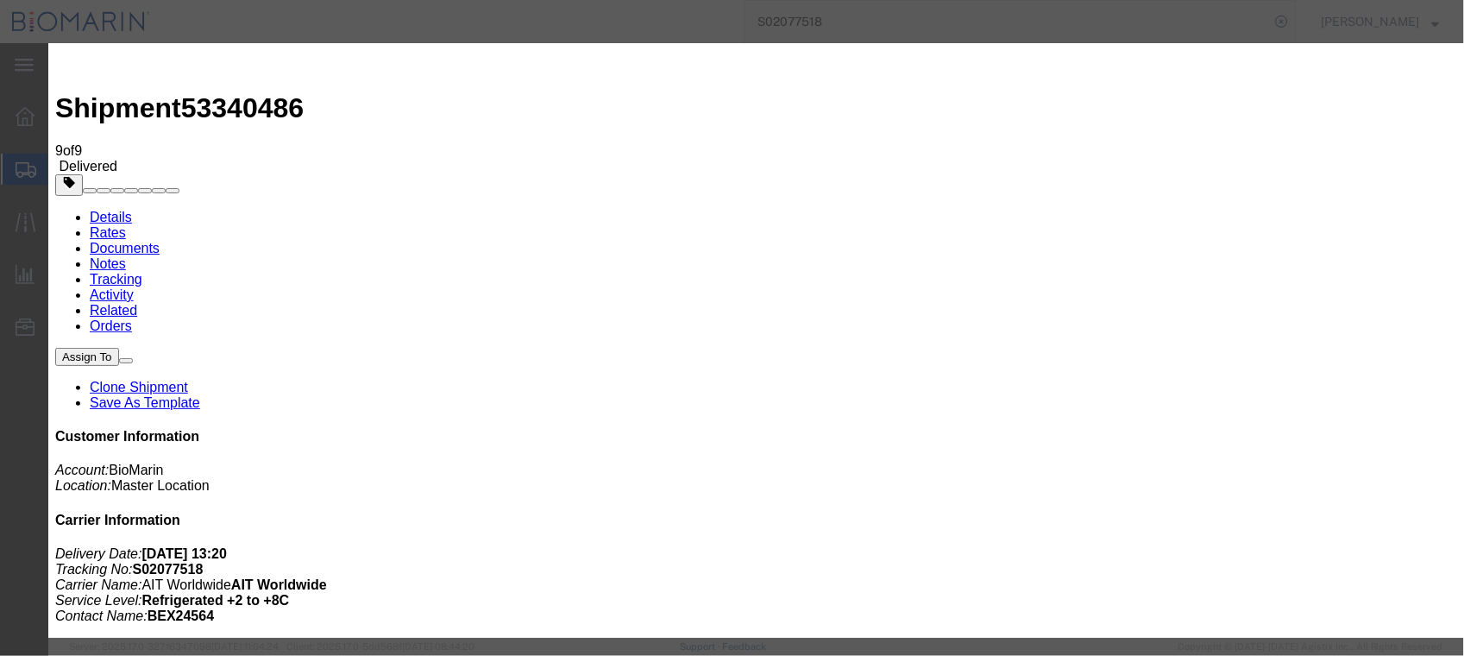
select select
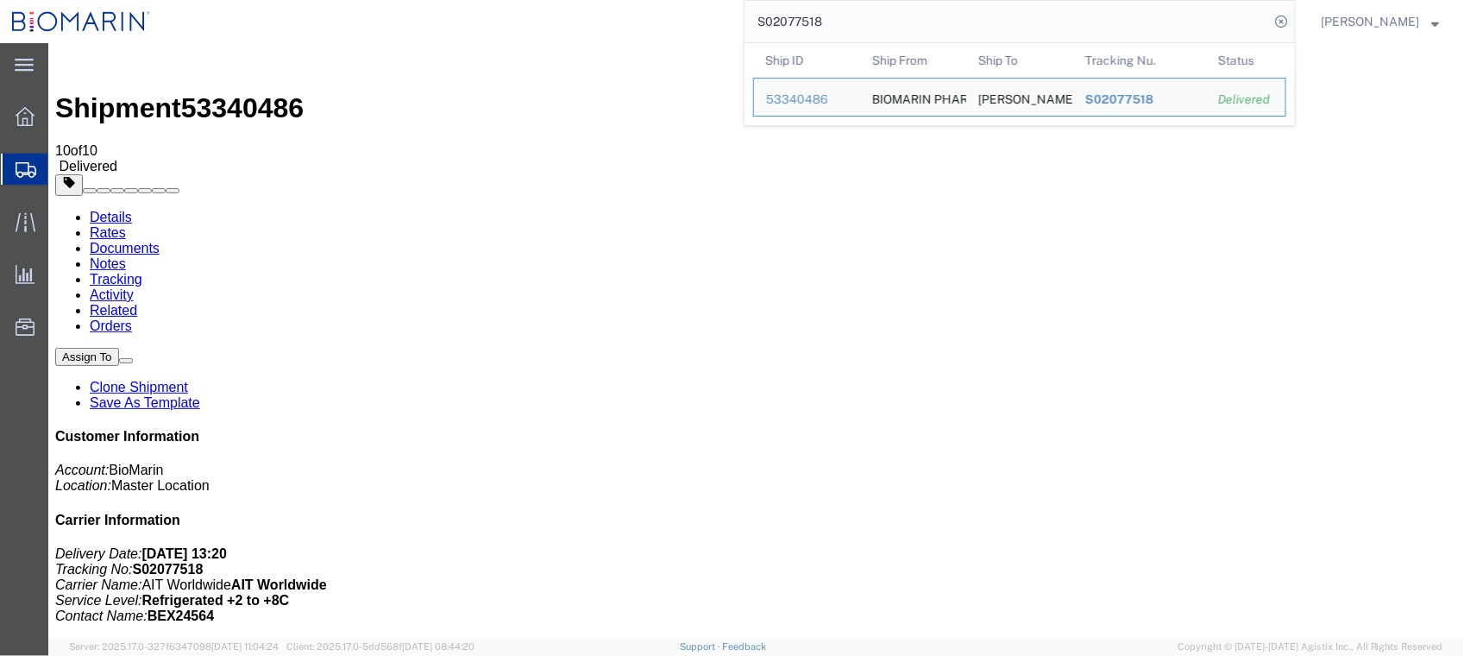
drag, startPoint x: 831, startPoint y: 20, endPoint x: 445, endPoint y: 20, distance: 385.6
click at [445, 20] on div "S02077518 Ship ID Ship From Ship To Tracking Nu. Status Ship ID 53340486 Ship F…" at bounding box center [729, 21] width 1134 height 43
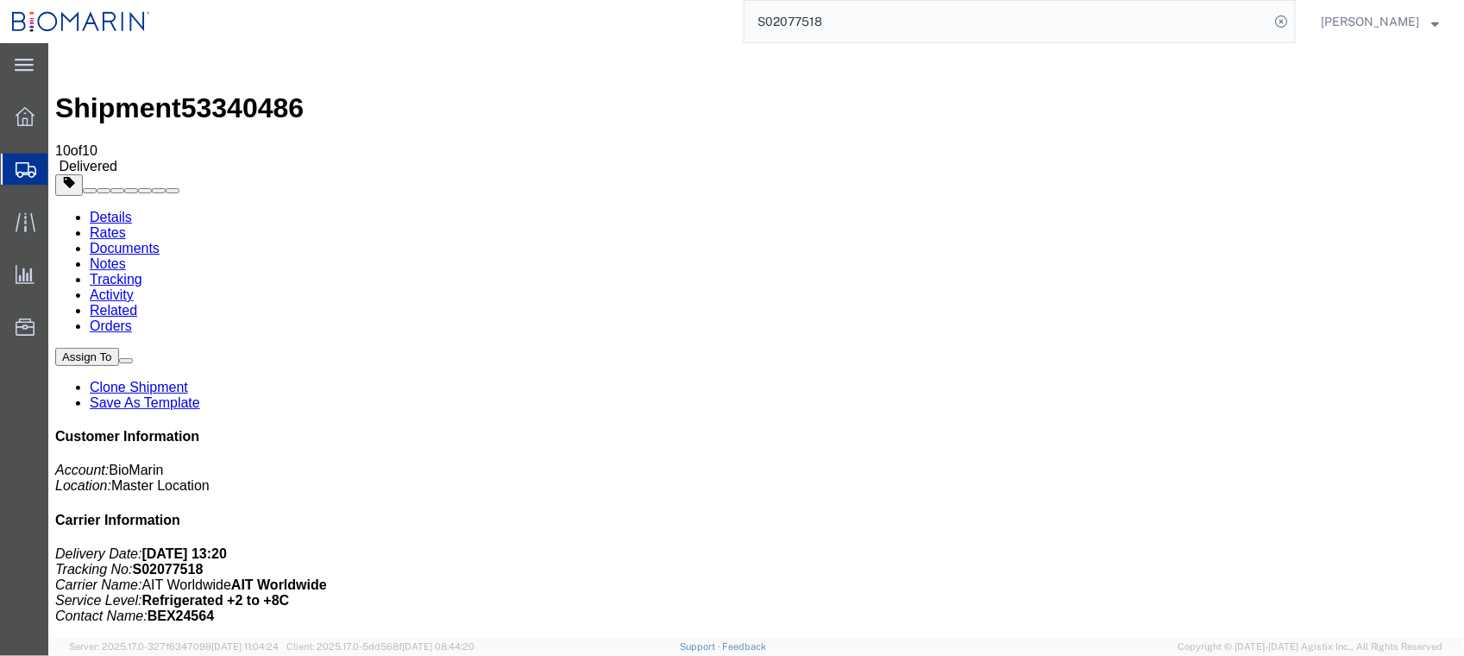
paste input "F102112673"
type input "SF102112673"
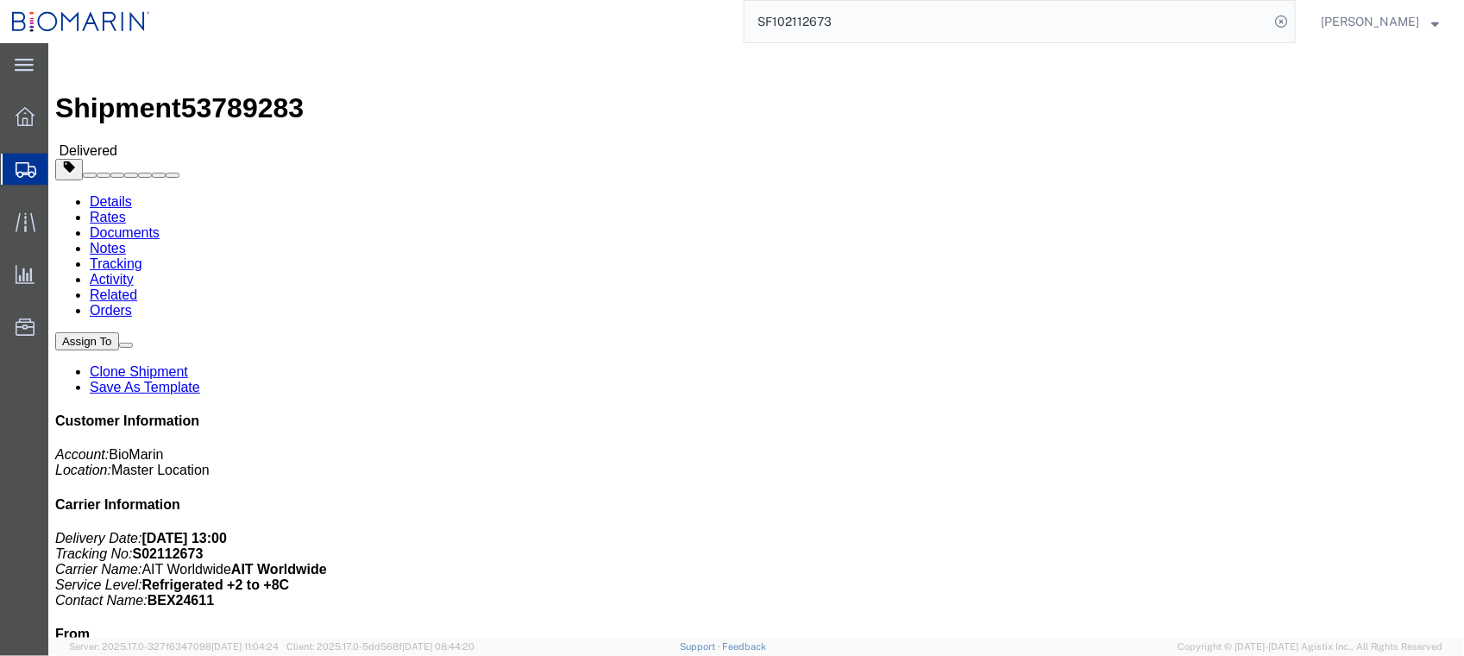
click link "Documents"
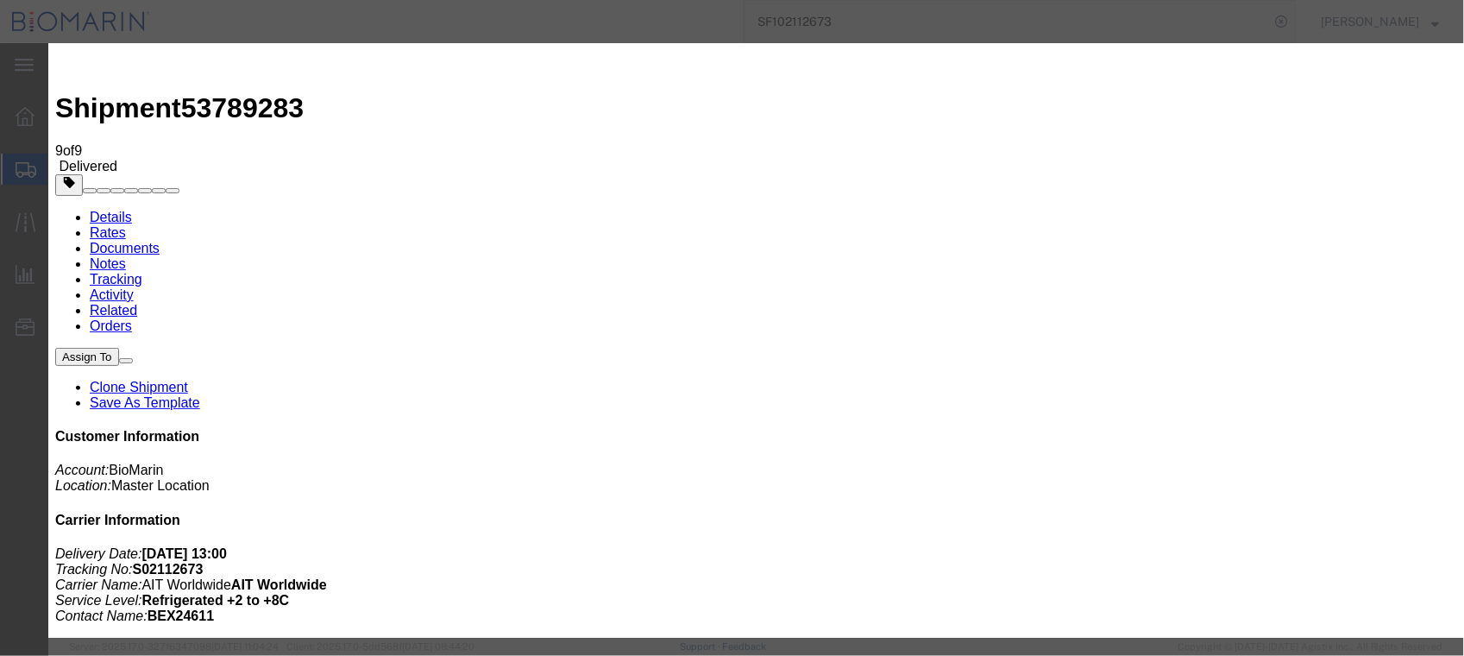
type input "C:\fakepath\S02112673 - X20241113791095.pdf"
select select
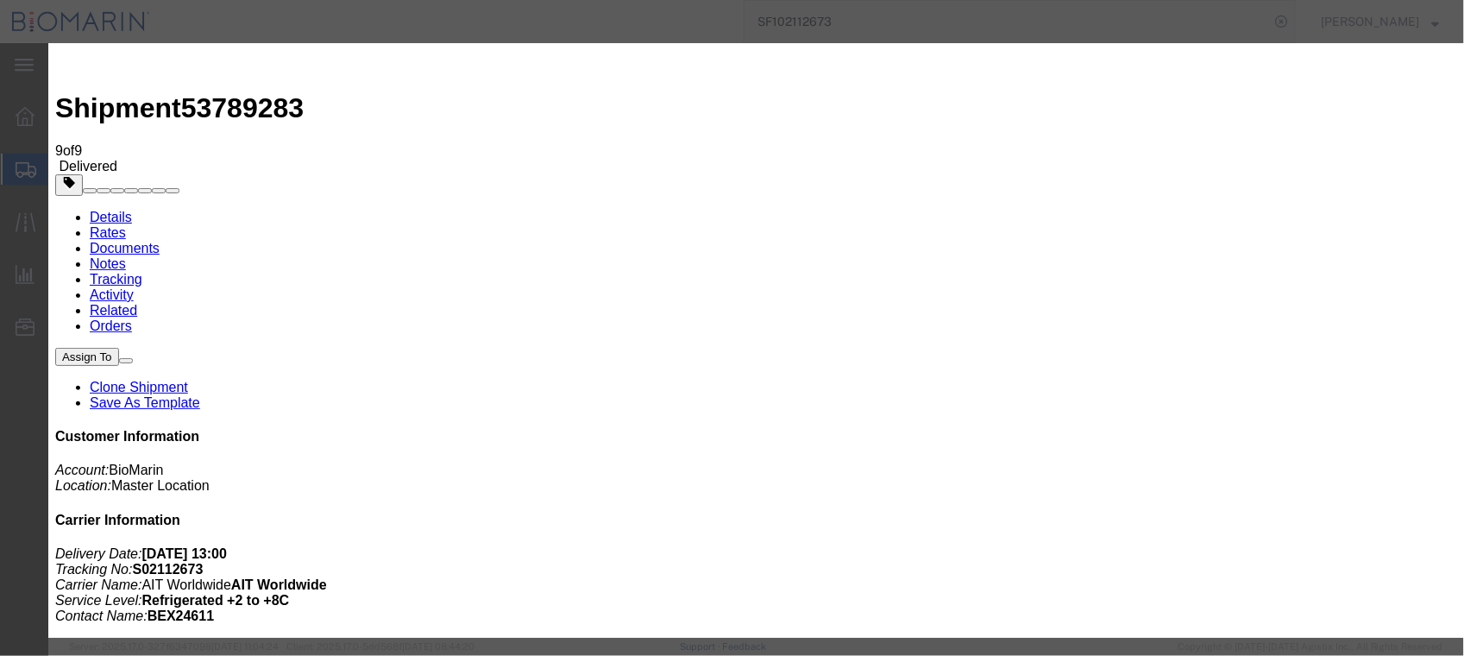
select select
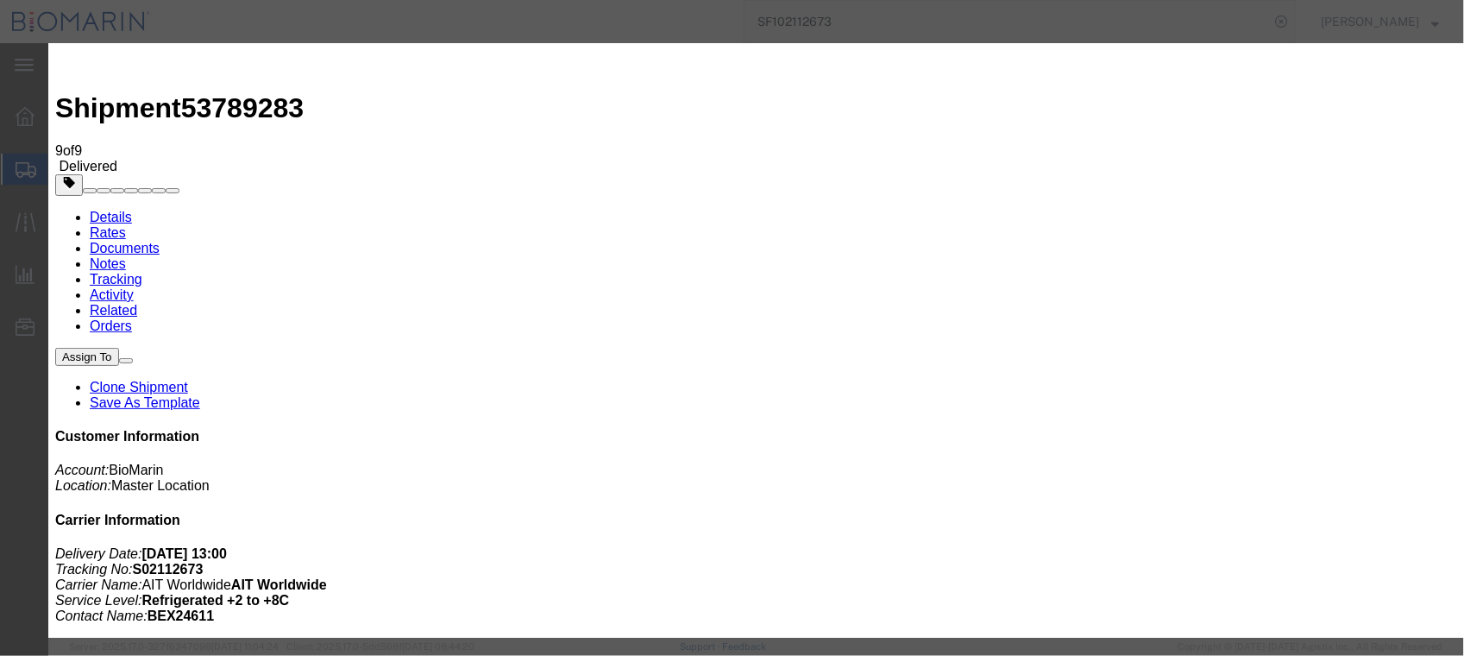
type input "C:\fakepath\S02112673 - X20241113791095.pdf"
select select
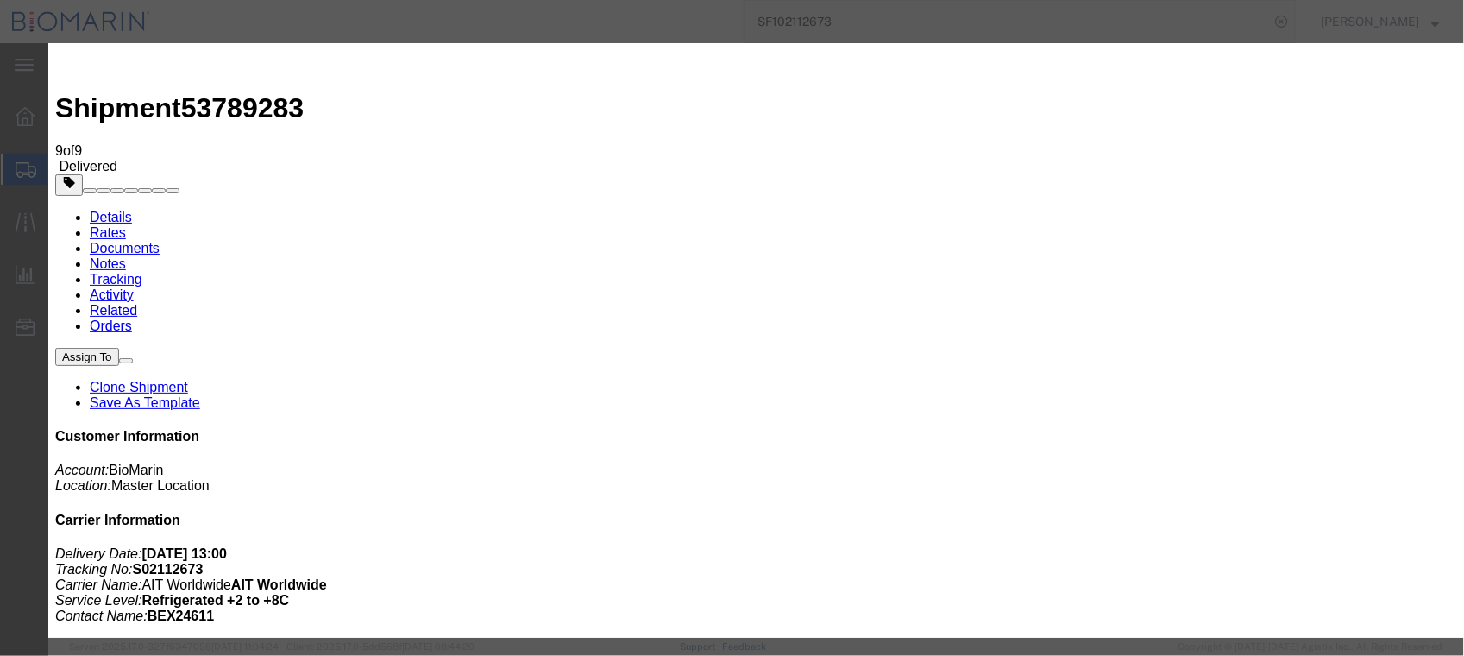
select select
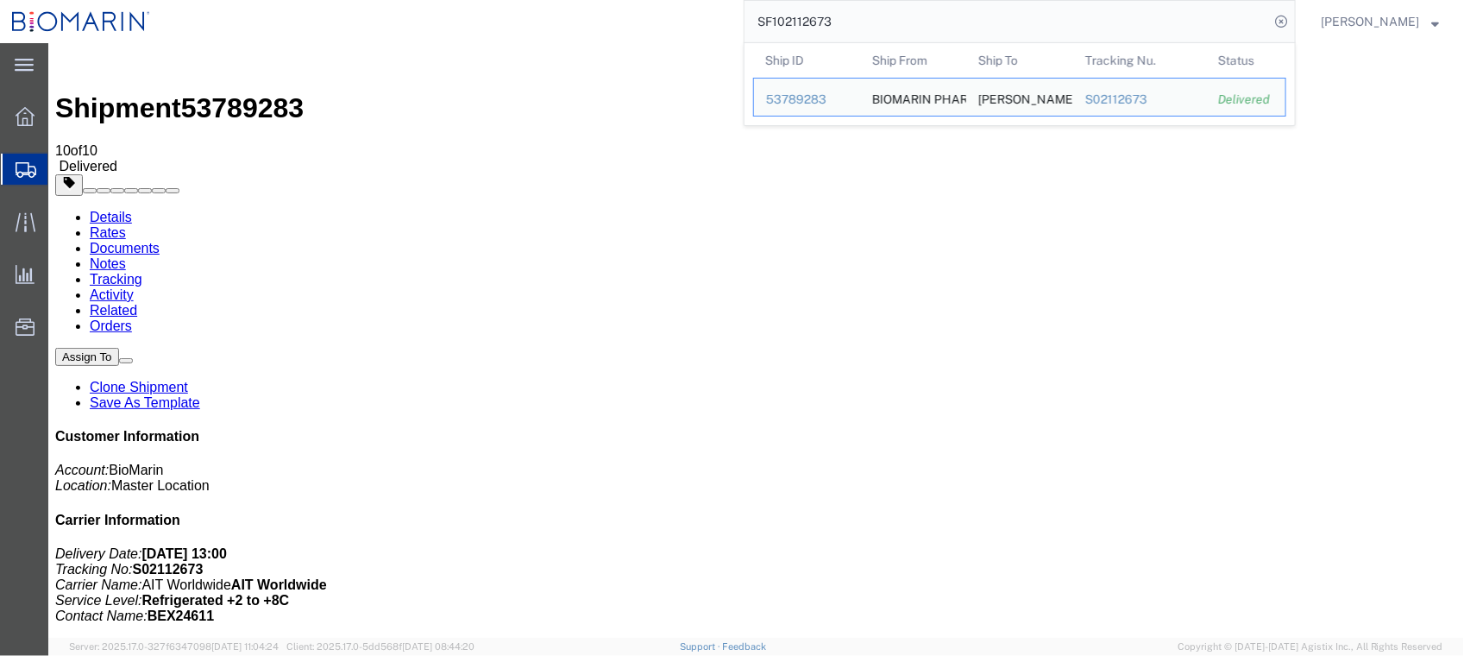
click at [895, 9] on input "SF102112673" at bounding box center [1006, 21] width 525 height 41
drag, startPoint x: 895, startPoint y: 28, endPoint x: 675, endPoint y: 9, distance: 220.8
click at [679, 9] on div "SF102112673 Ship ID Ship From Ship To Tracking Nu. Status Ship ID 53789283 Ship…" at bounding box center [729, 21] width 1134 height 43
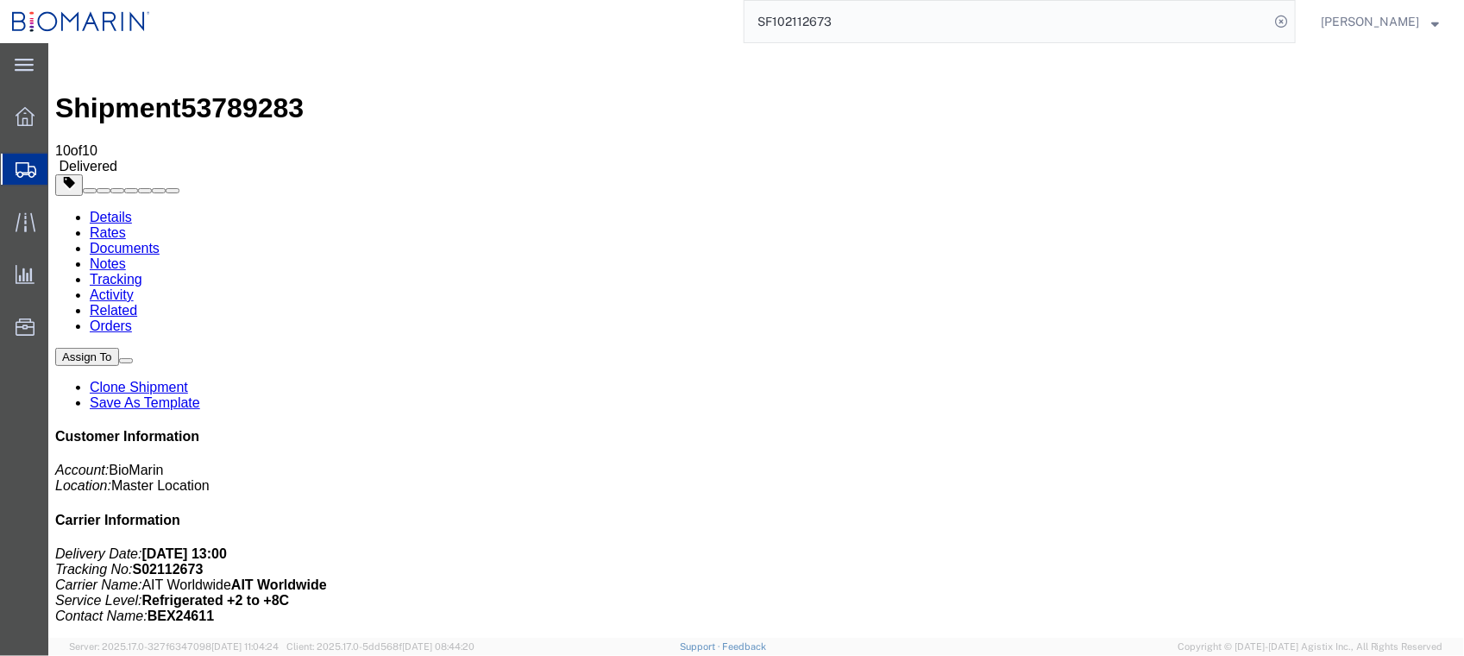
paste input "02112682"
type input "S02112682"
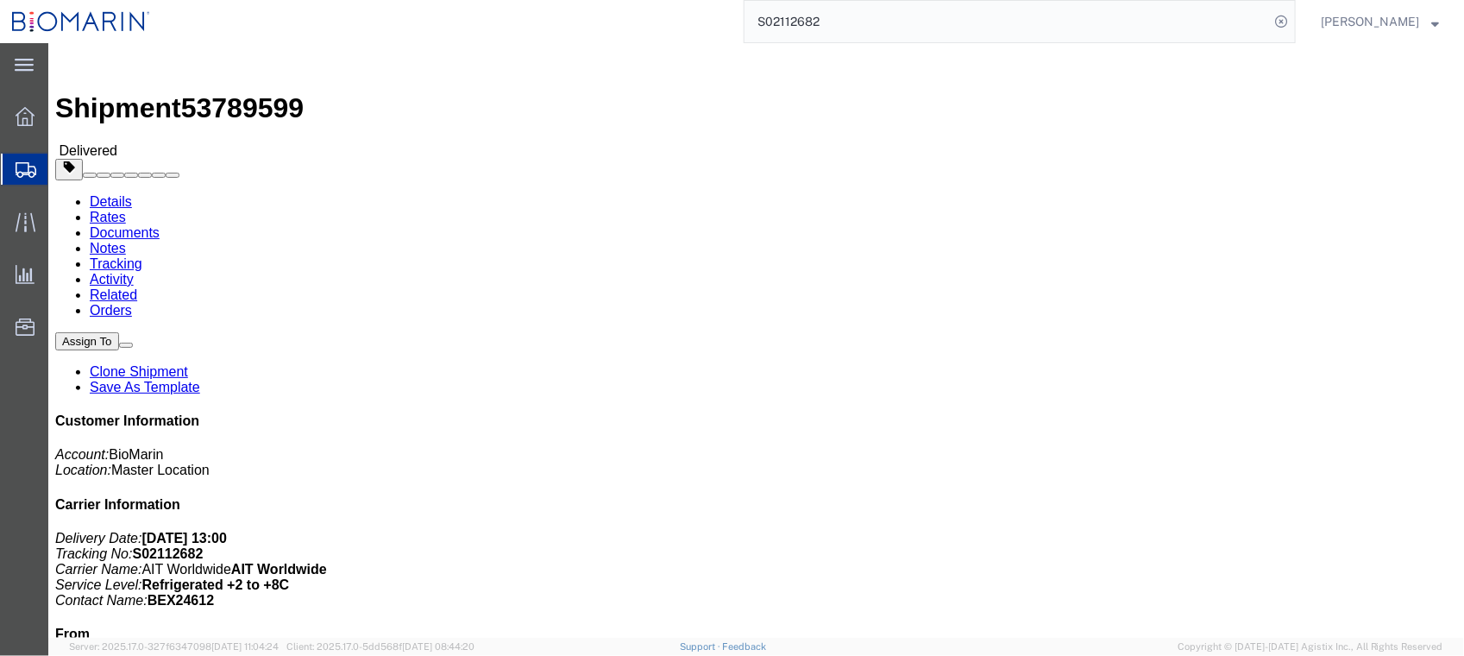
click link "Documents"
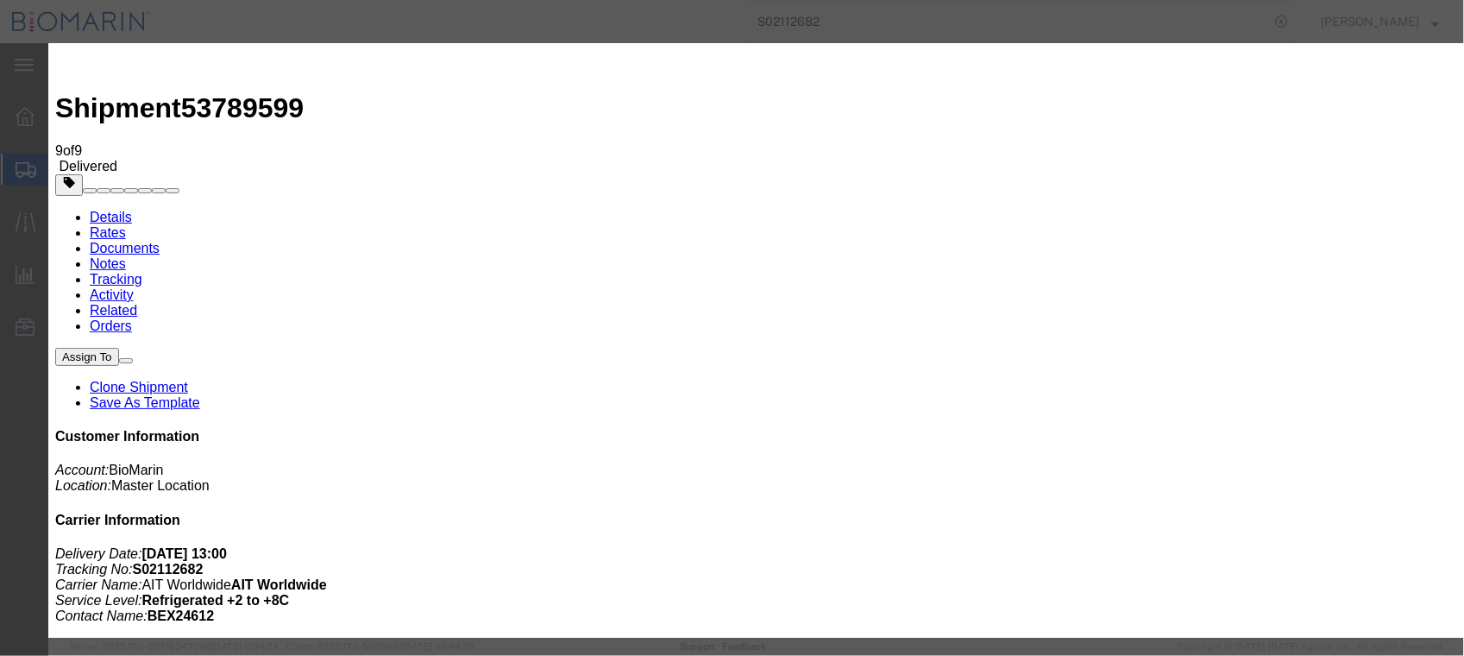
type input "C:\fakepath\S02112682 - X20241113791698.pdf"
select select
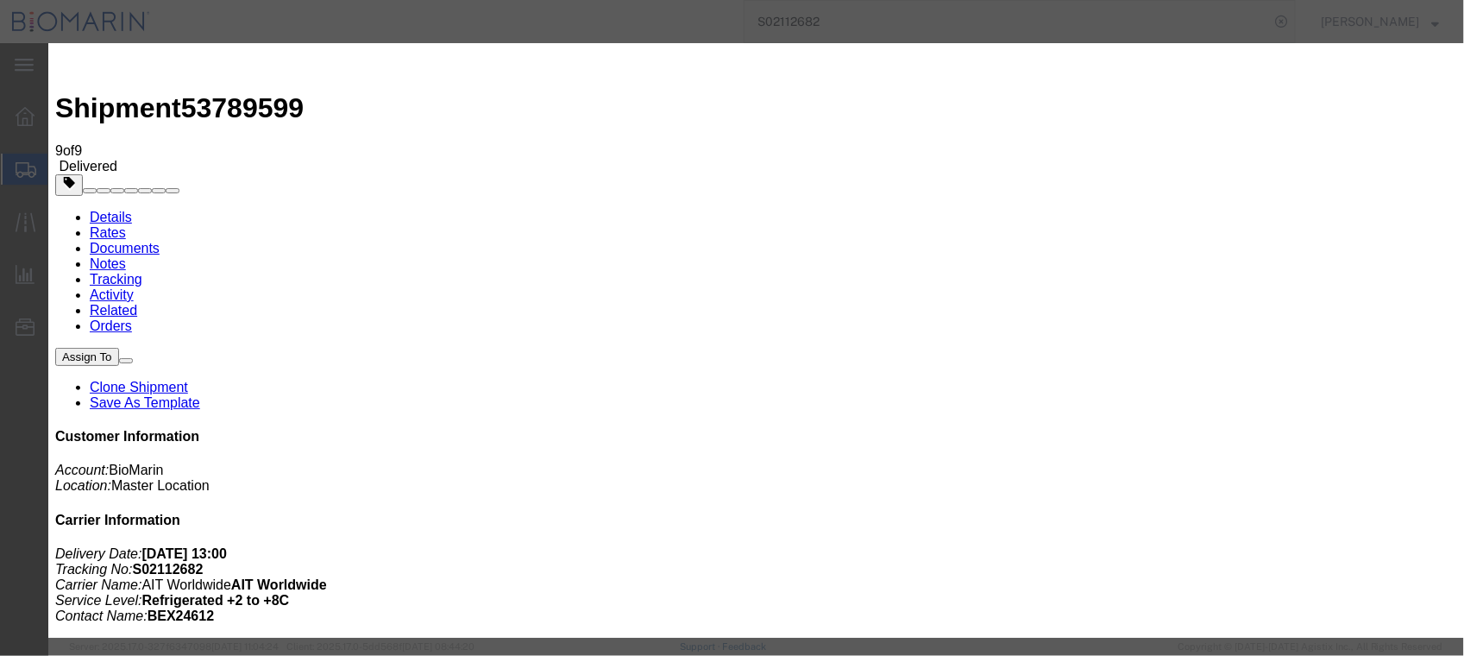
select select
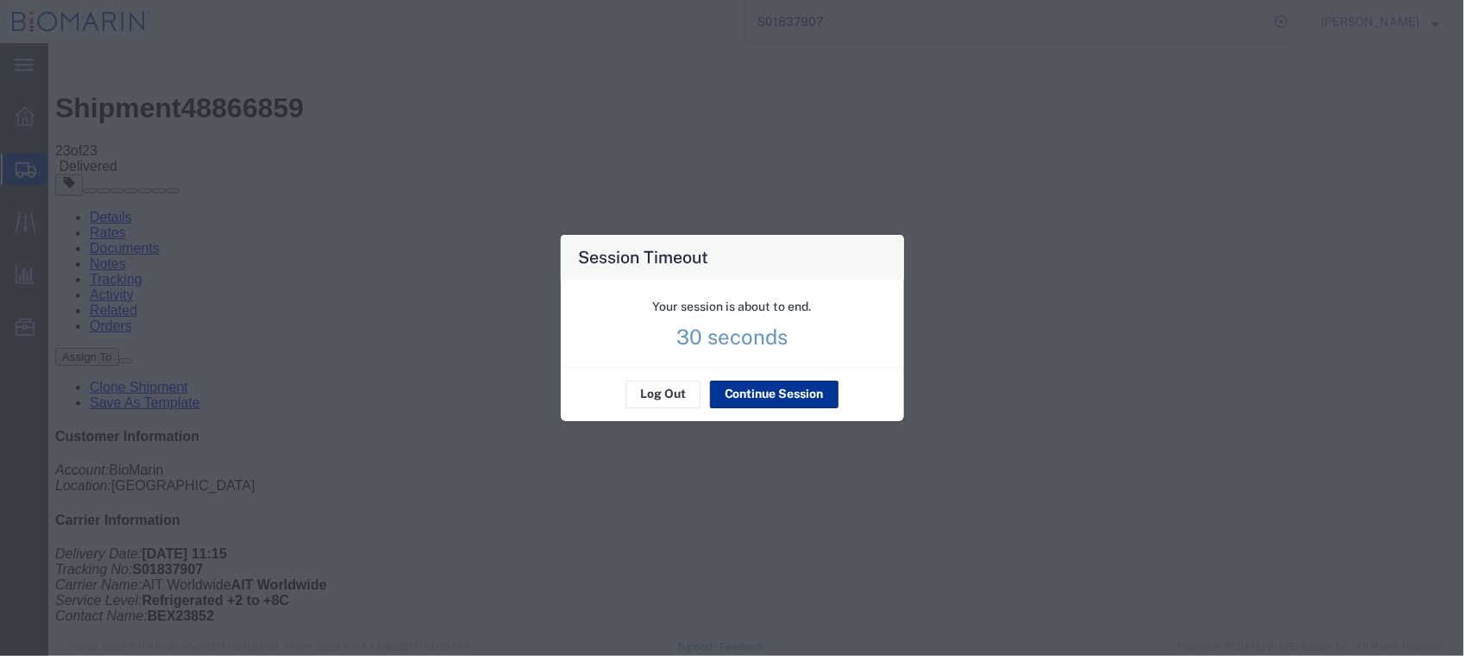
scroll to position [1186, 0]
